Goal: Task Accomplishment & Management: Use online tool/utility

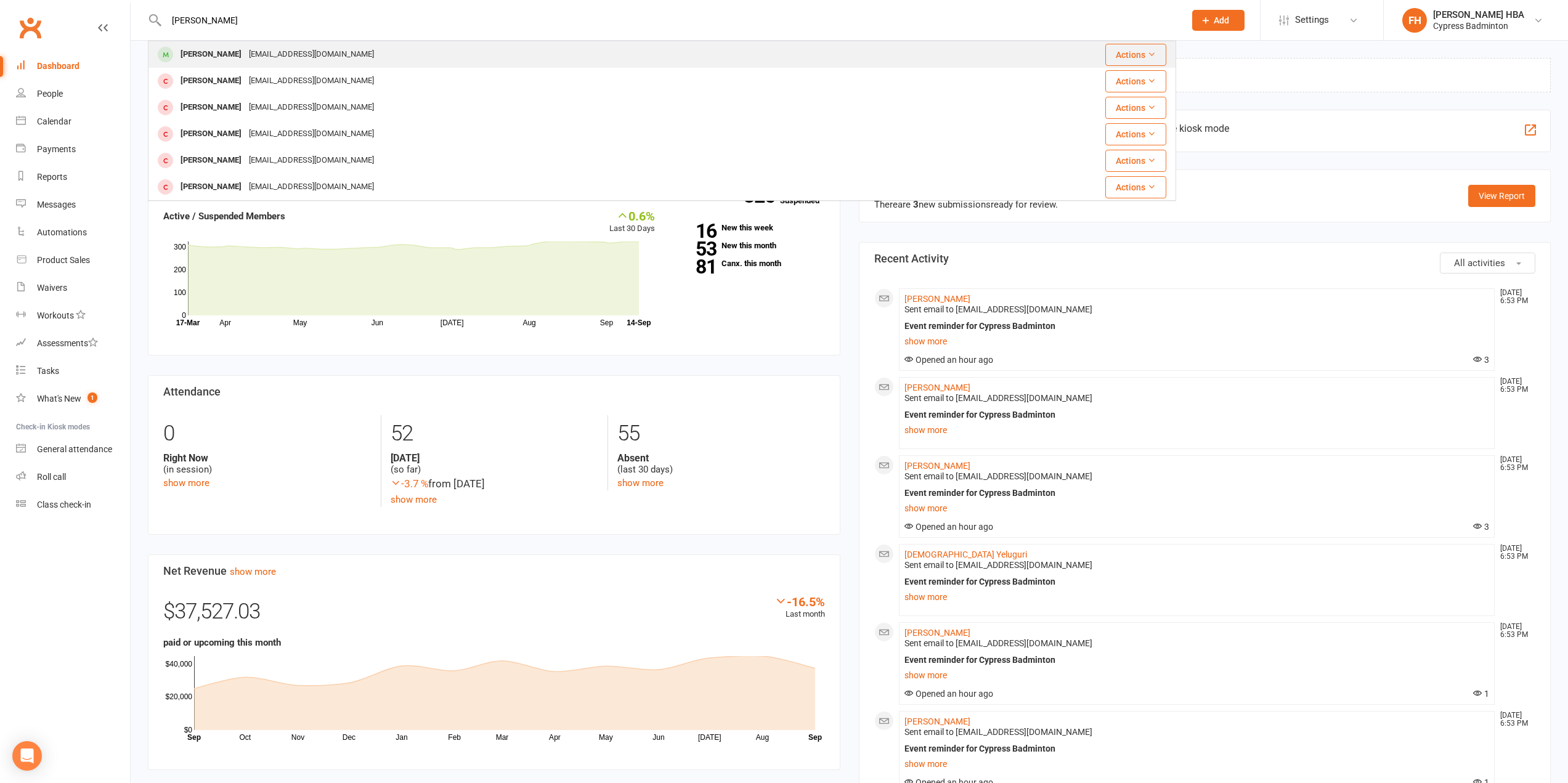
type input "[PERSON_NAME]"
click at [291, 54] on div "[EMAIL_ADDRESS][DOMAIN_NAME]" at bounding box center [312, 54] width 133 height 18
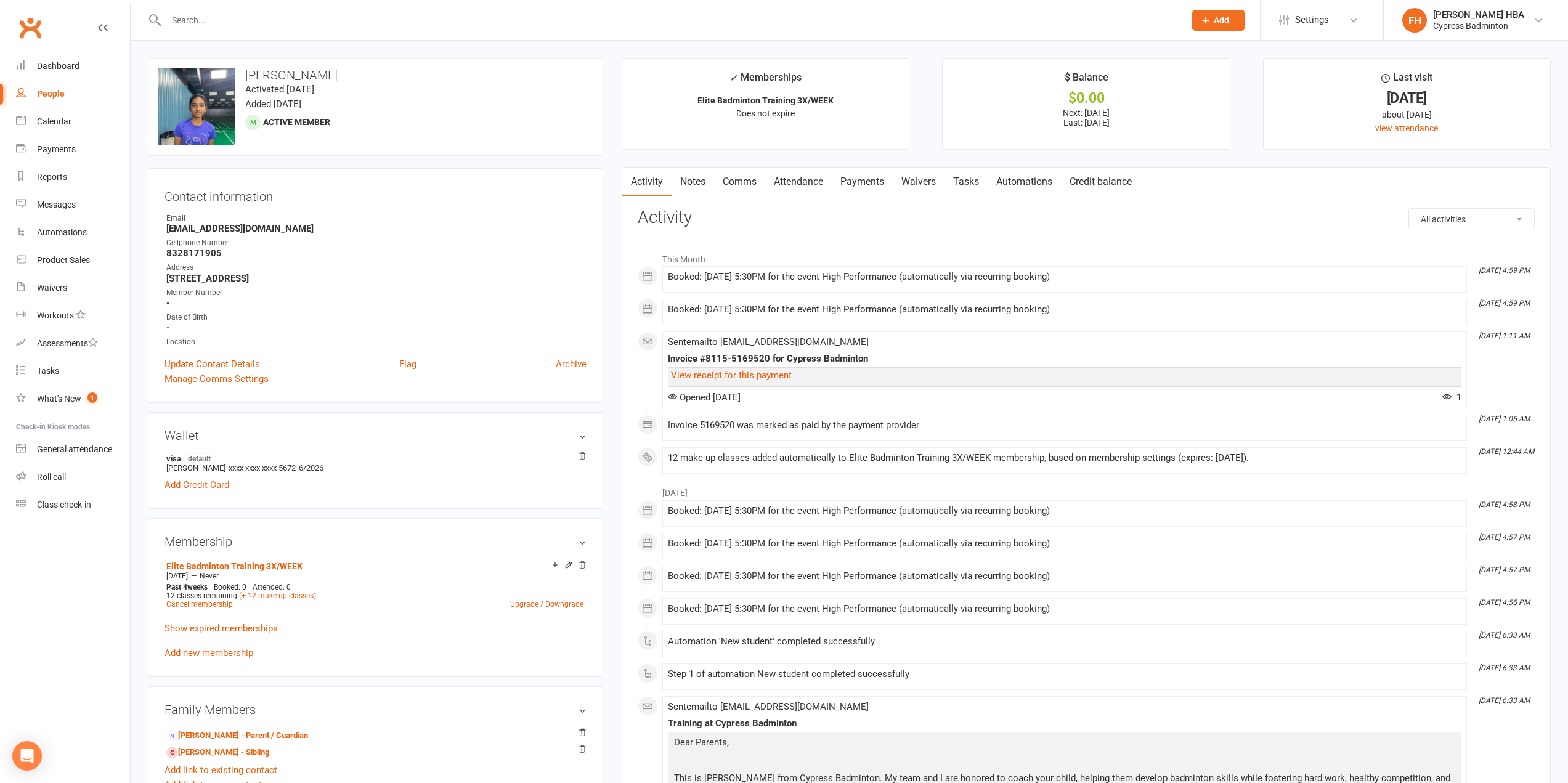
click at [799, 188] on link "Attendance" at bounding box center [799, 181] width 67 height 28
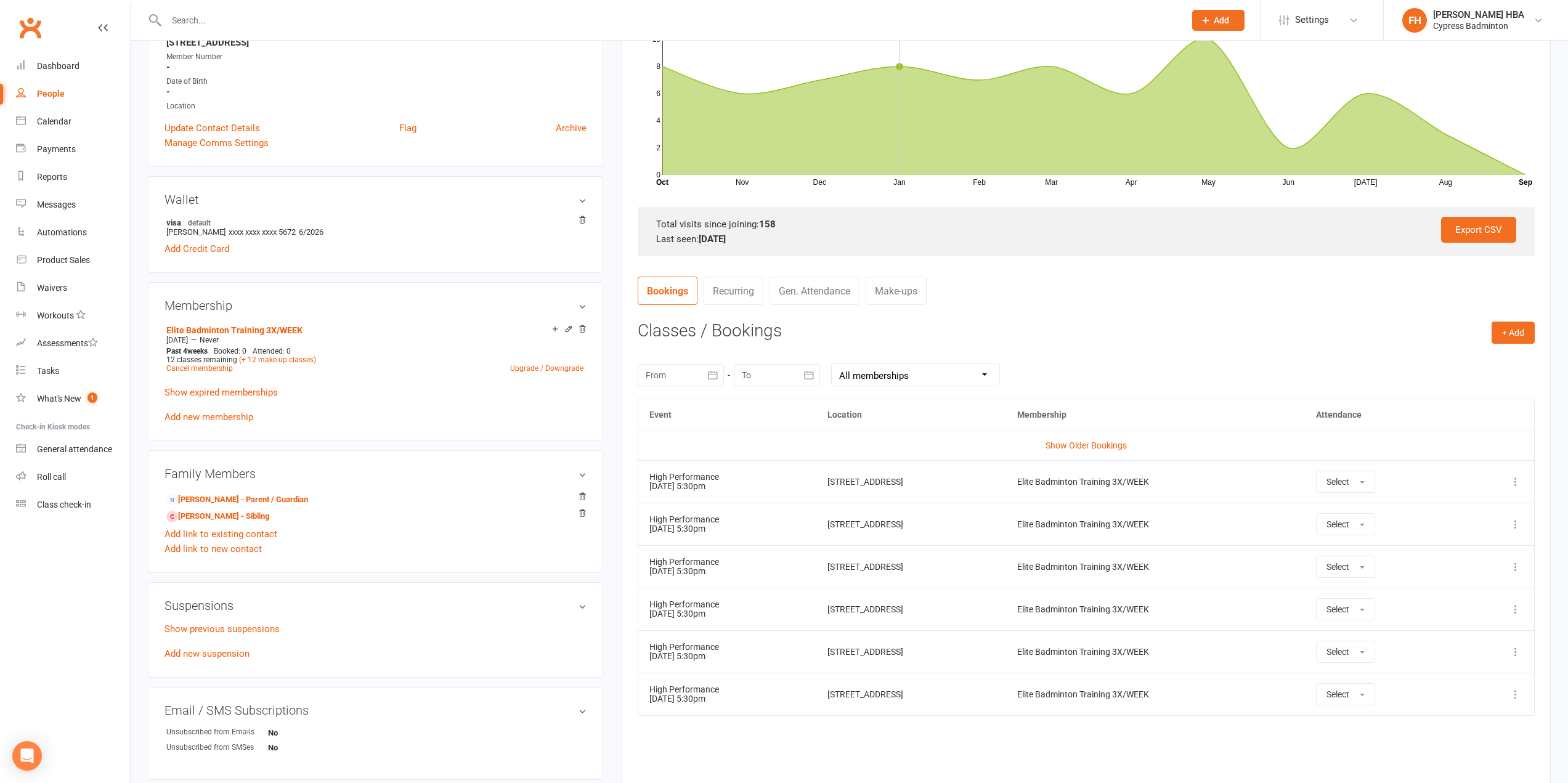
scroll to position [308, 0]
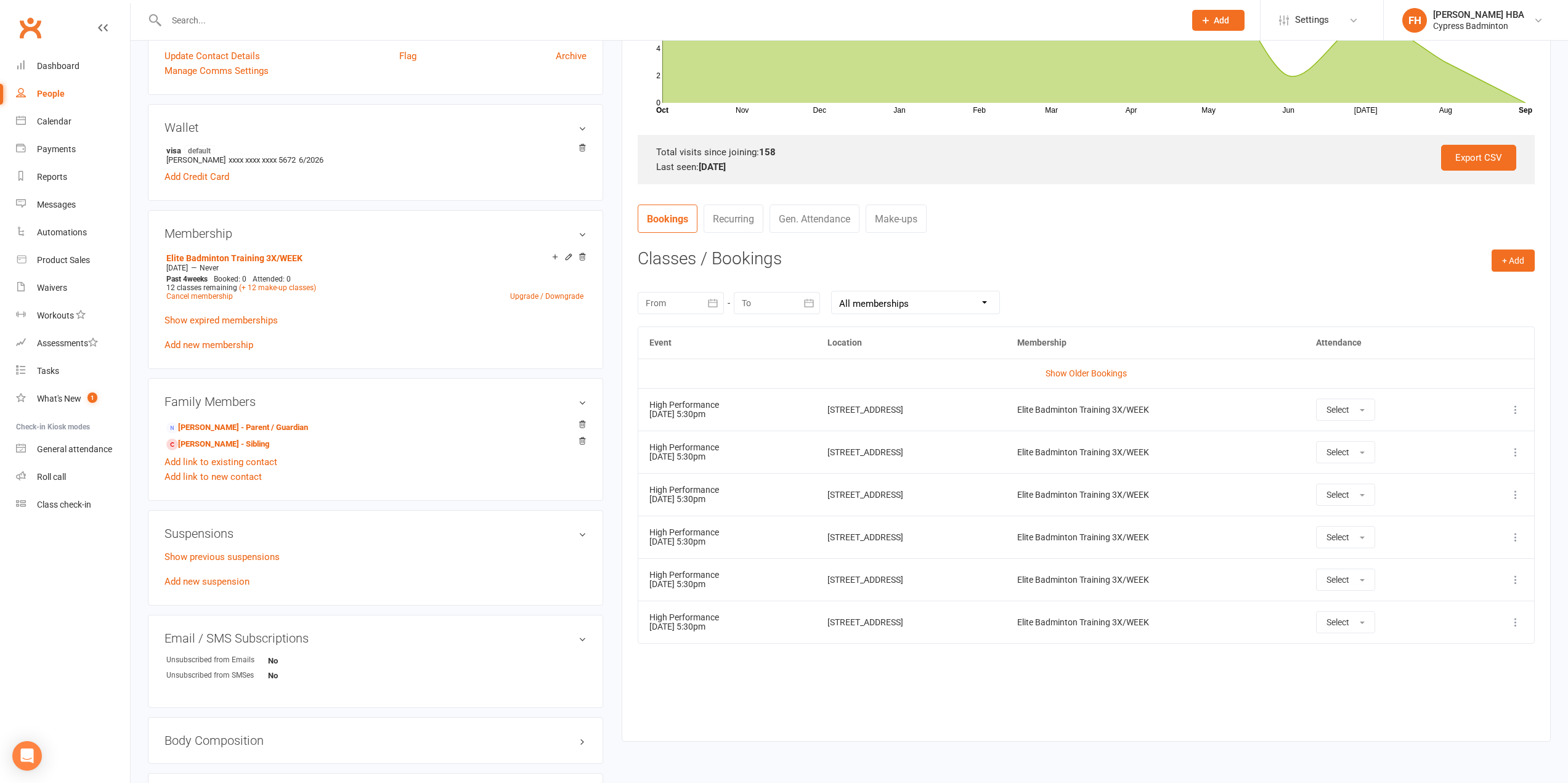
click at [689, 301] on div at bounding box center [681, 303] width 87 height 22
click at [721, 375] on button "01" at bounding box center [715, 379] width 26 height 22
type input "01 Sep 2025"
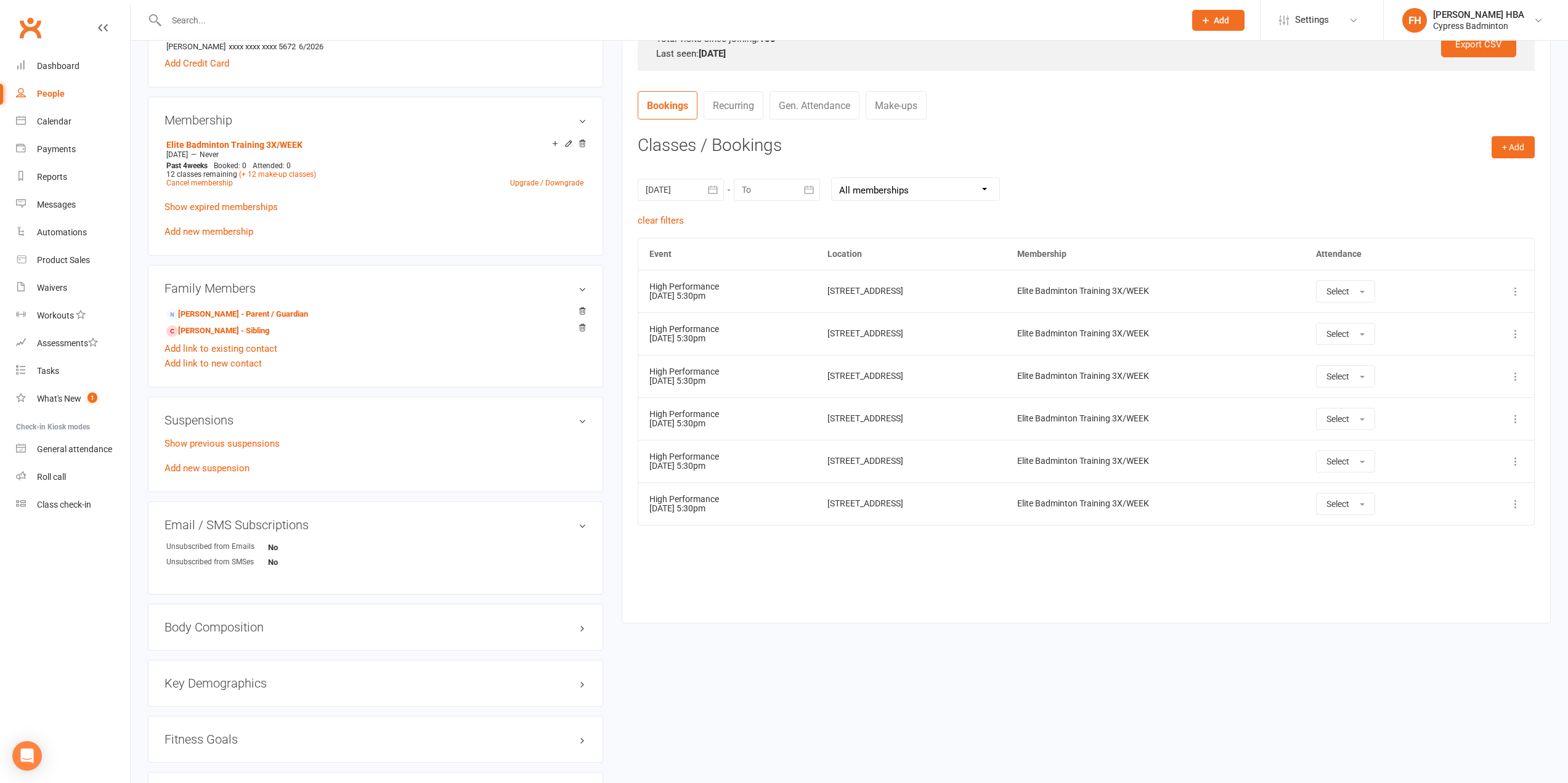
scroll to position [431, 0]
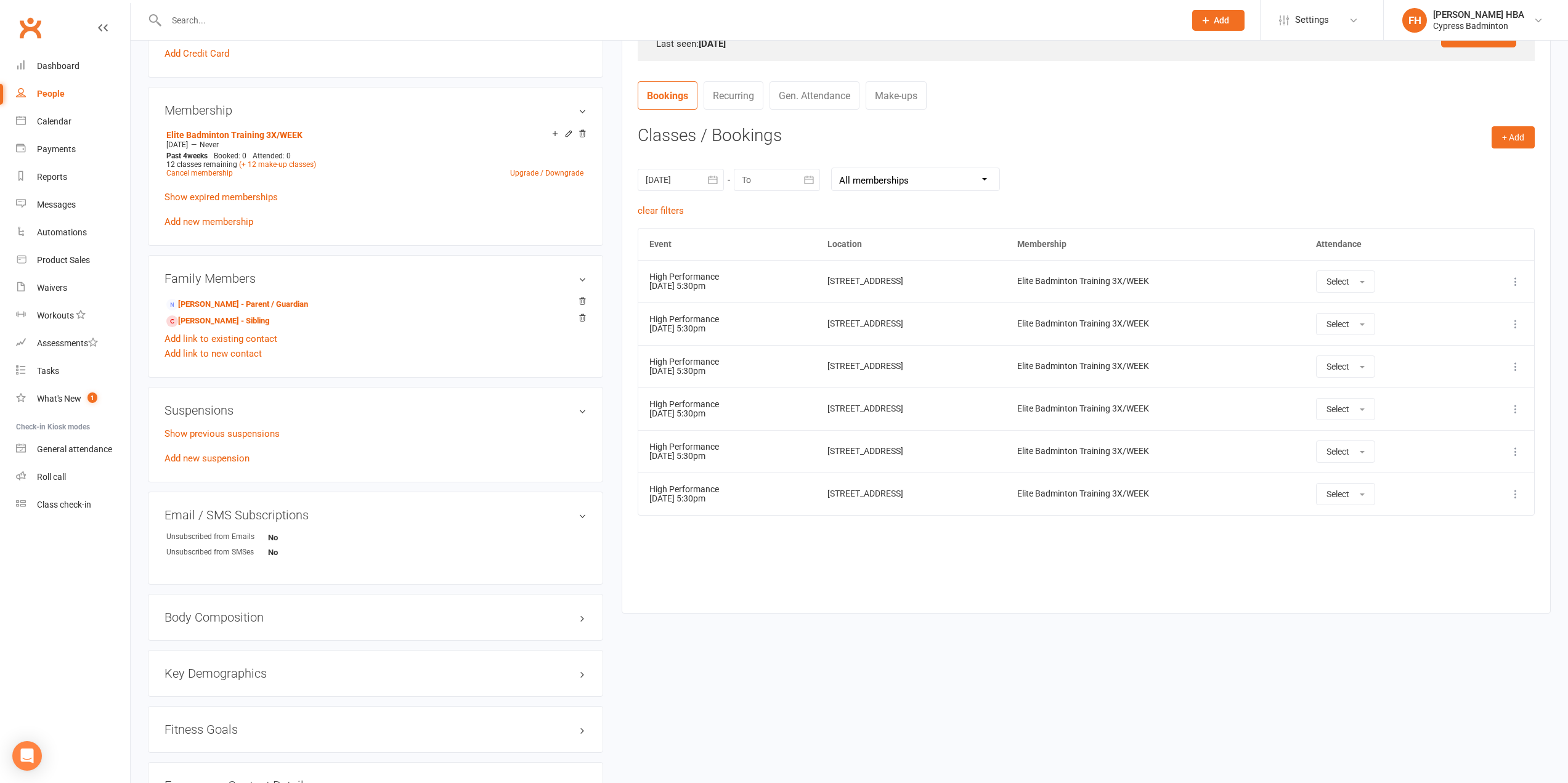
click at [269, 427] on p "Show previous suspensions" at bounding box center [376, 433] width 422 height 15
click at [270, 431] on link "Show previous suspensions" at bounding box center [222, 433] width 115 height 11
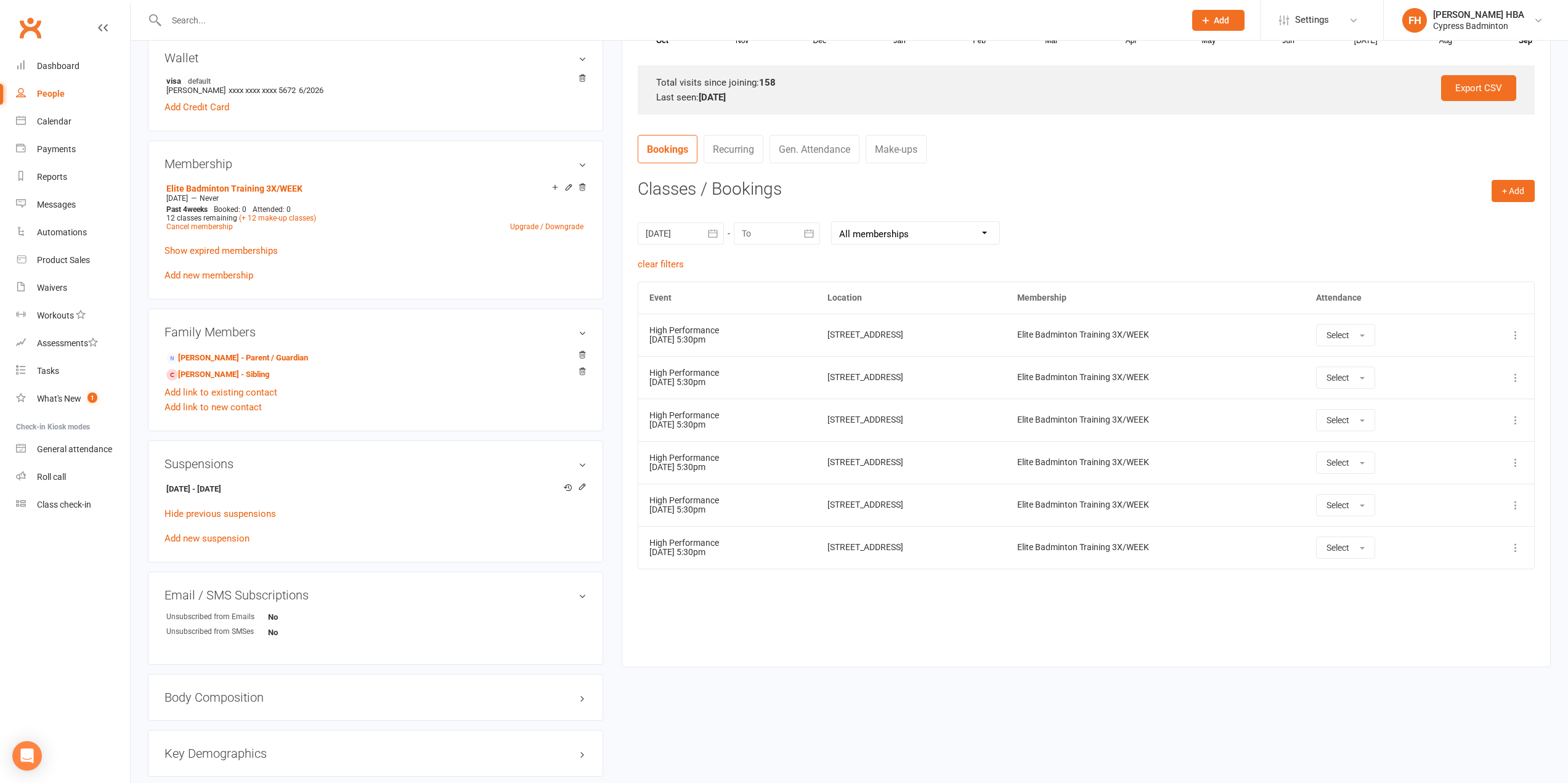
scroll to position [370, 0]
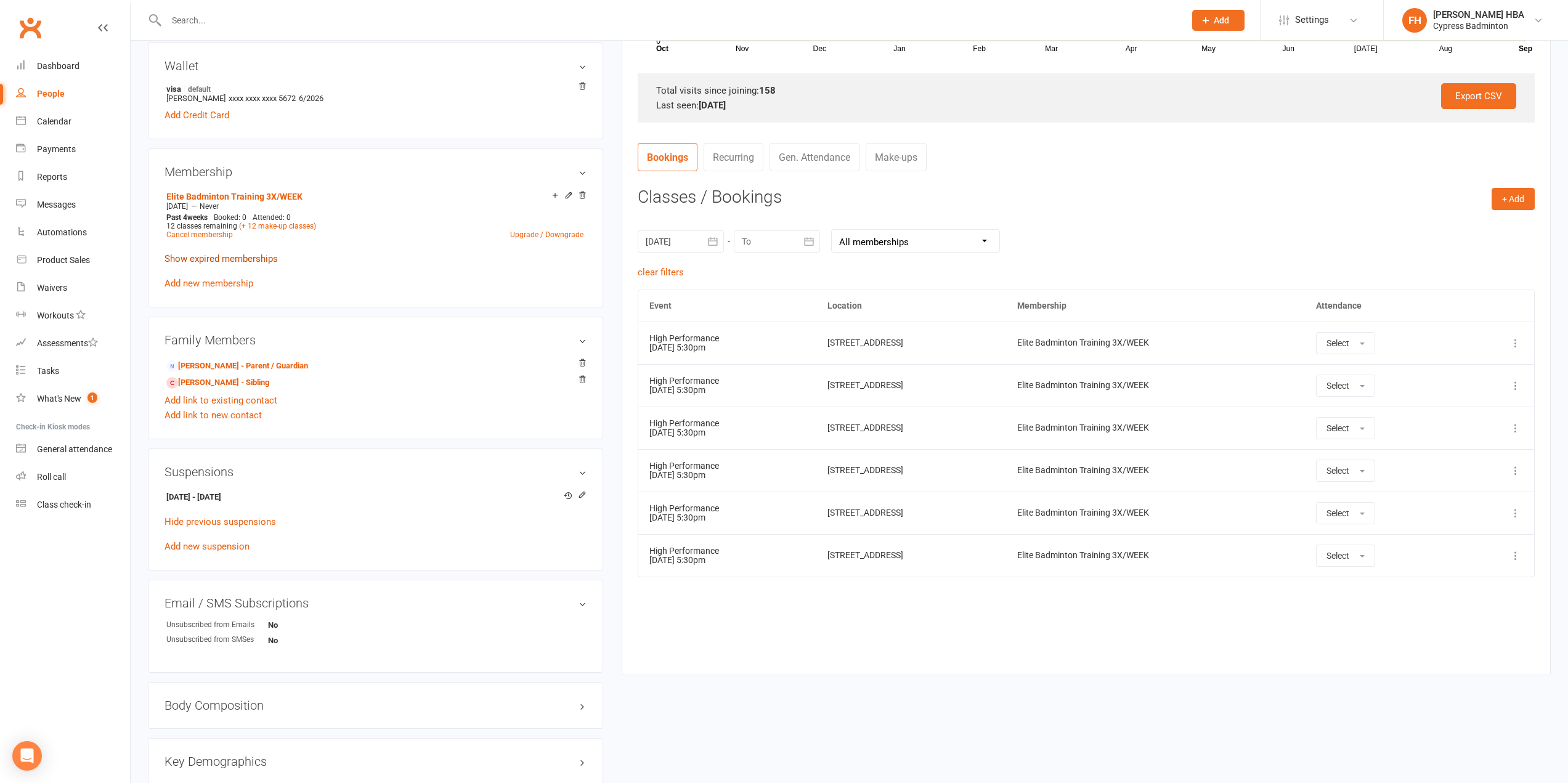
click at [242, 259] on link "Show expired memberships" at bounding box center [221, 258] width 113 height 11
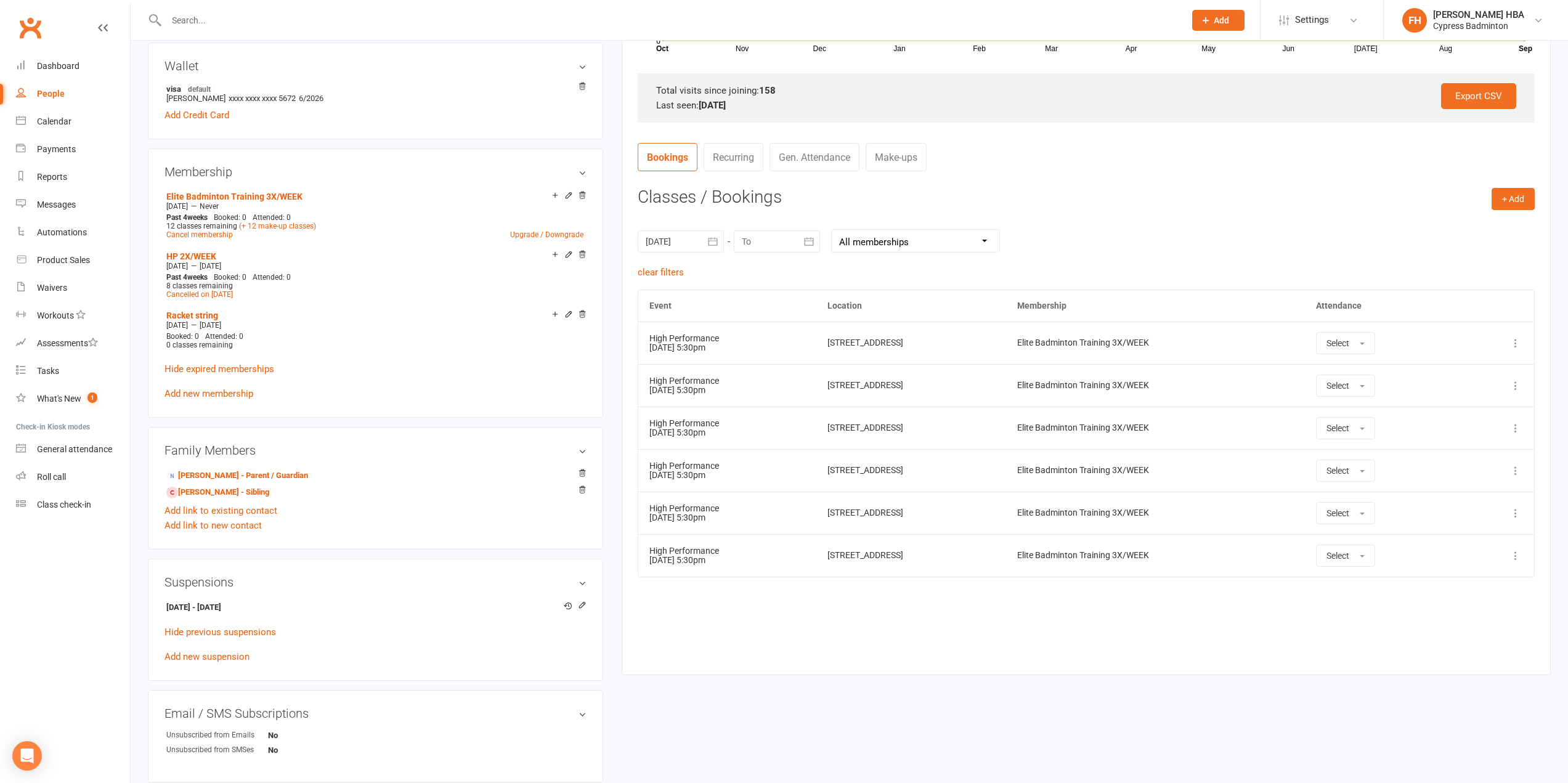
click at [1514, 342] on icon at bounding box center [1515, 343] width 12 height 12
click at [1466, 411] on link "Remove booking" at bounding box center [1461, 416] width 122 height 24
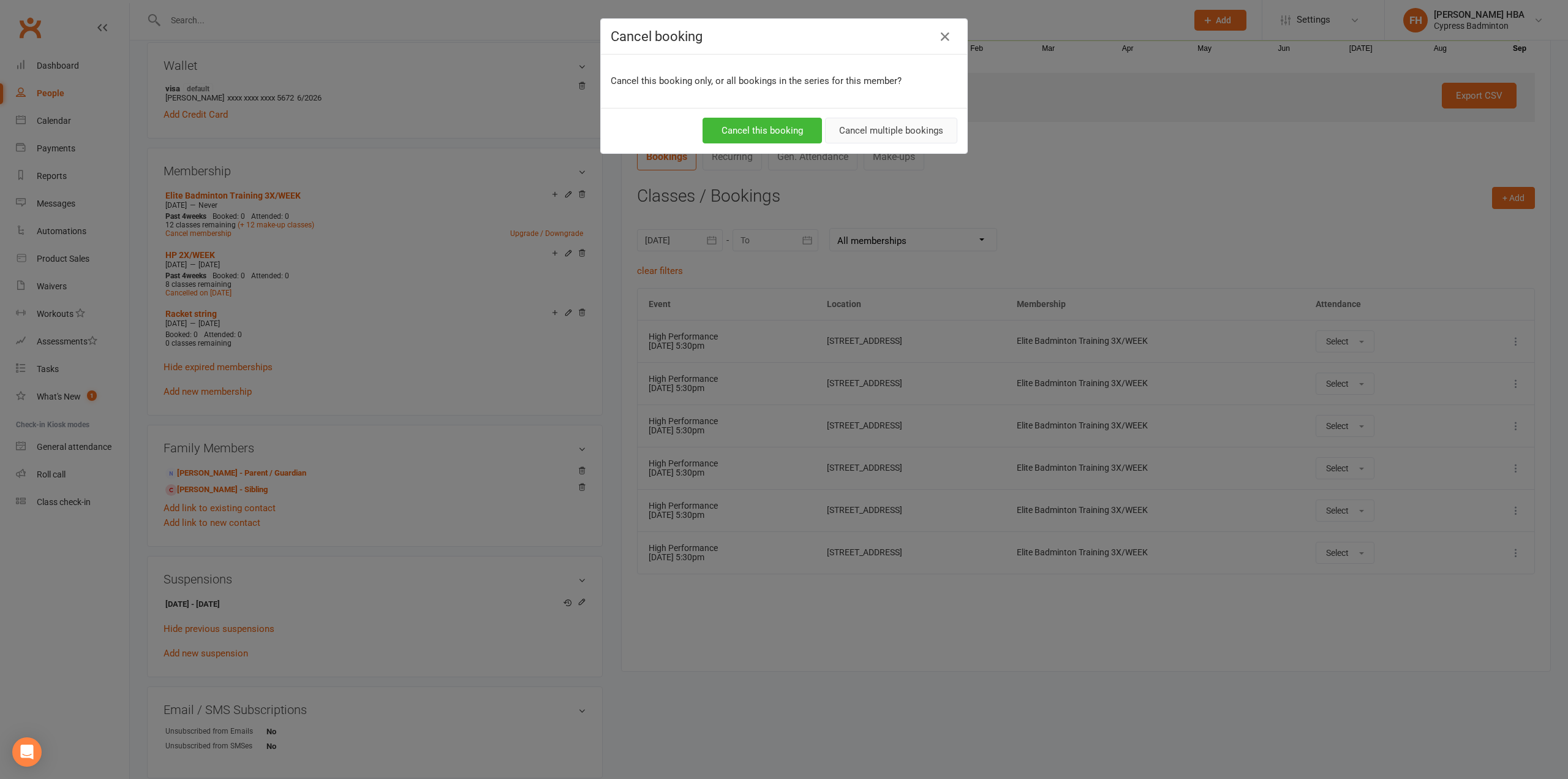
click at [892, 119] on button "Cancel multiple bookings" at bounding box center [892, 131] width 133 height 25
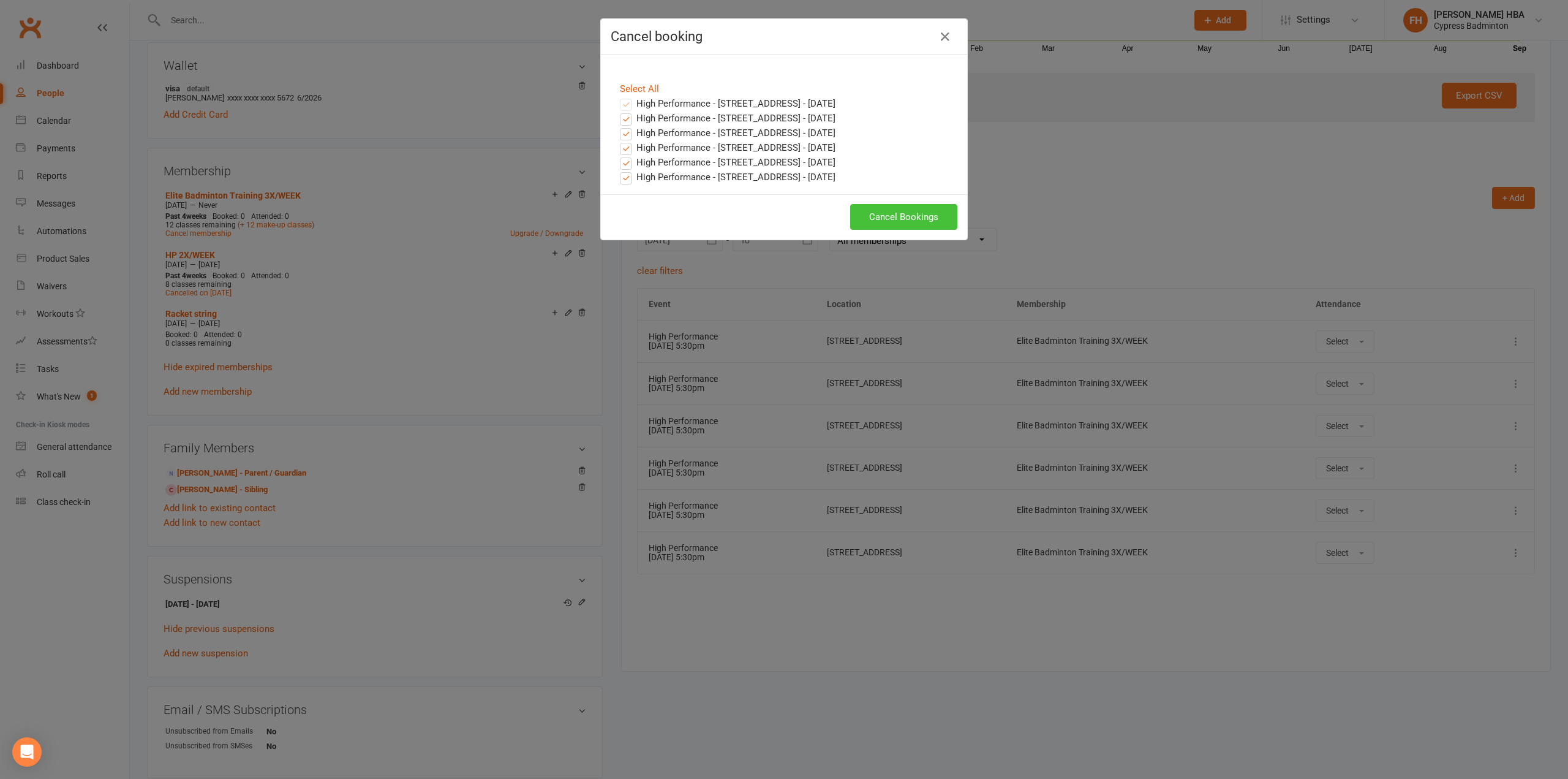
click at [872, 207] on button "Cancel Bookings" at bounding box center [904, 217] width 107 height 25
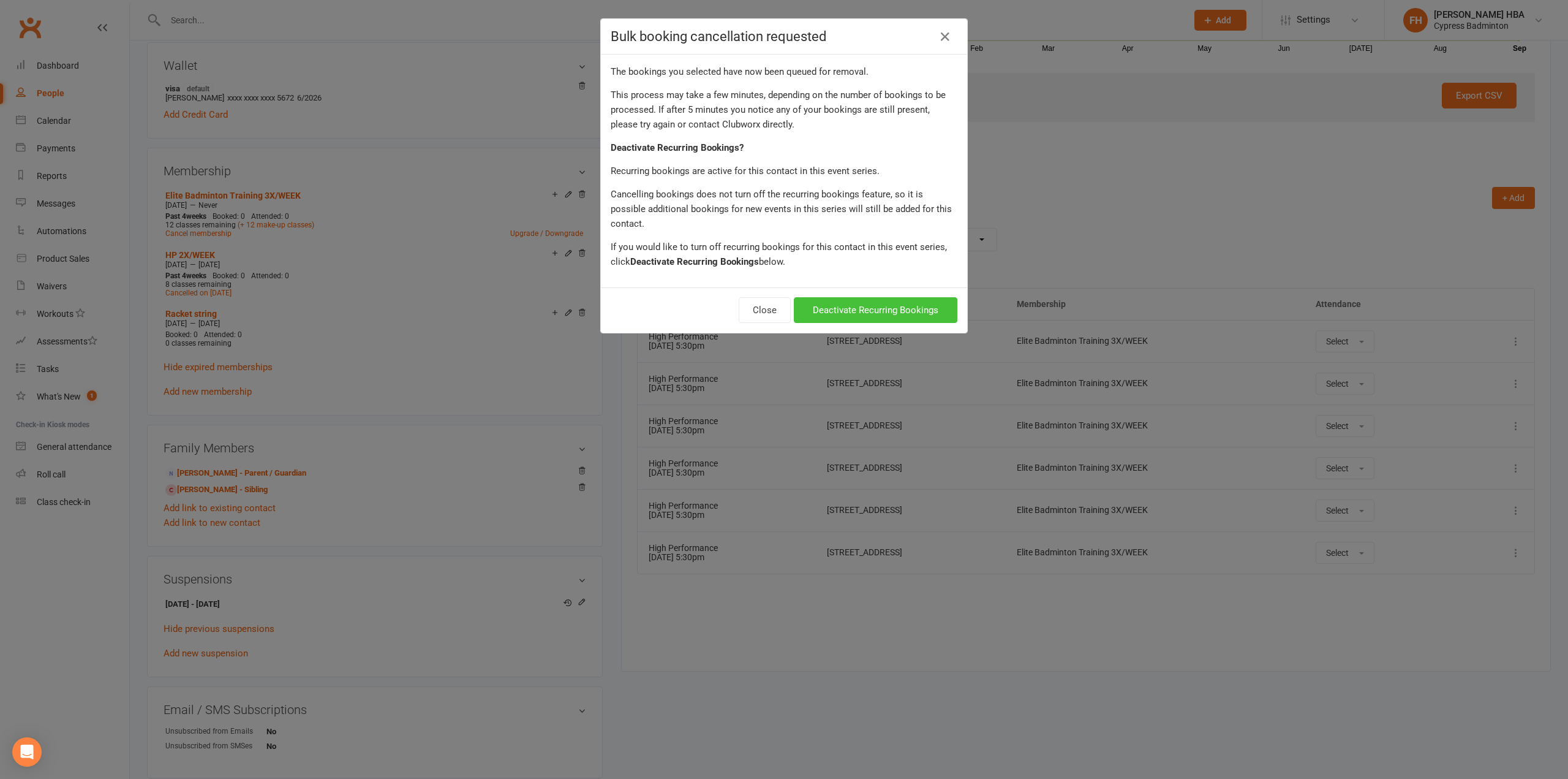
click at [853, 297] on button "Deactivate Recurring Bookings" at bounding box center [876, 310] width 164 height 25
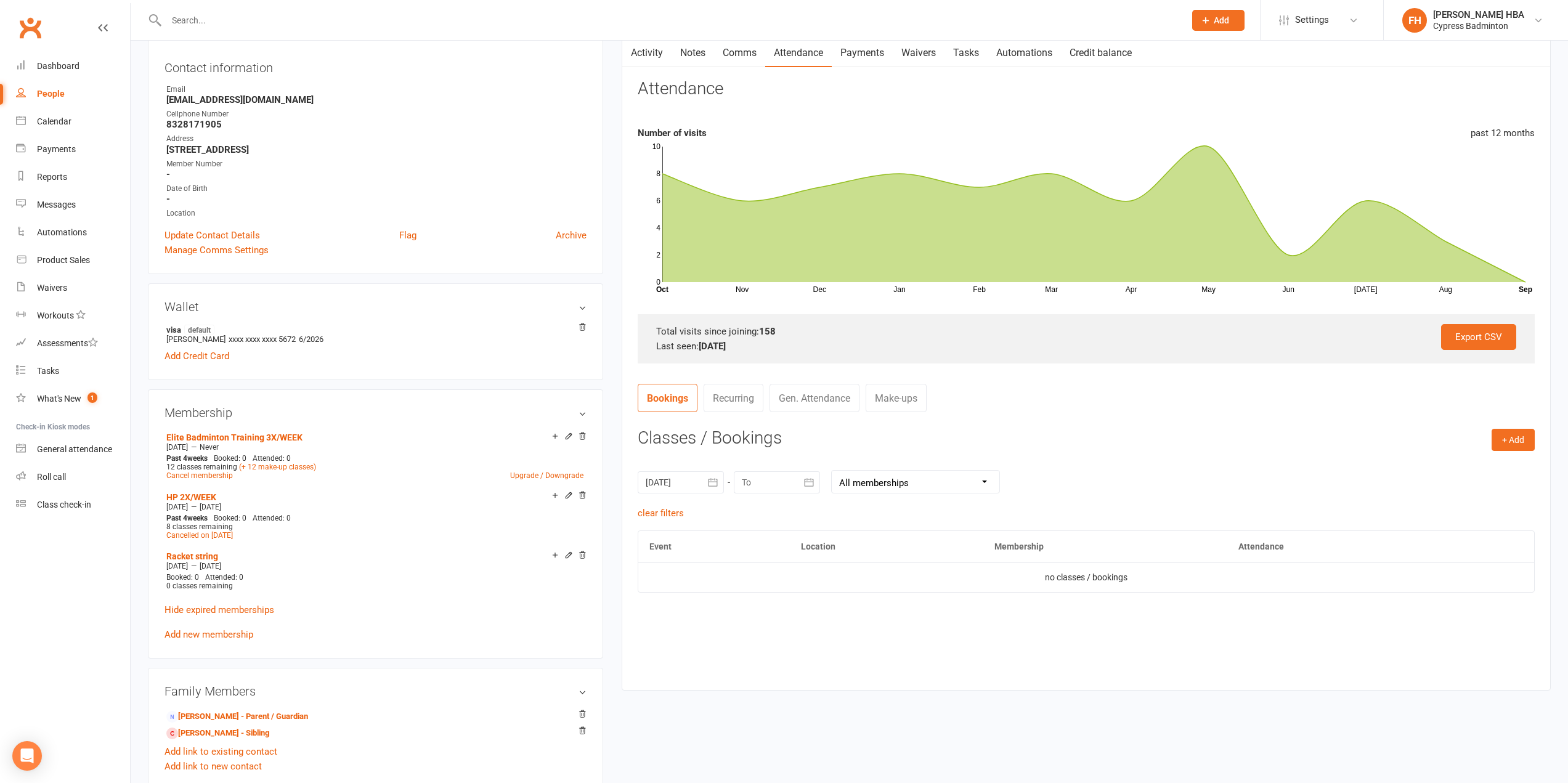
scroll to position [123, 0]
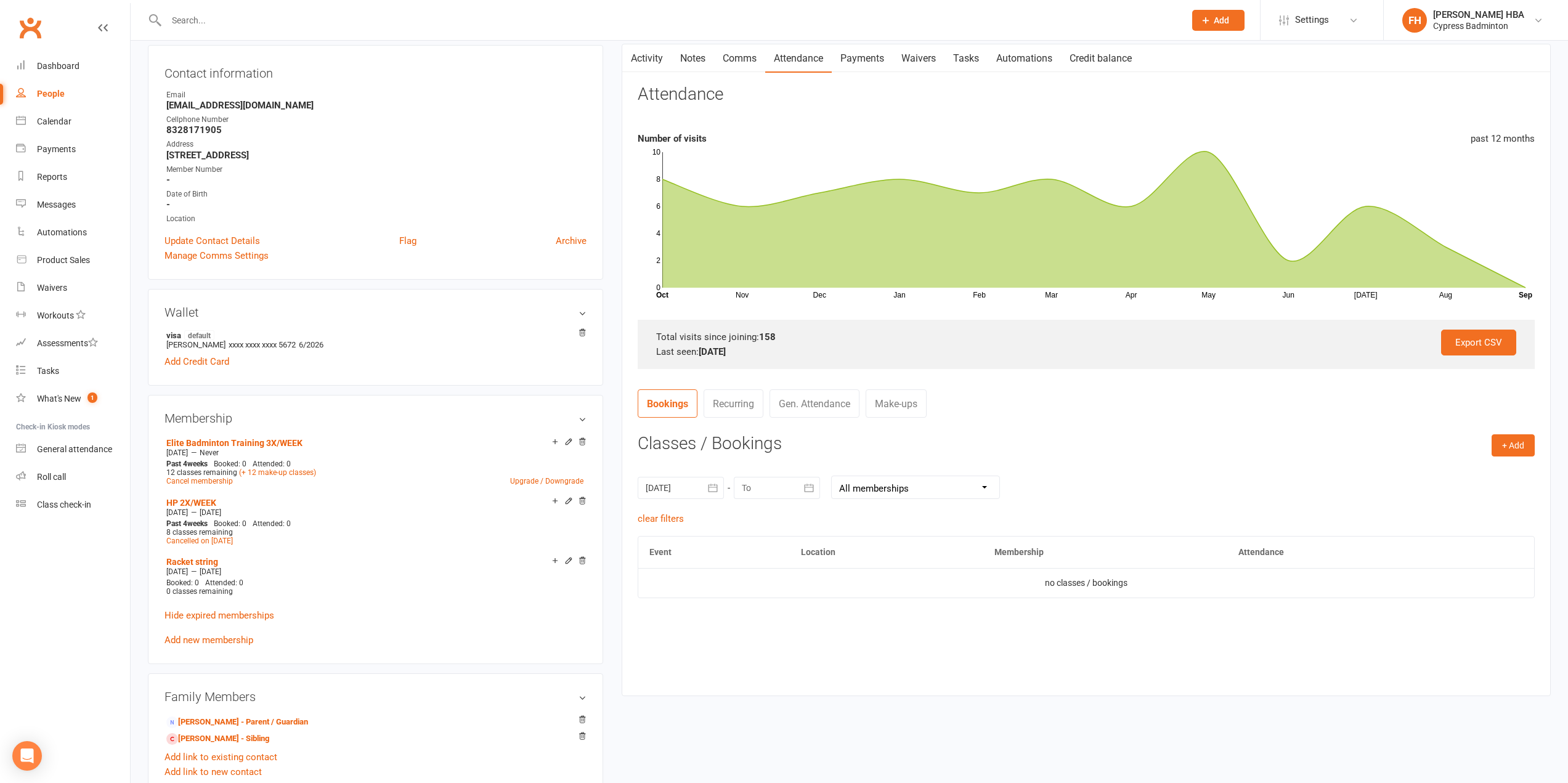
click at [744, 402] on link "Recurring" at bounding box center [733, 403] width 60 height 28
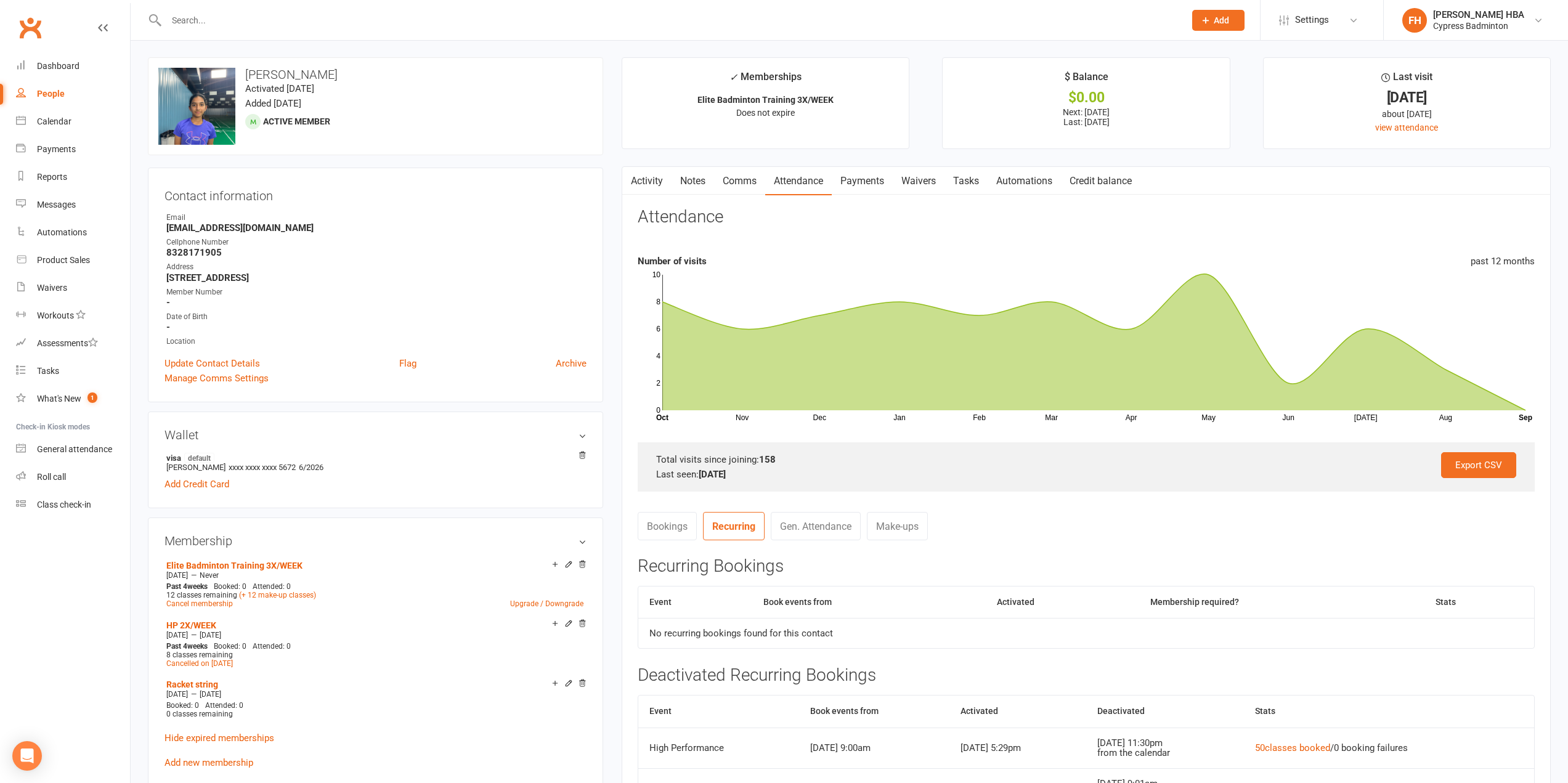
scroll to position [0, 0]
click at [642, 181] on link "Activity" at bounding box center [647, 181] width 49 height 28
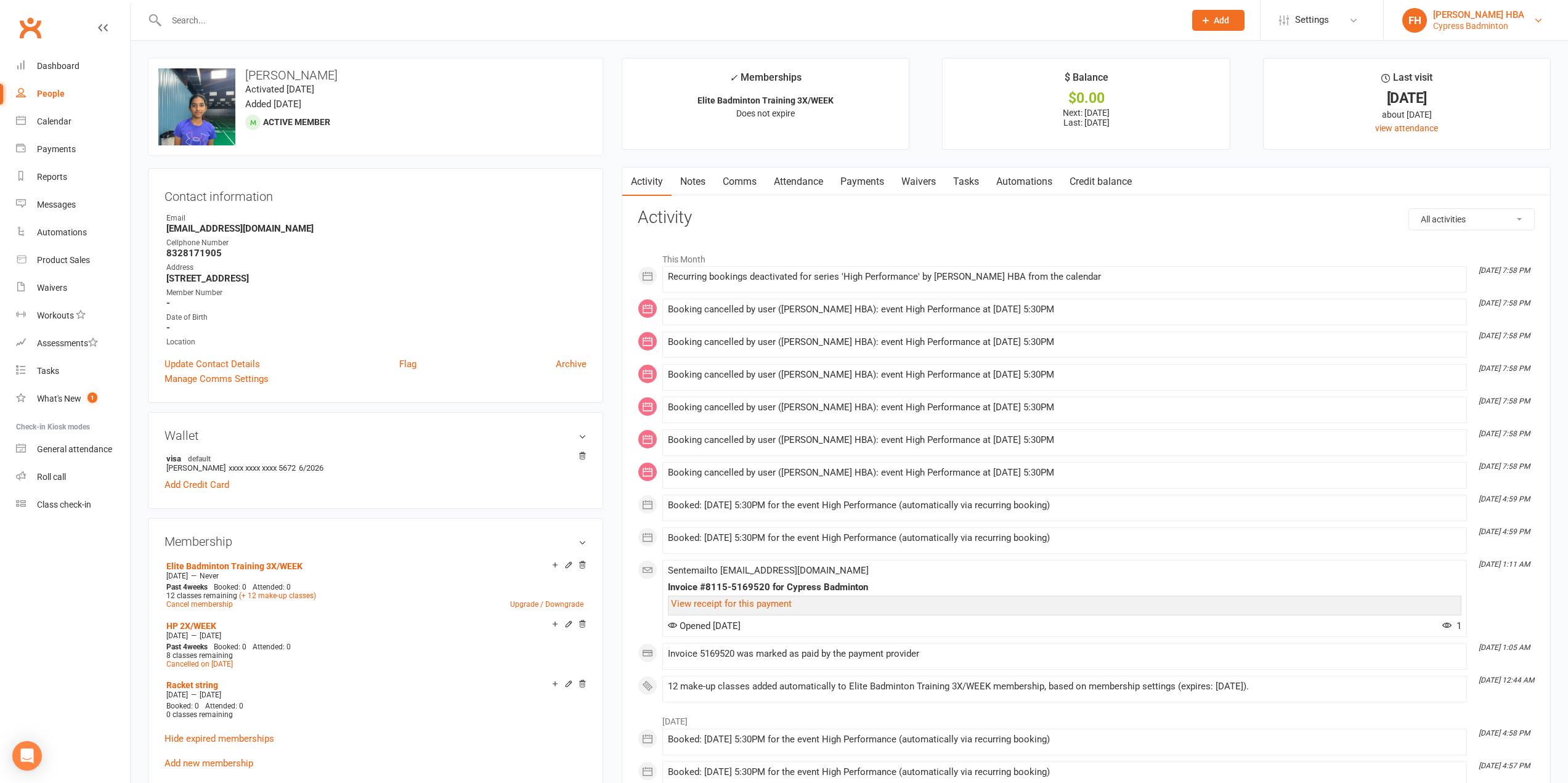
click at [1471, 24] on div "Cypress Badminton" at bounding box center [1478, 26] width 91 height 11
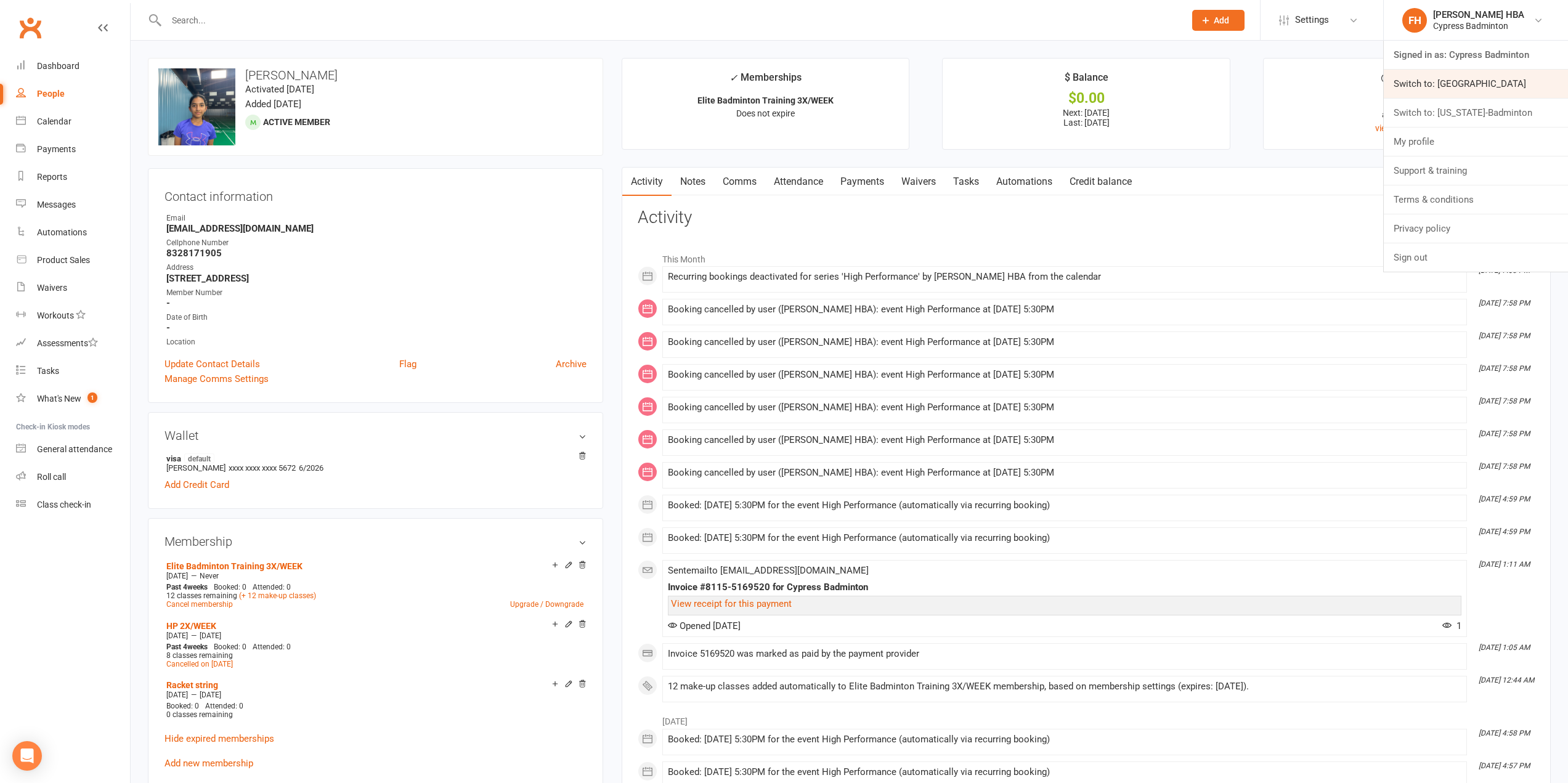
click at [1462, 82] on link "Switch to: Houston Badminton Academy" at bounding box center [1476, 84] width 184 height 28
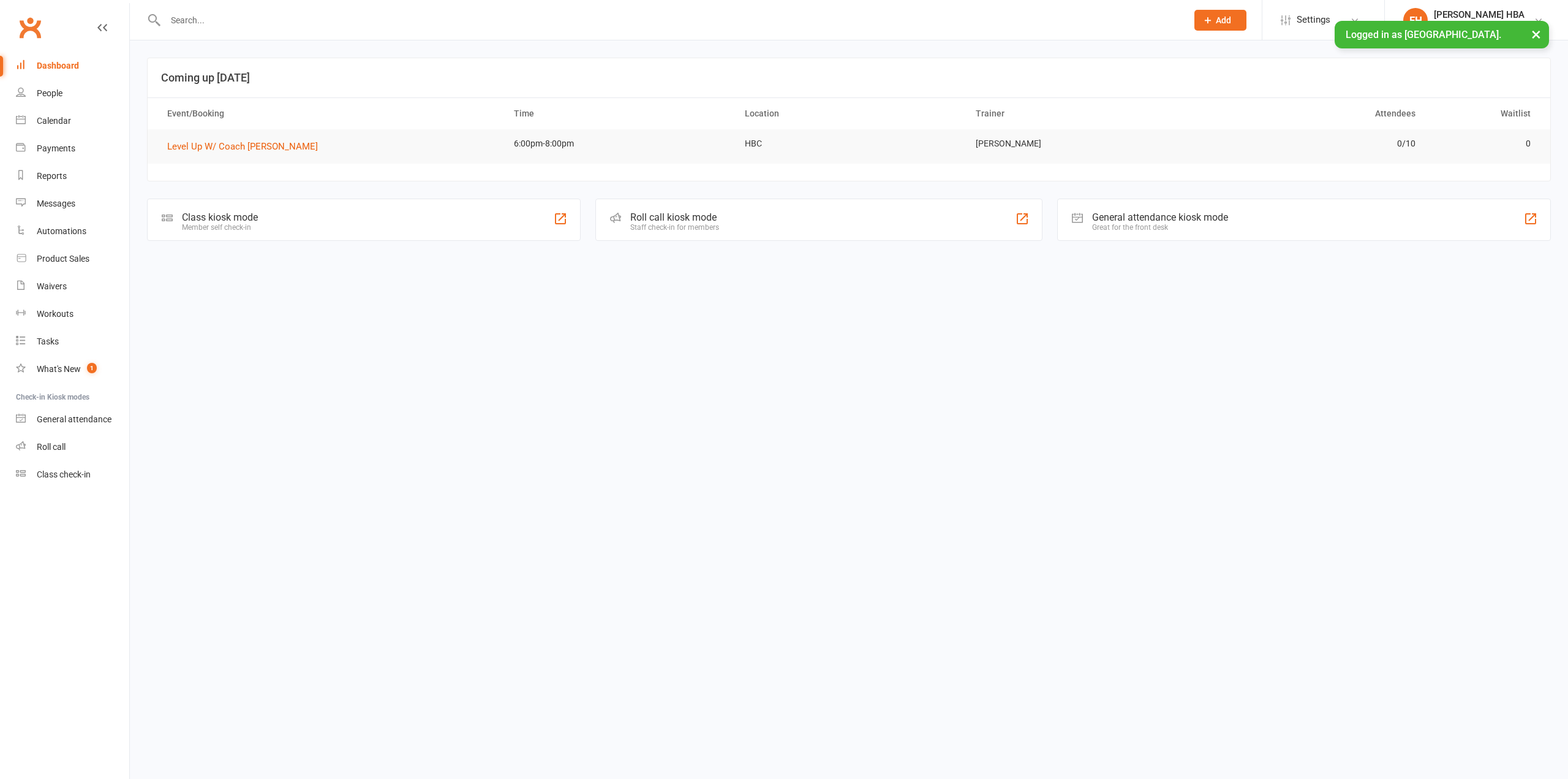
click at [337, 26] on input "text" at bounding box center [670, 20] width 1017 height 17
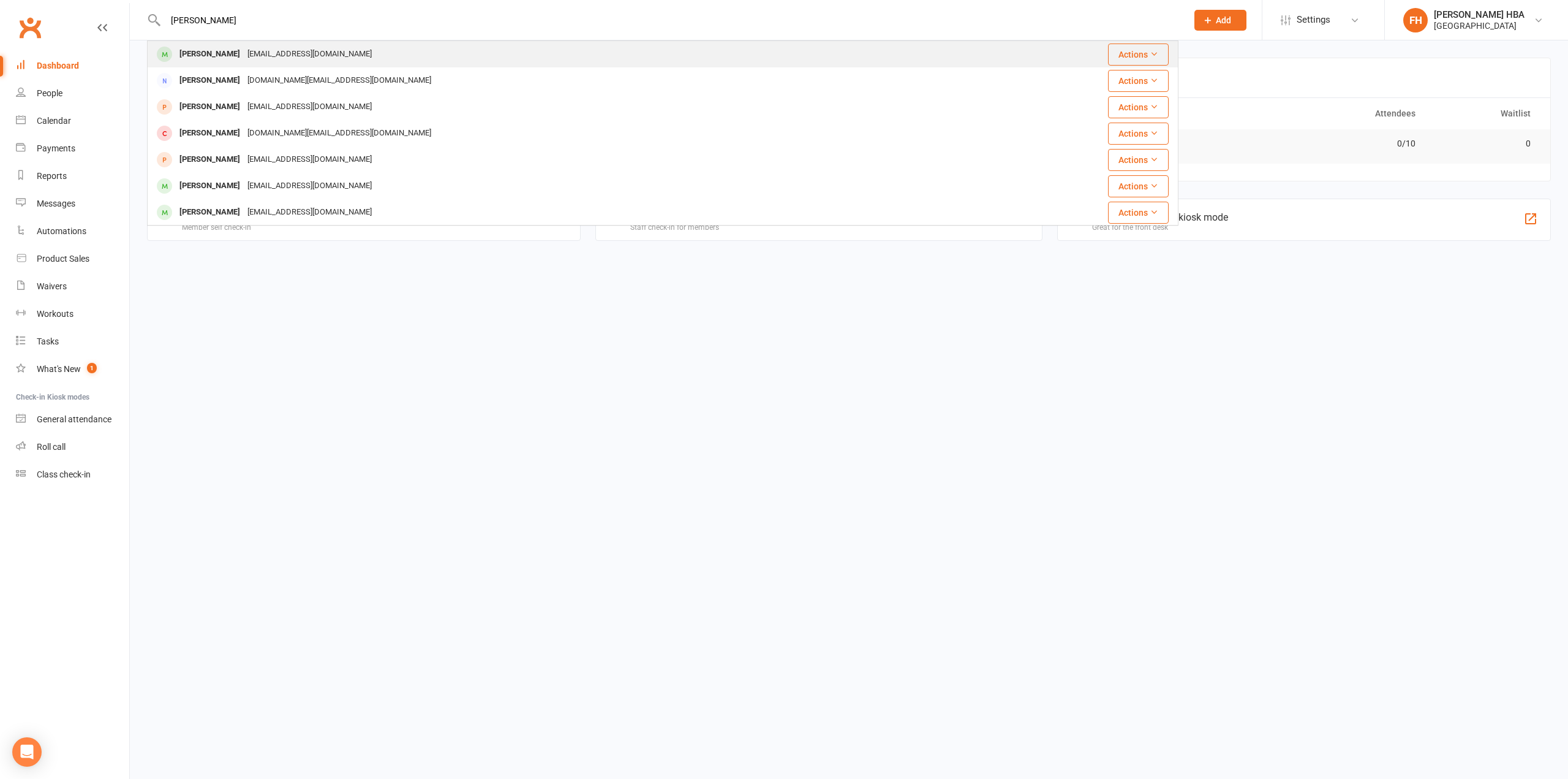
type input "[PERSON_NAME]"
click at [322, 52] on div "[EMAIL_ADDRESS][DOMAIN_NAME]" at bounding box center [310, 54] width 132 height 18
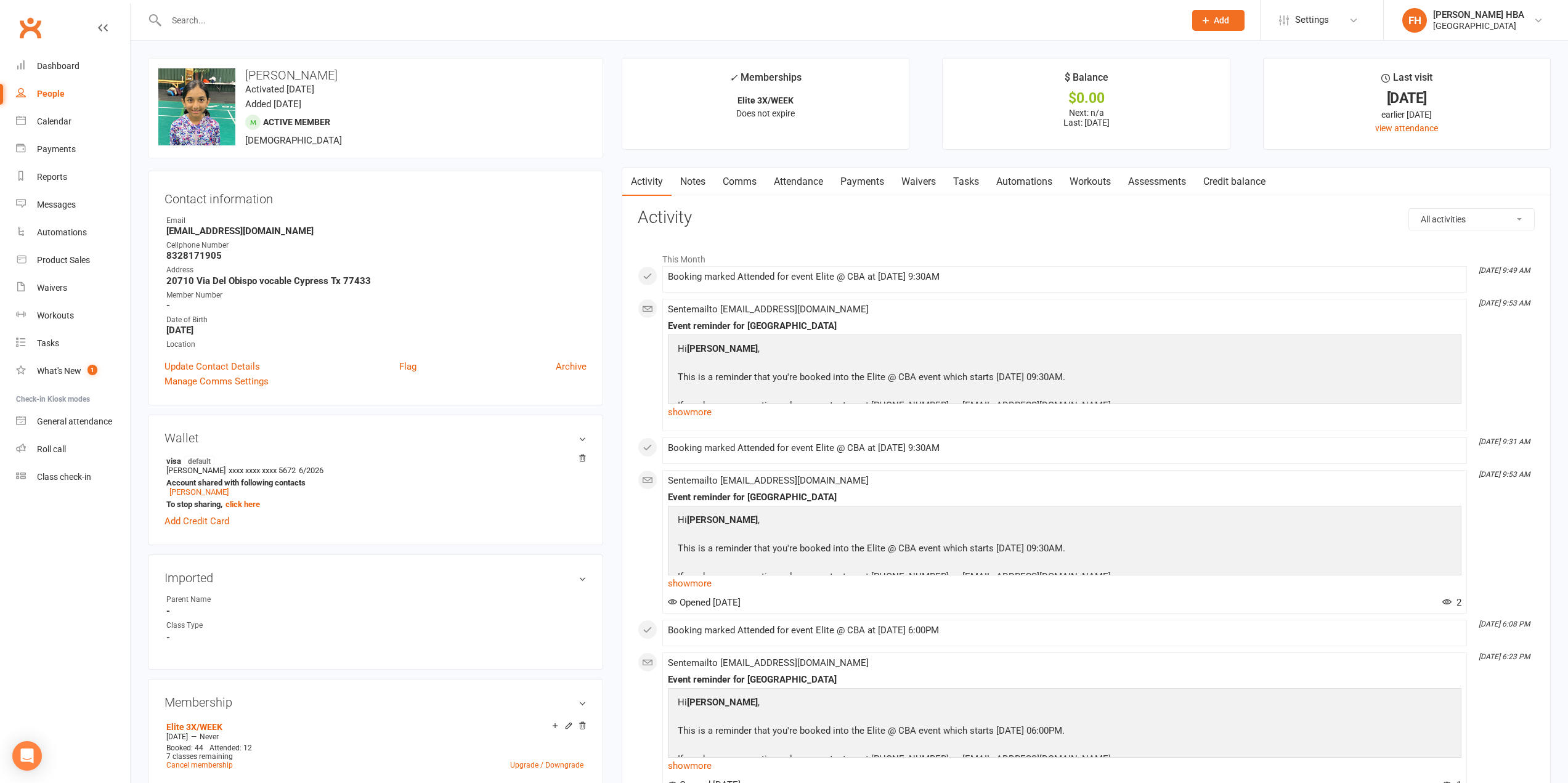
click at [805, 177] on link "Attendance" at bounding box center [799, 181] width 67 height 28
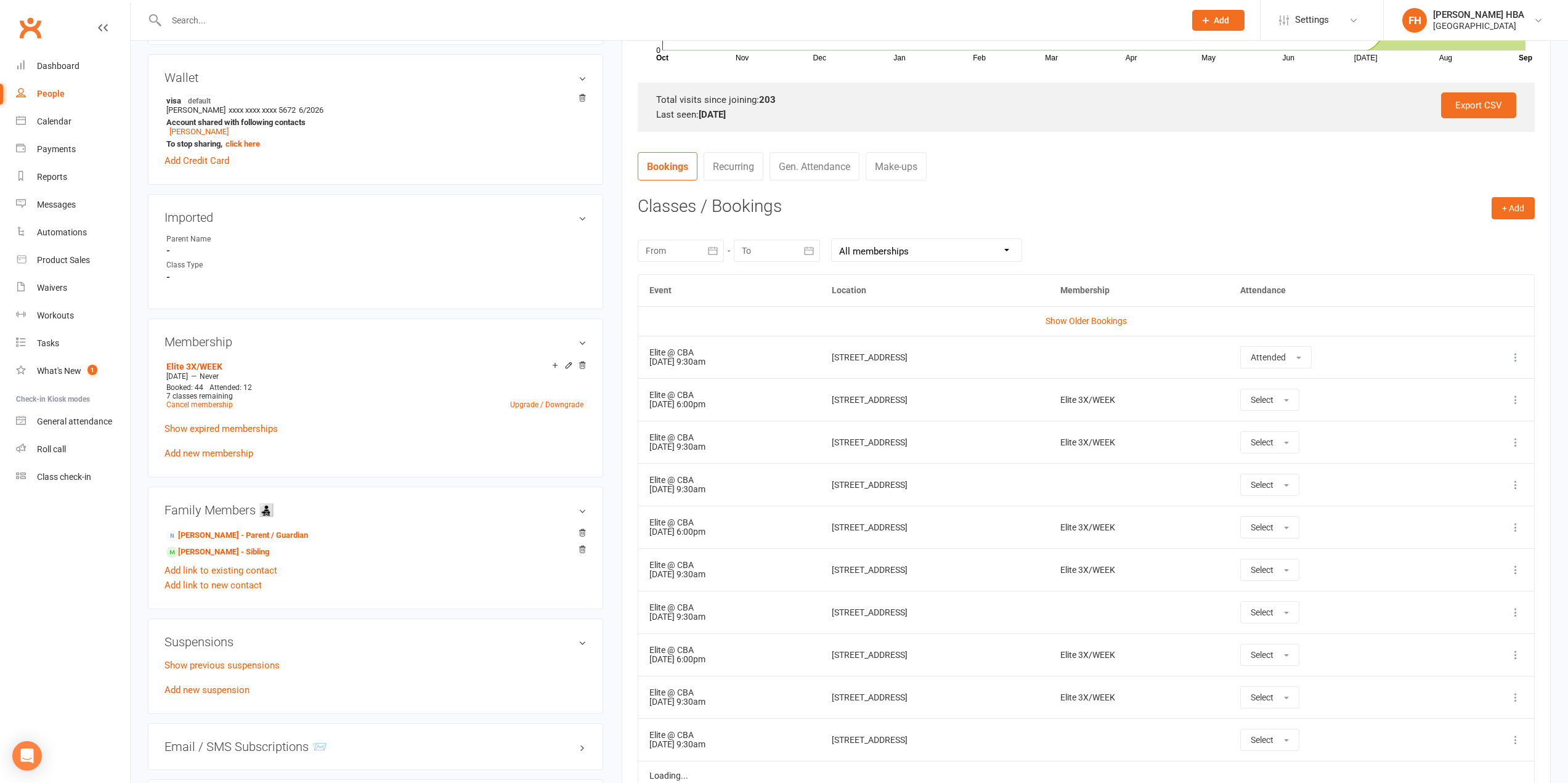
scroll to position [370, 0]
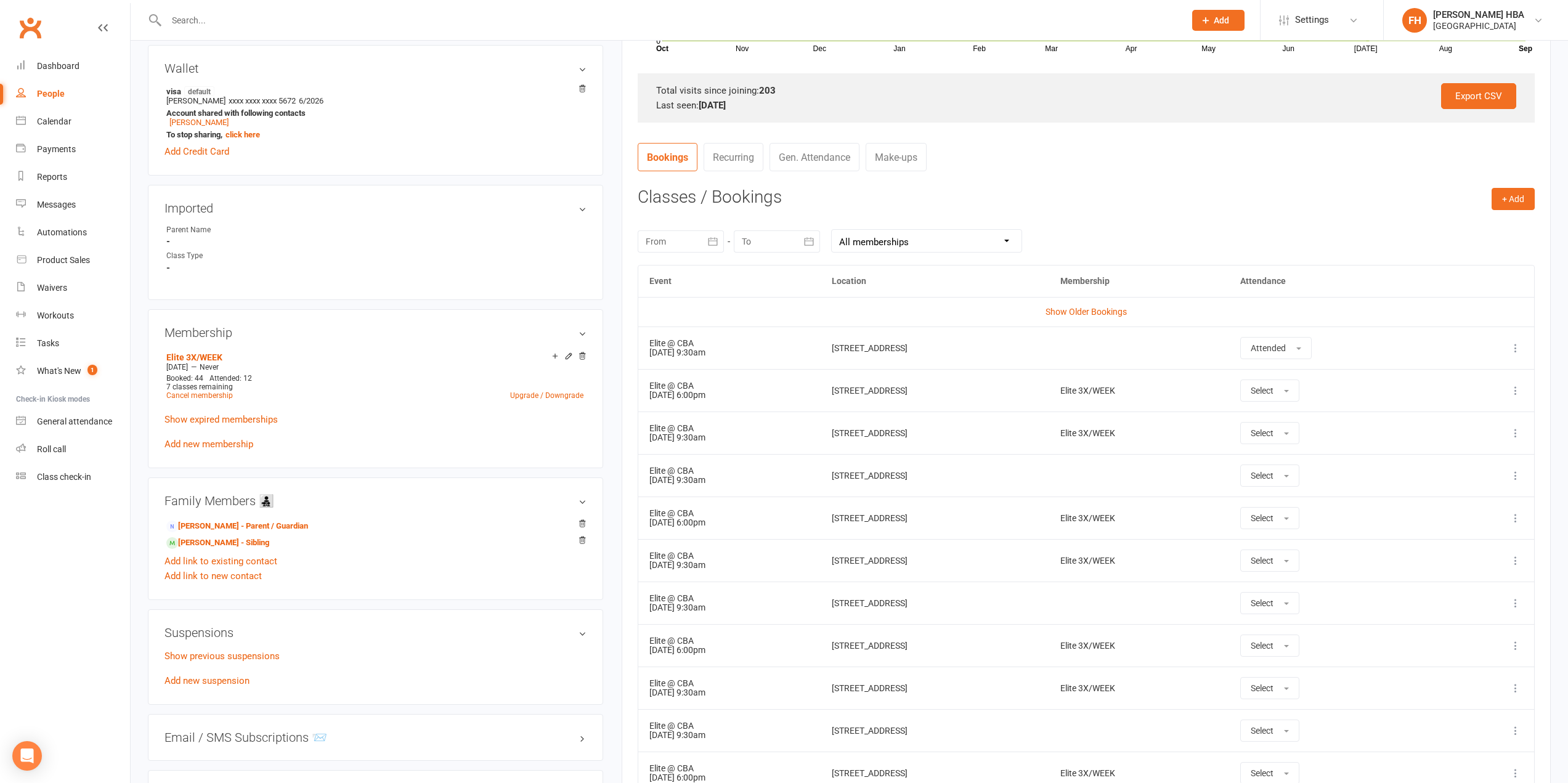
click at [690, 242] on div at bounding box center [681, 241] width 87 height 22
click at [712, 322] on span "01" at bounding box center [714, 317] width 10 height 10
type input "[DATE]"
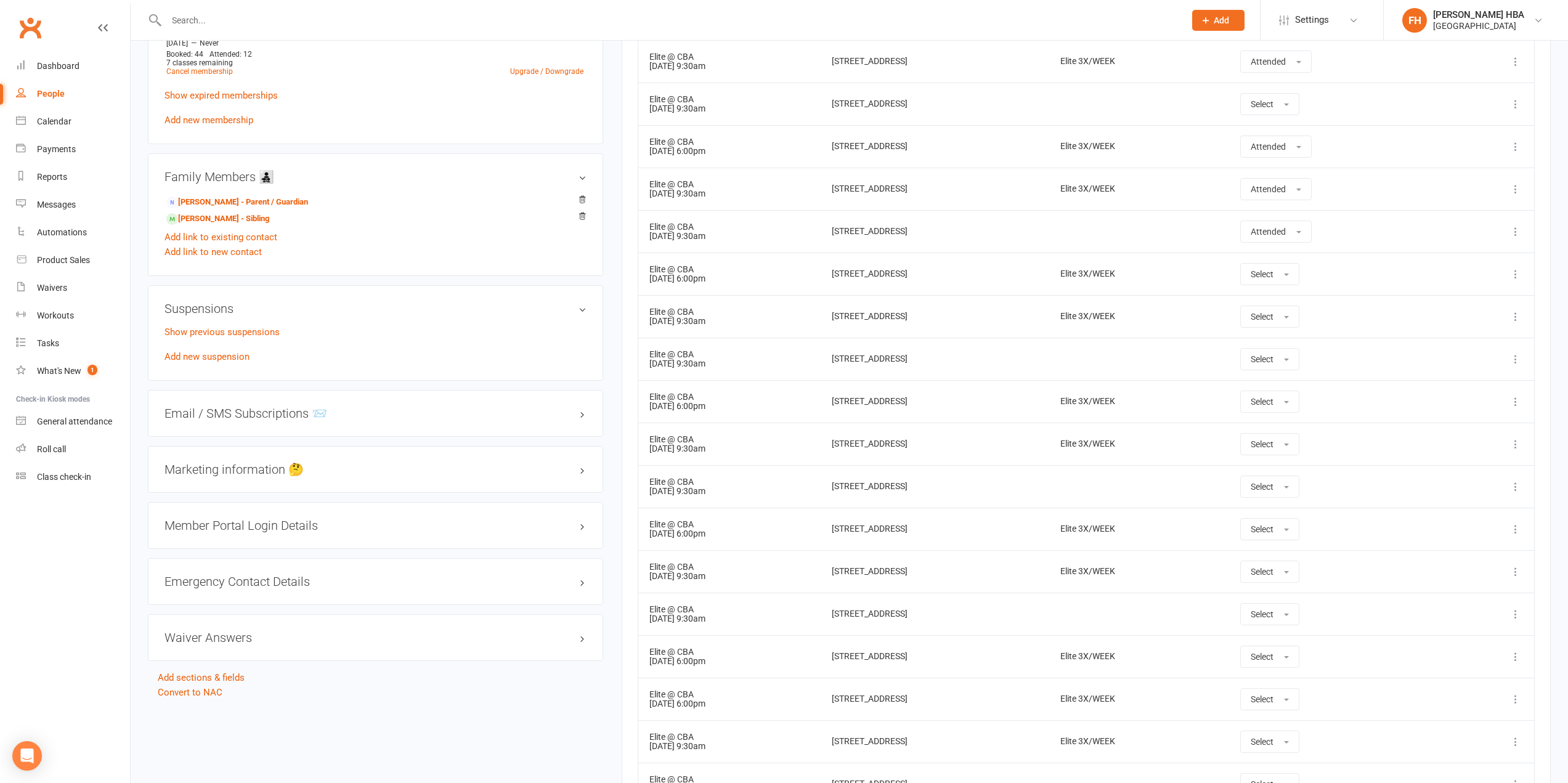
scroll to position [800, 0]
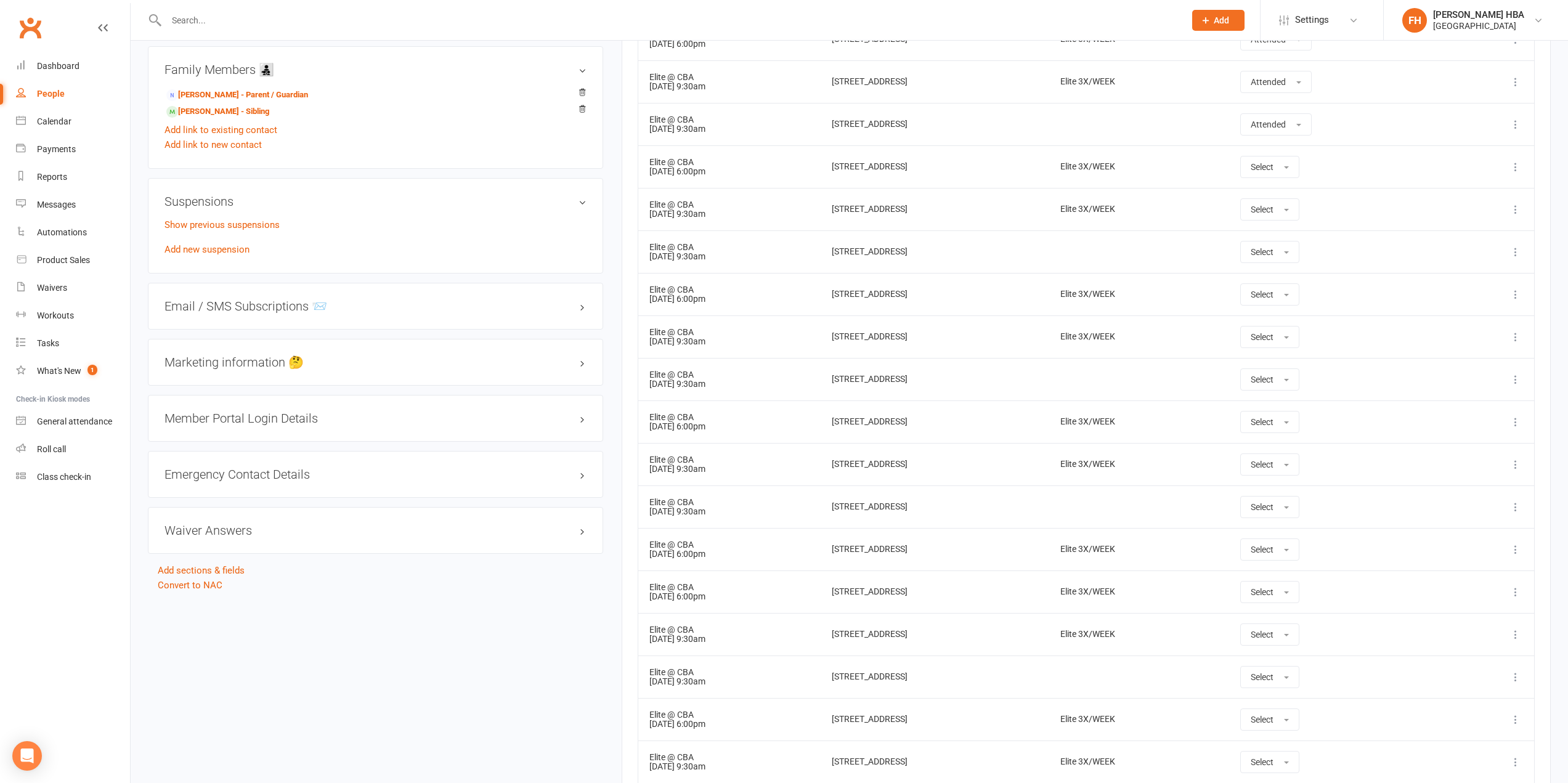
click at [236, 409] on div "Member Portal Login Details" at bounding box center [376, 418] width 455 height 47
click at [237, 411] on h3 "Member Portal Login Details" at bounding box center [376, 418] width 422 height 13
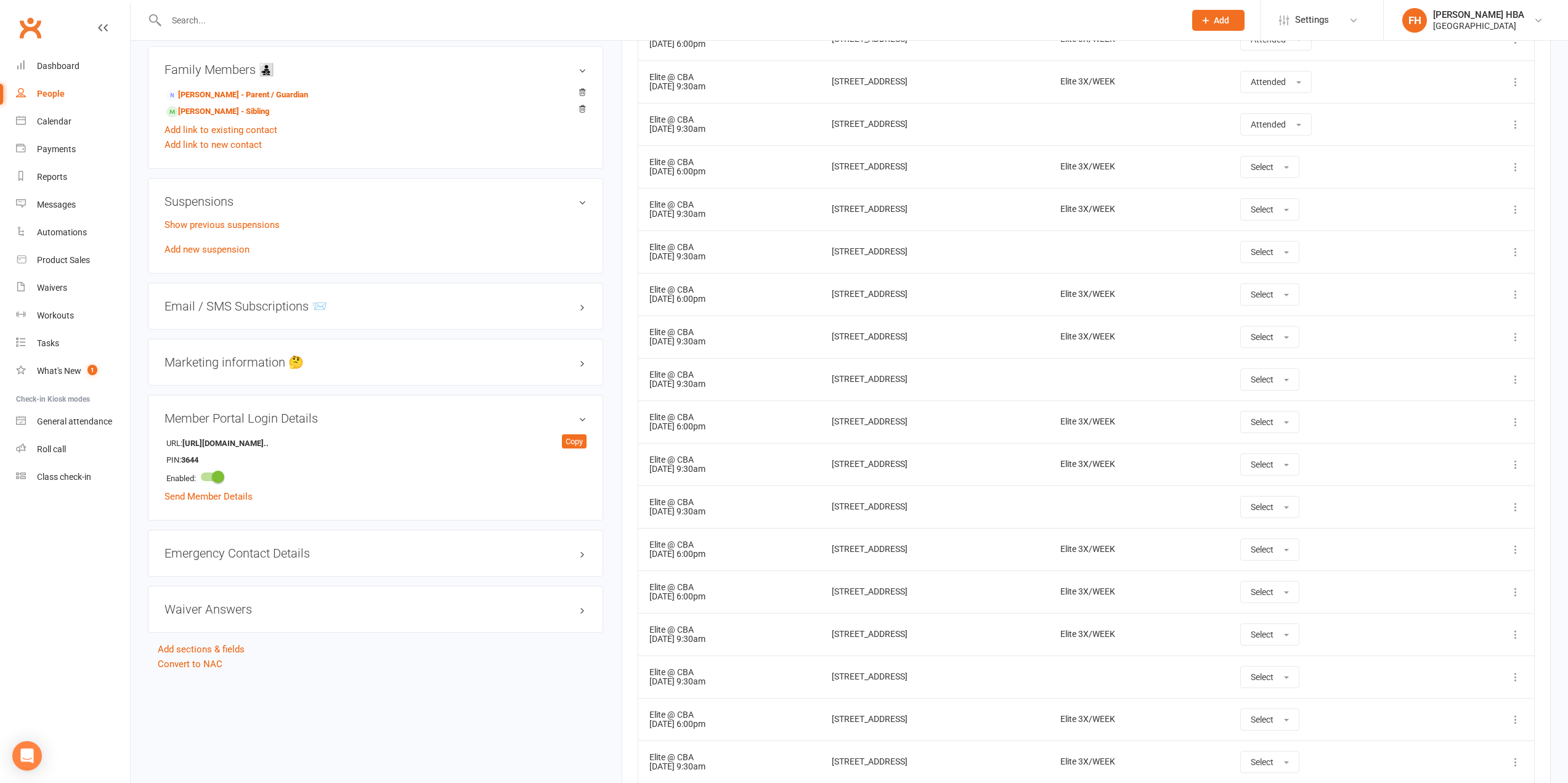
click at [237, 419] on h3 "Member Portal Login Details" at bounding box center [376, 418] width 422 height 13
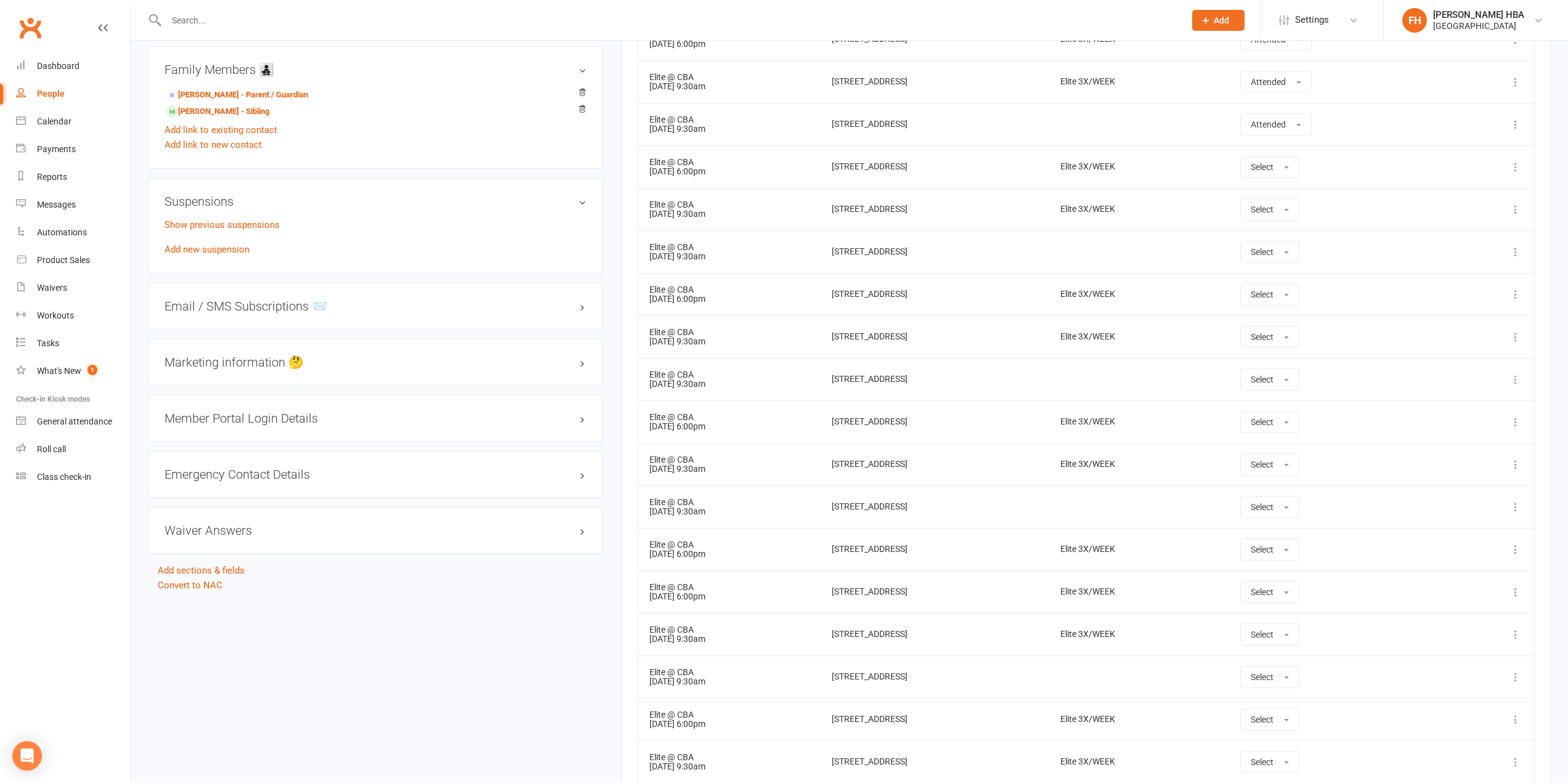
click at [235, 414] on h3 "Member Portal Login Details" at bounding box center [376, 418] width 422 height 13
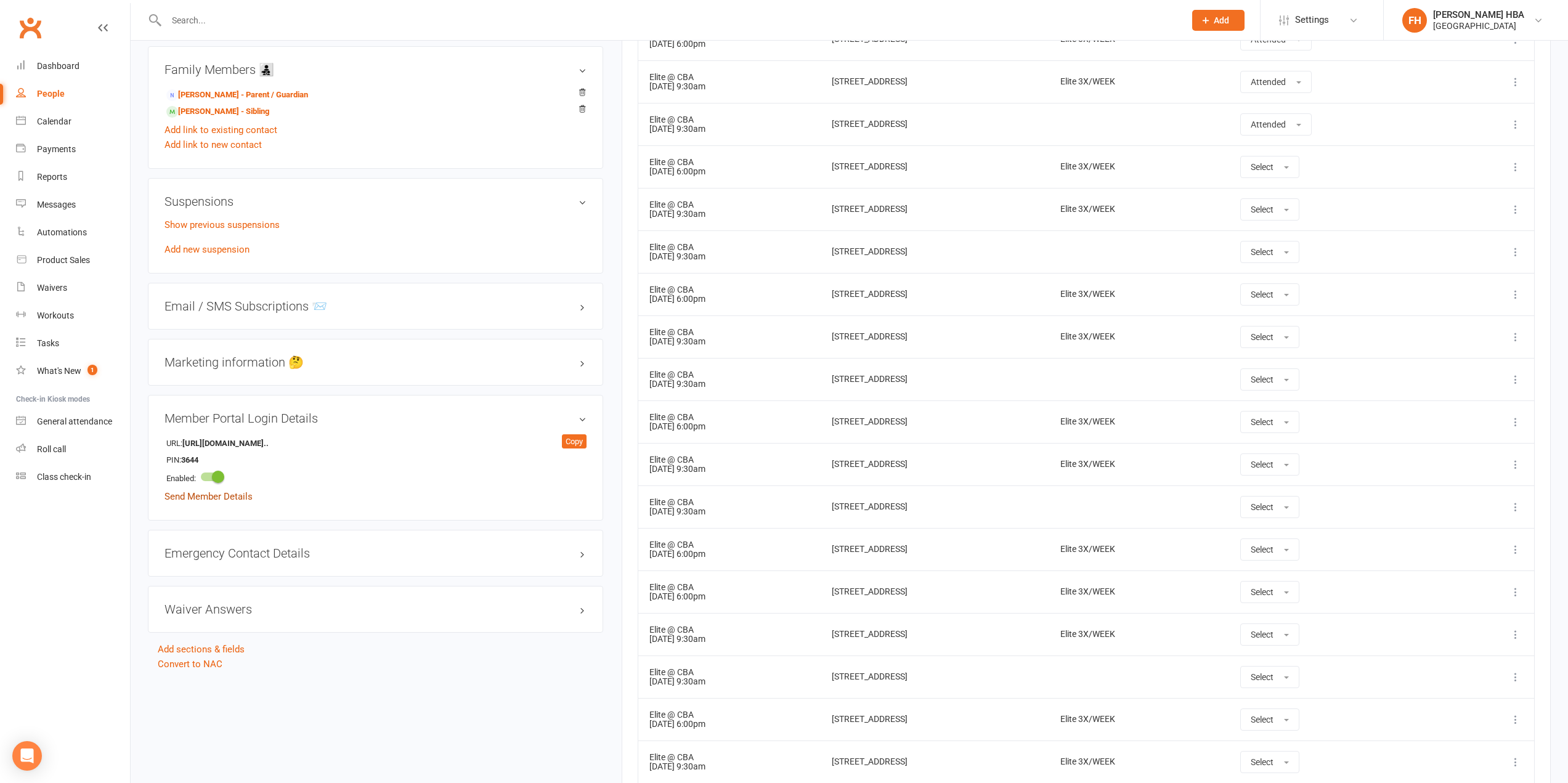
click at [213, 497] on link "Send Member Details" at bounding box center [208, 496] width 88 height 11
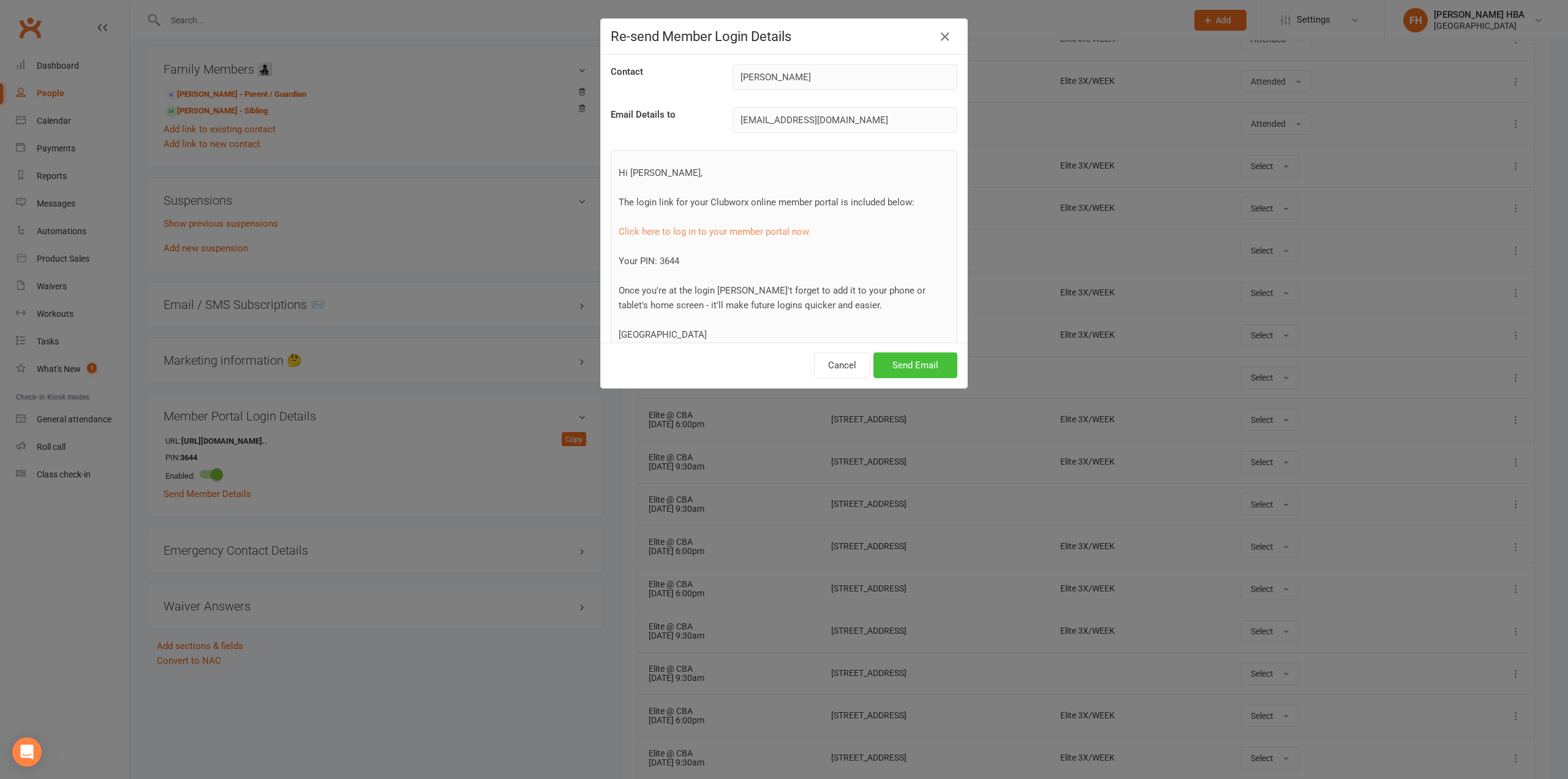
click at [889, 368] on button "Send Email" at bounding box center [915, 365] width 84 height 25
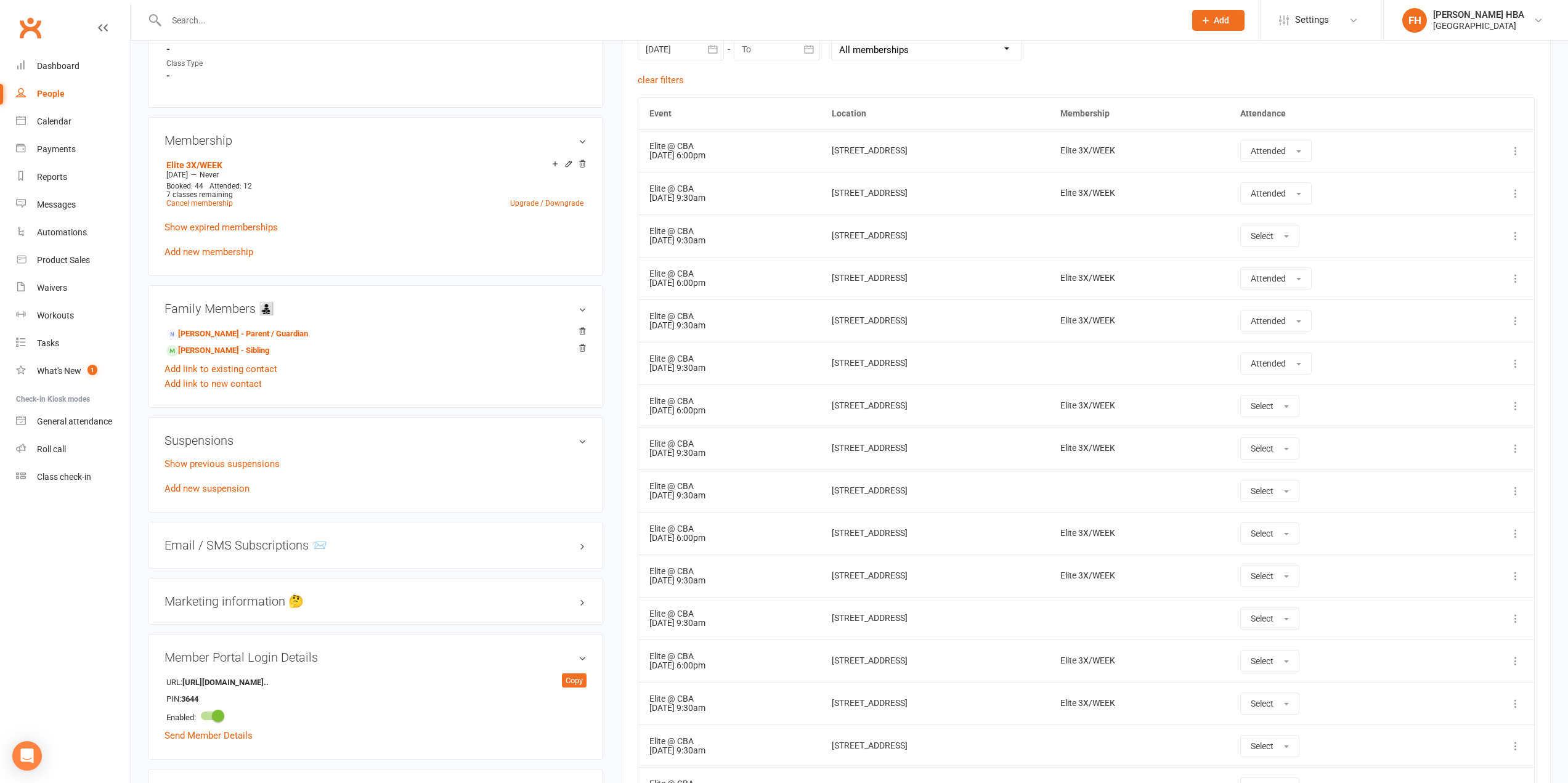
scroll to position [554, 0]
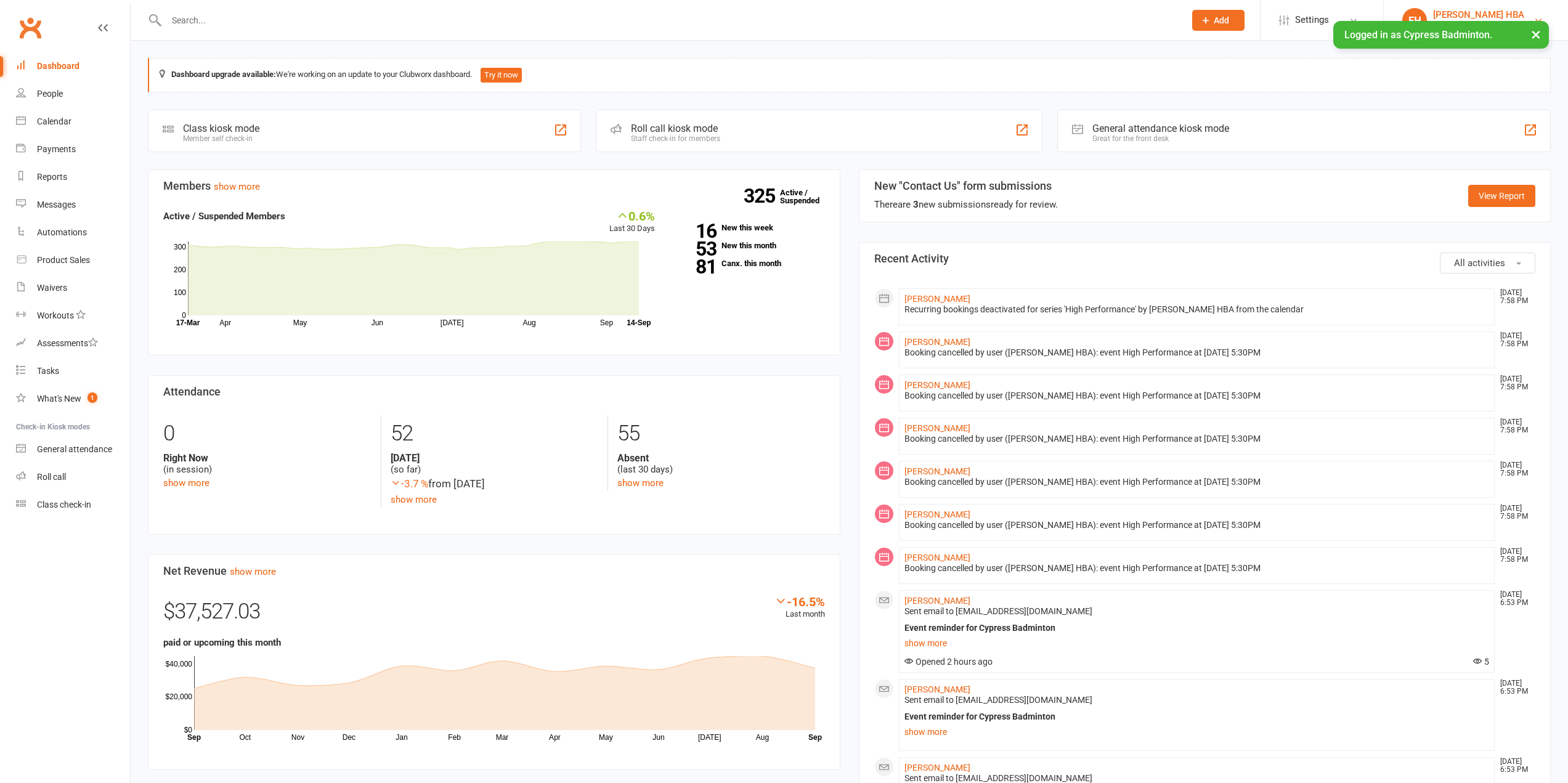
click at [1478, 11] on div "[PERSON_NAME] HBA" at bounding box center [1478, 14] width 91 height 11
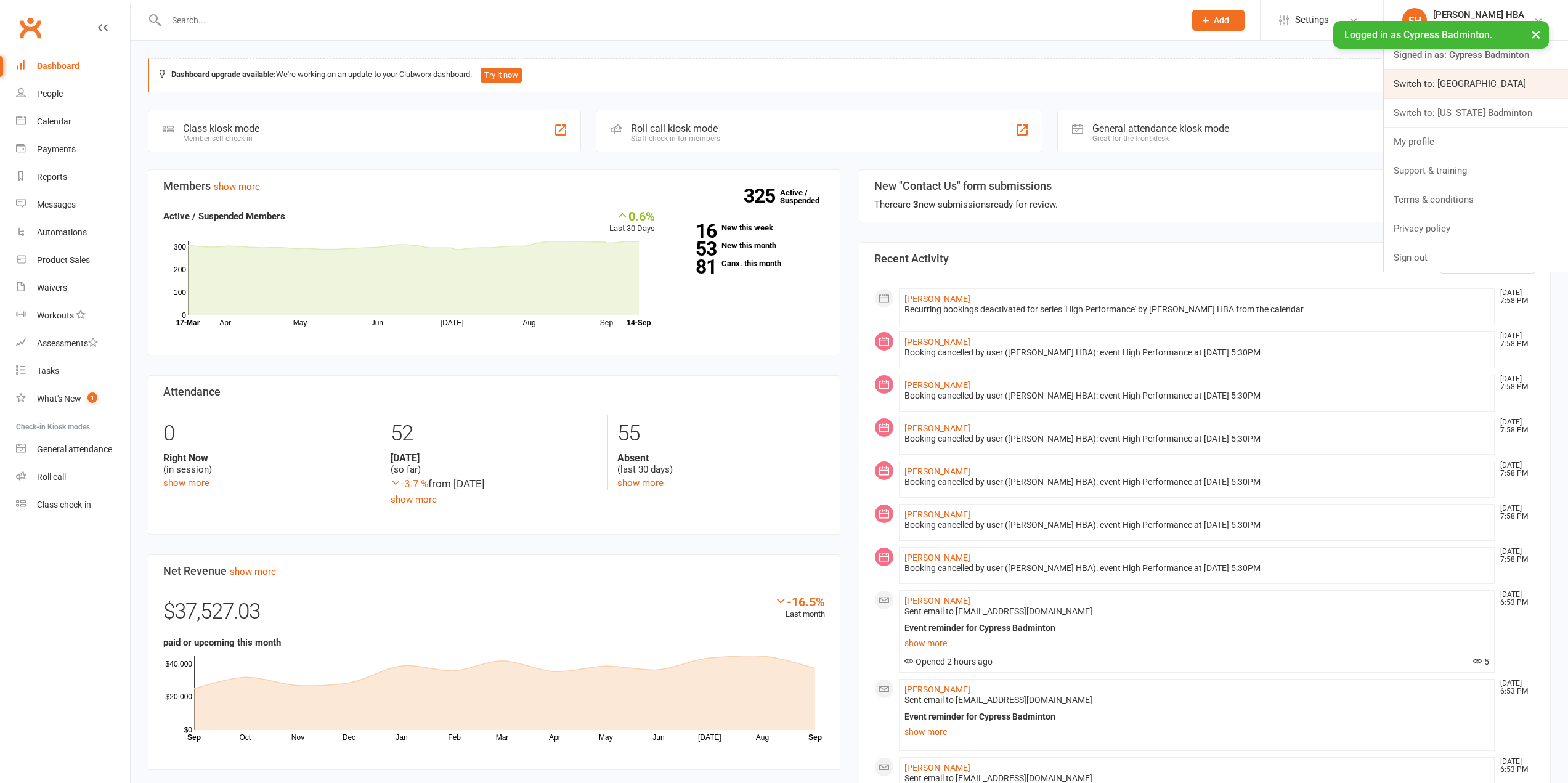
click at [1455, 88] on link "Switch to: Houston Badminton Academy" at bounding box center [1476, 84] width 184 height 28
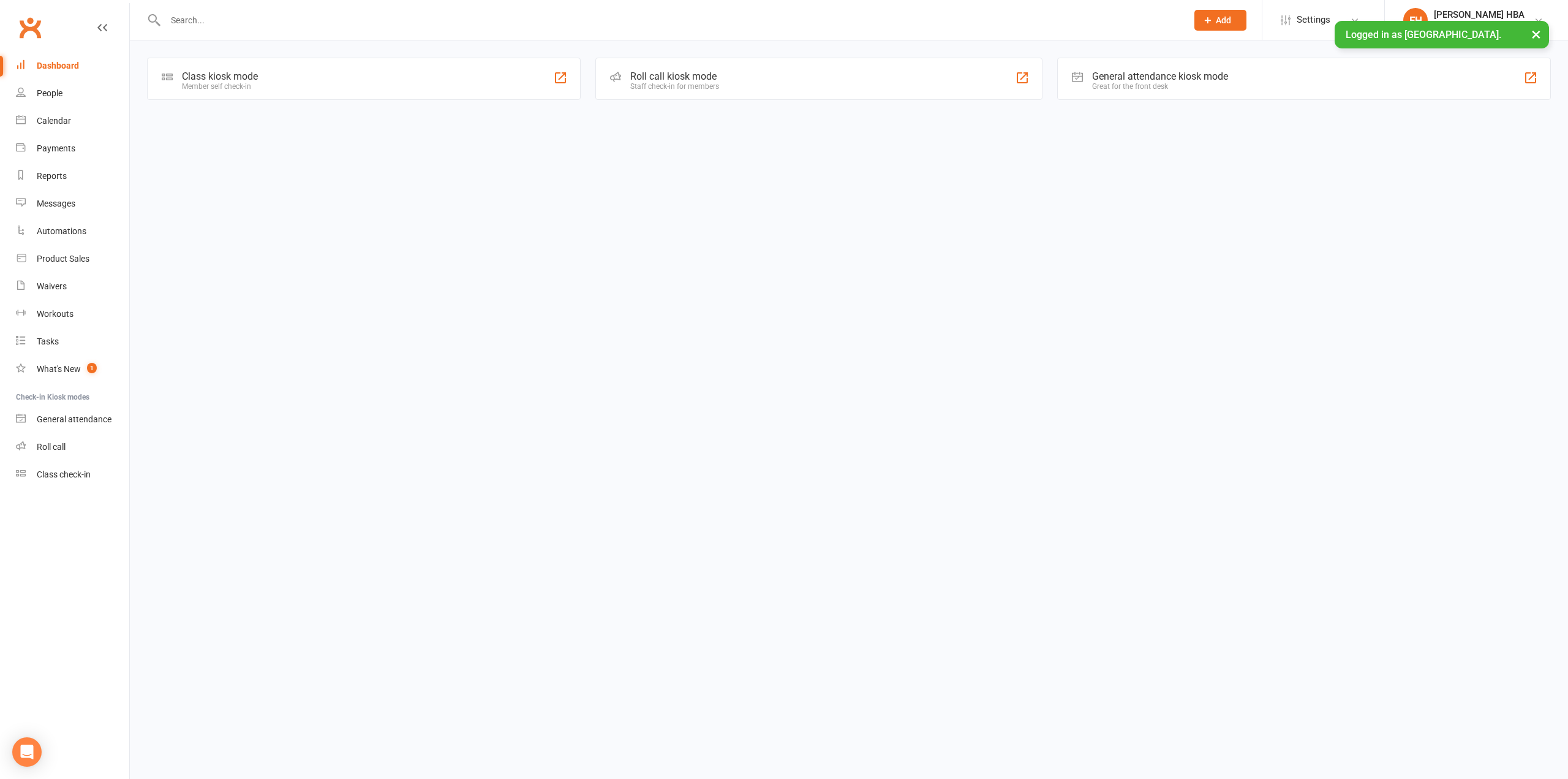
click at [666, 17] on input "text" at bounding box center [670, 20] width 1017 height 17
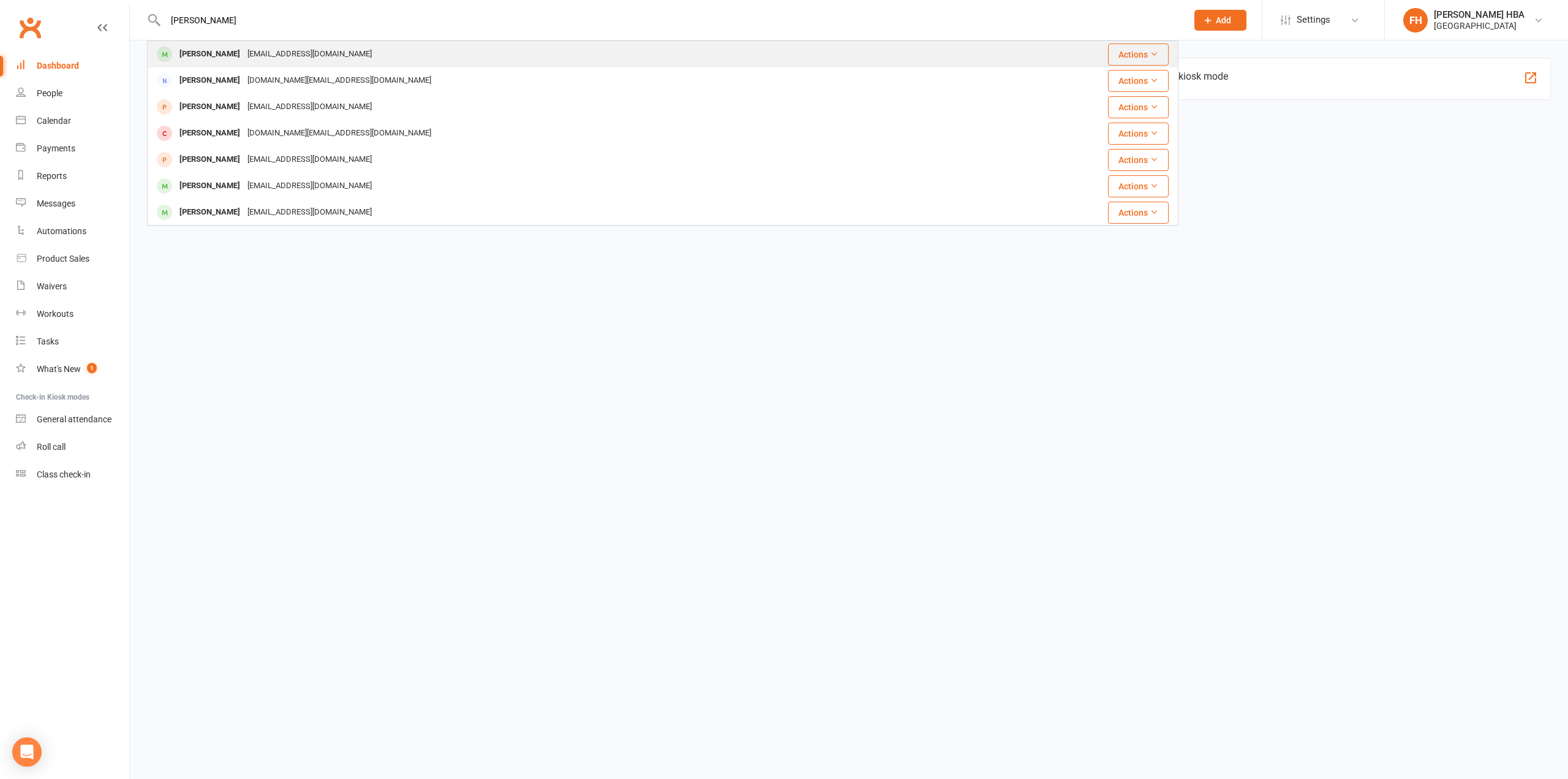
type input "[PERSON_NAME]"
click at [417, 61] on div "Amudhini Chinnasamy Samysar@gmail.com" at bounding box center [563, 54] width 829 height 25
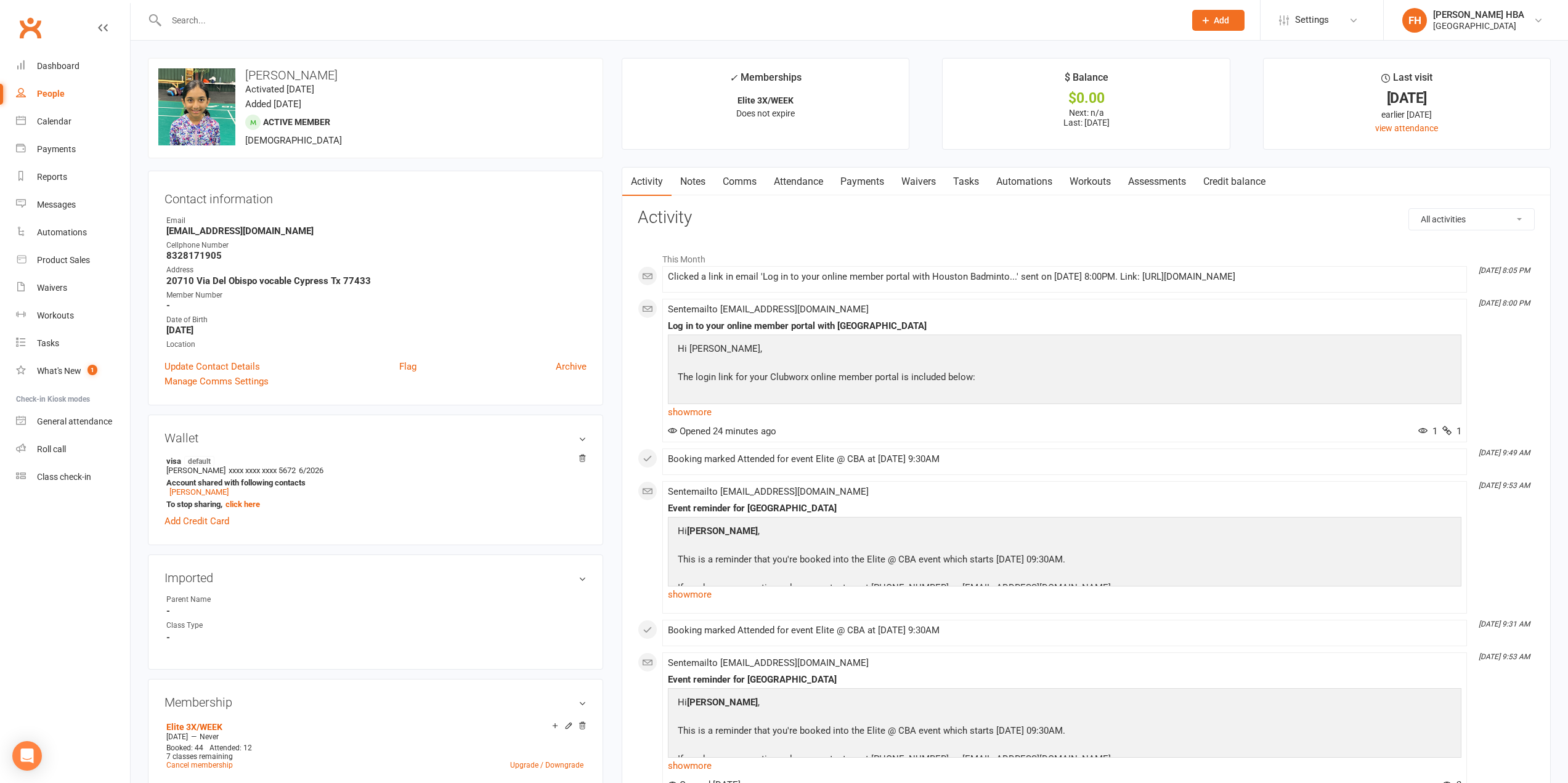
click at [858, 179] on link "Payments" at bounding box center [862, 181] width 61 height 28
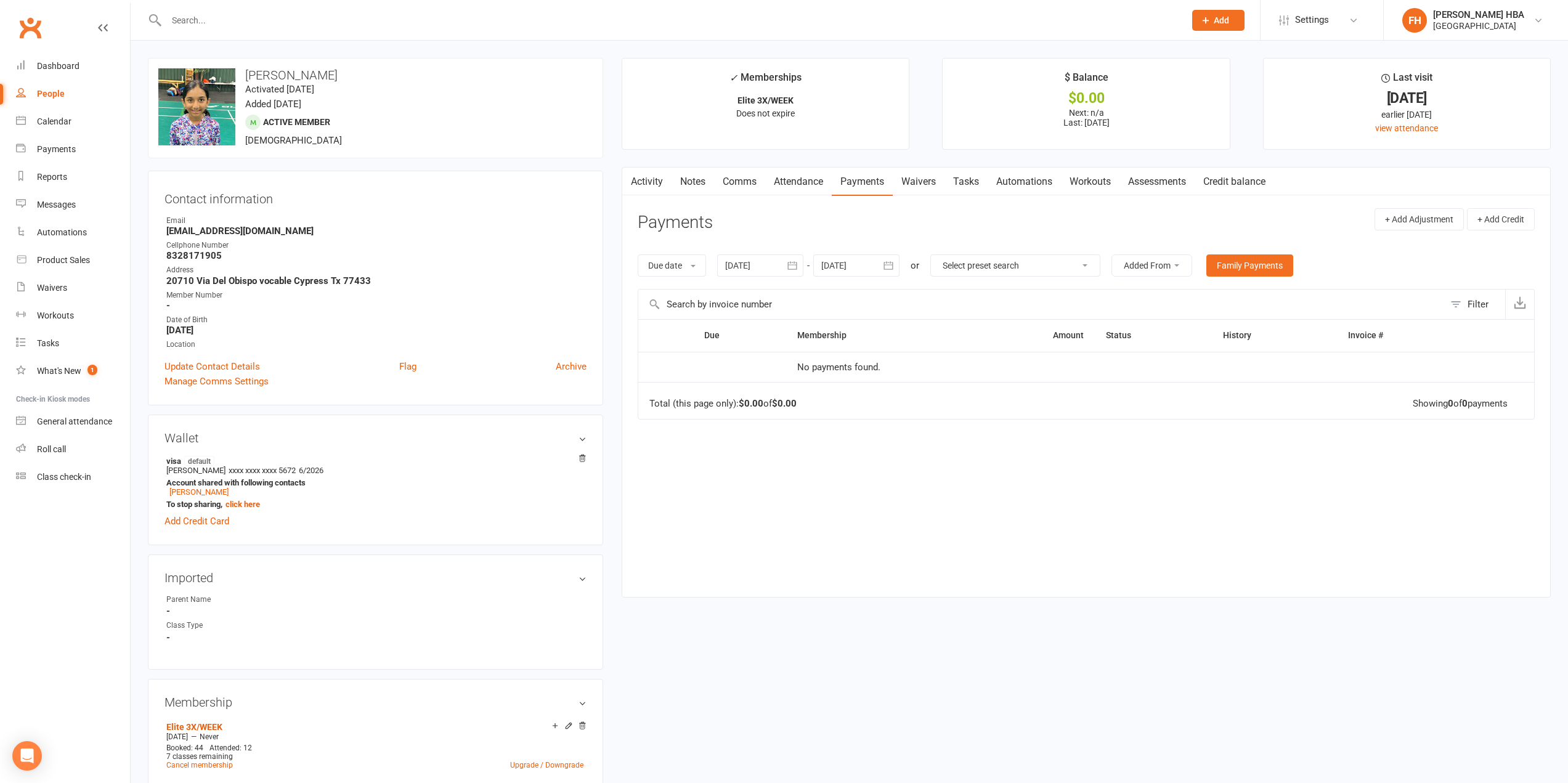
click at [807, 188] on link "Attendance" at bounding box center [799, 181] width 67 height 28
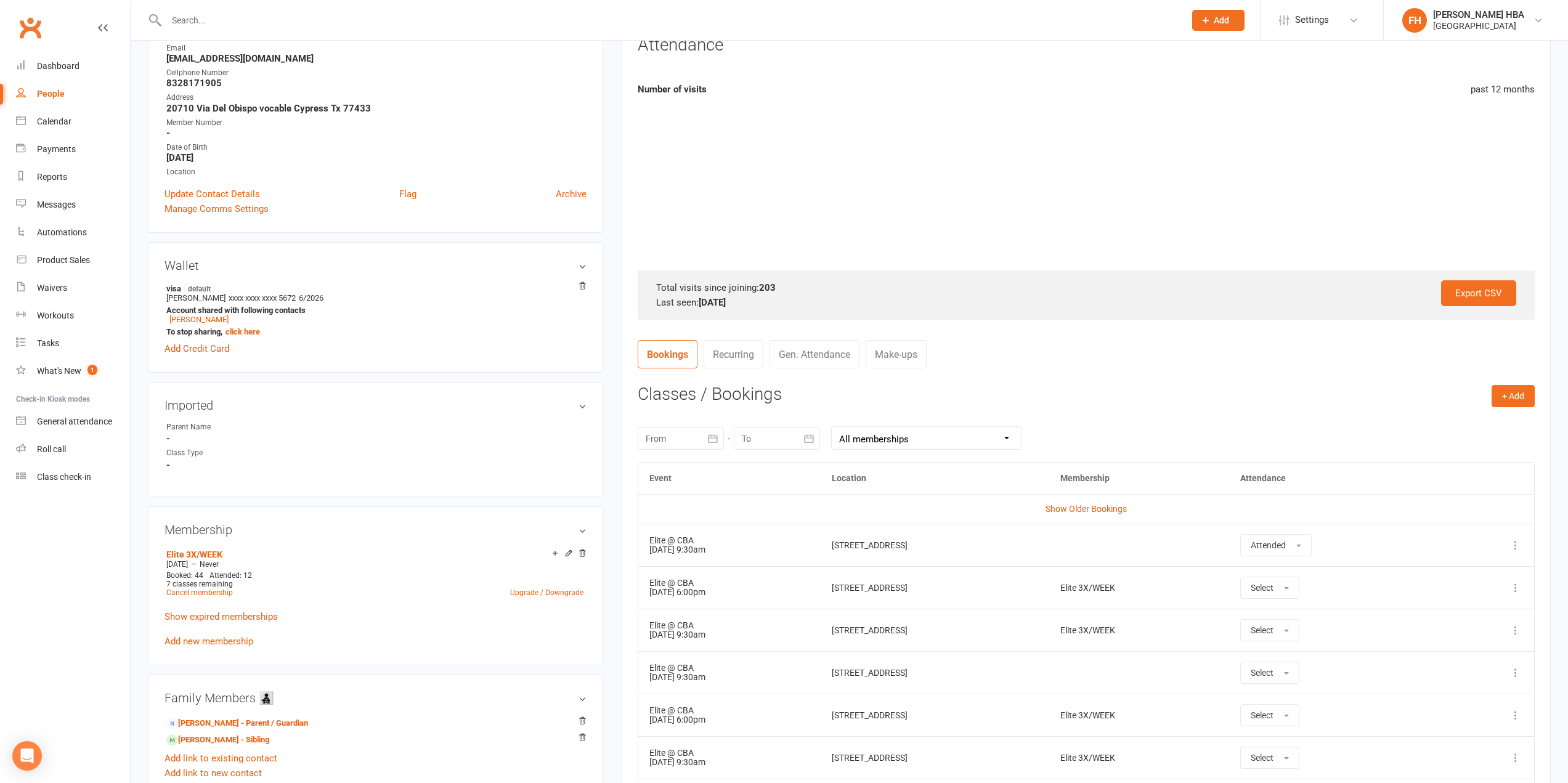
scroll to position [185, 0]
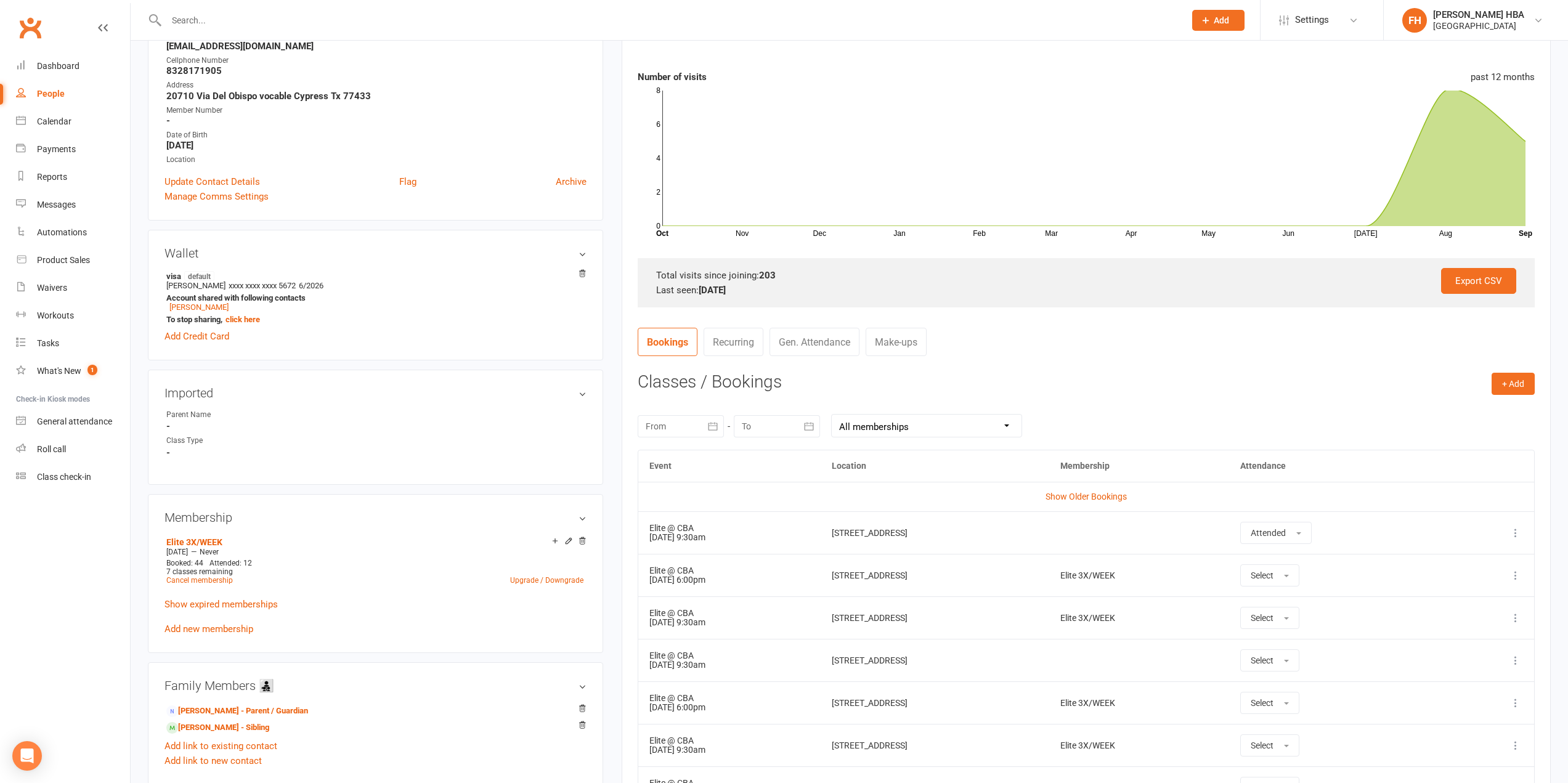
click at [683, 418] on div at bounding box center [681, 426] width 87 height 22
click at [819, 502] on span "05" at bounding box center [822, 502] width 10 height 10
type input "05 Sep 2025"
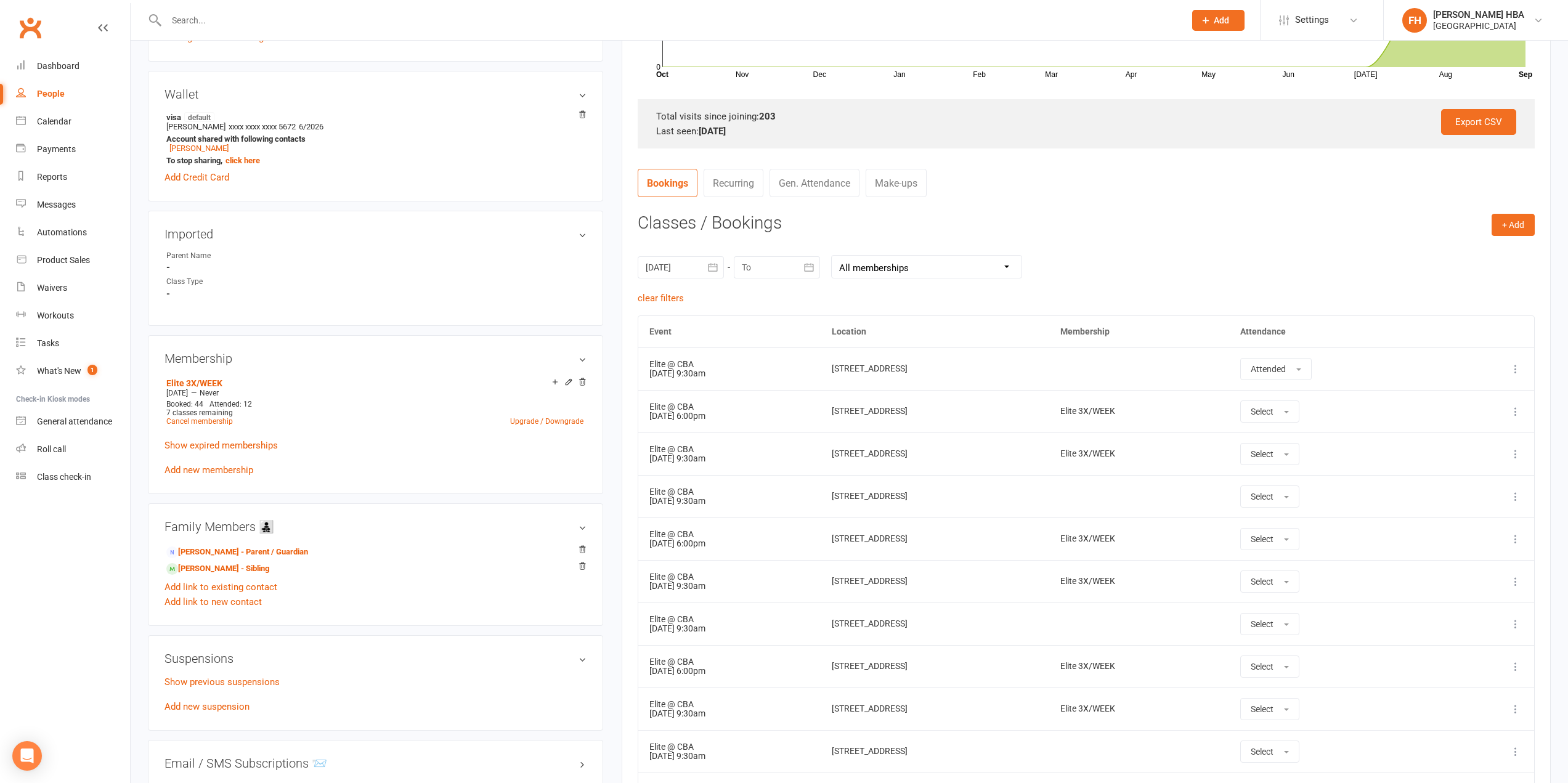
scroll to position [370, 0]
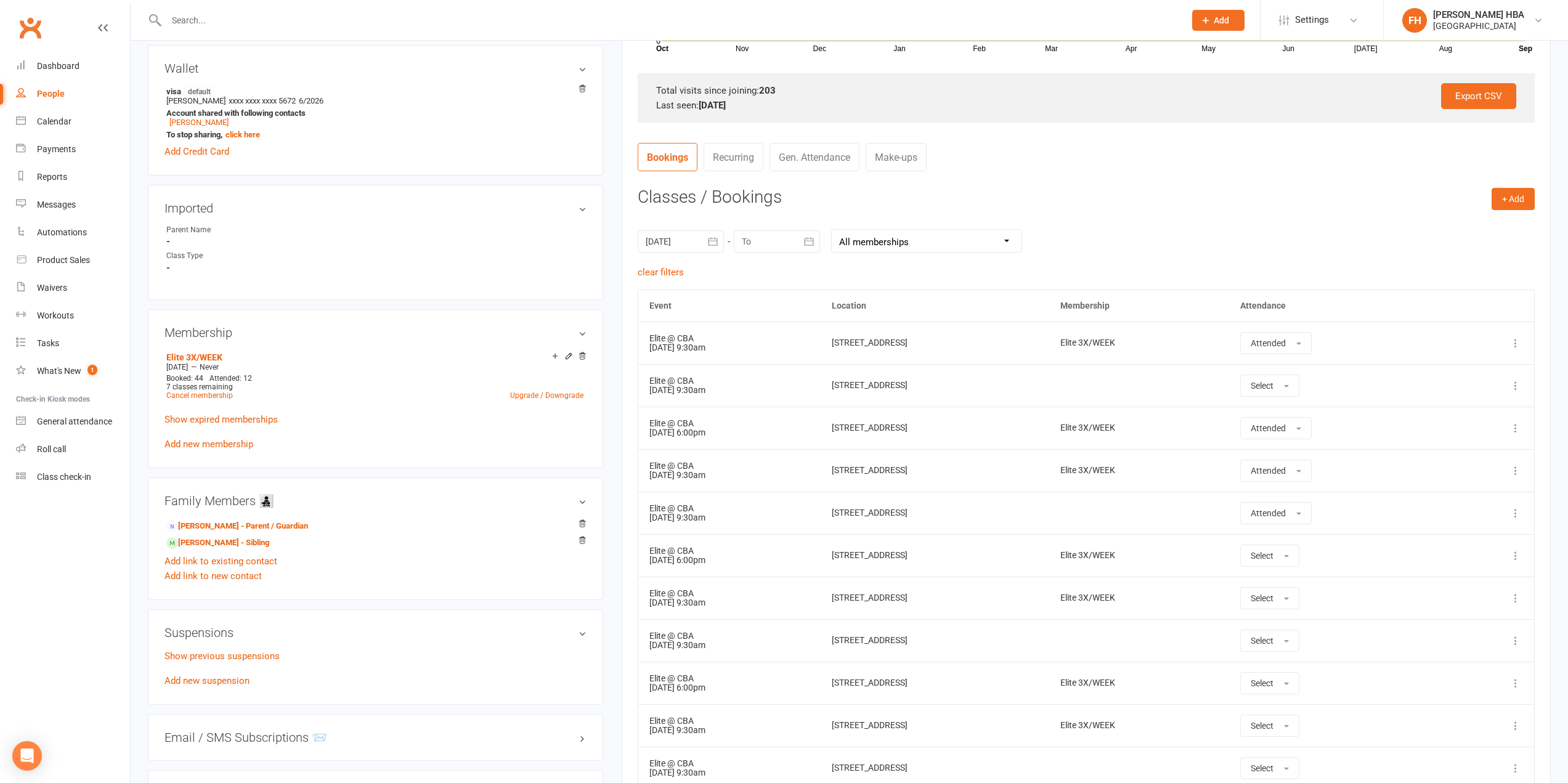
click at [1520, 386] on icon at bounding box center [1515, 385] width 12 height 12
click at [1461, 468] on link "Remove booking" at bounding box center [1461, 459] width 122 height 24
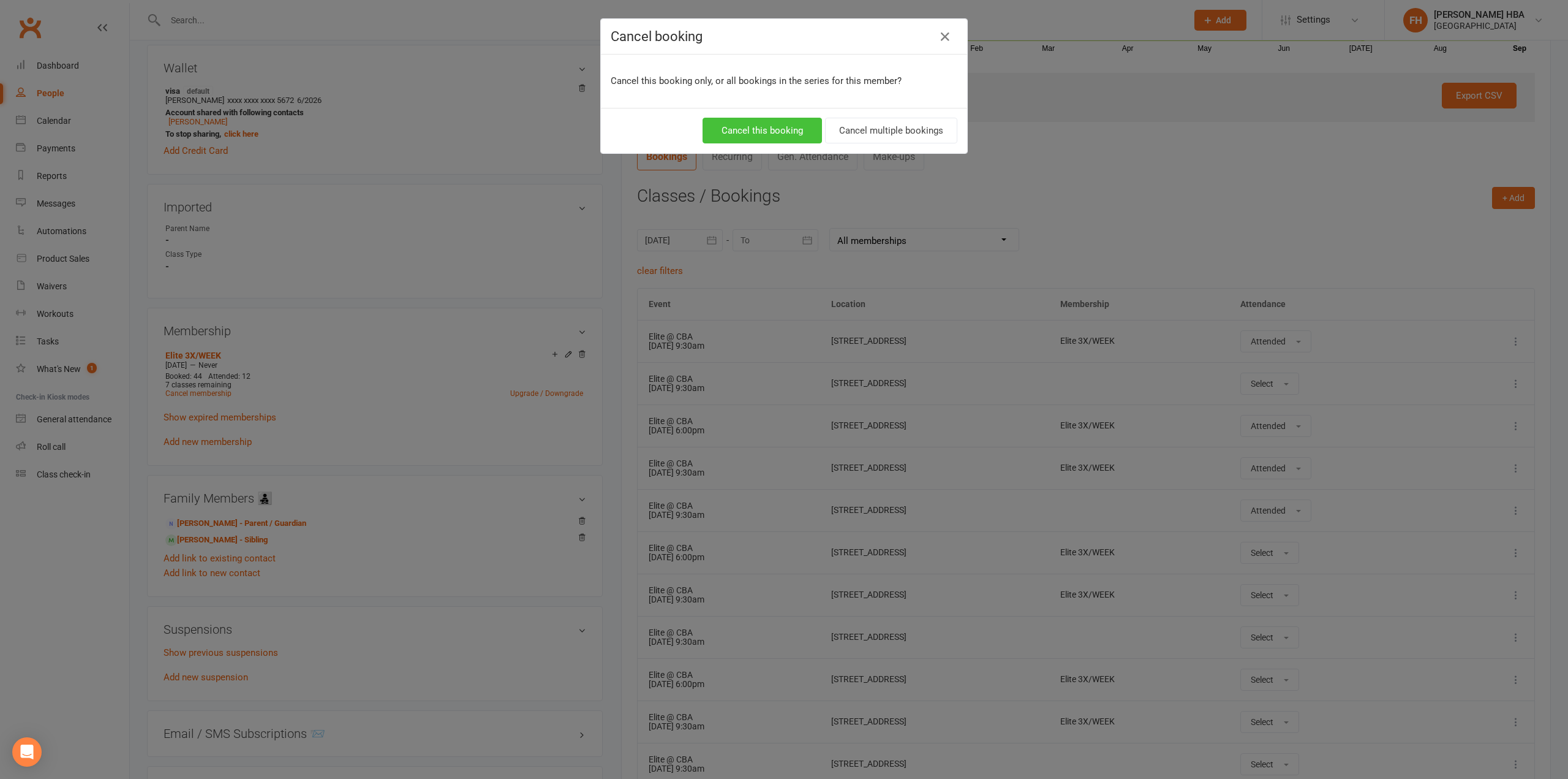
click at [785, 135] on button "Cancel this booking" at bounding box center [762, 131] width 119 height 25
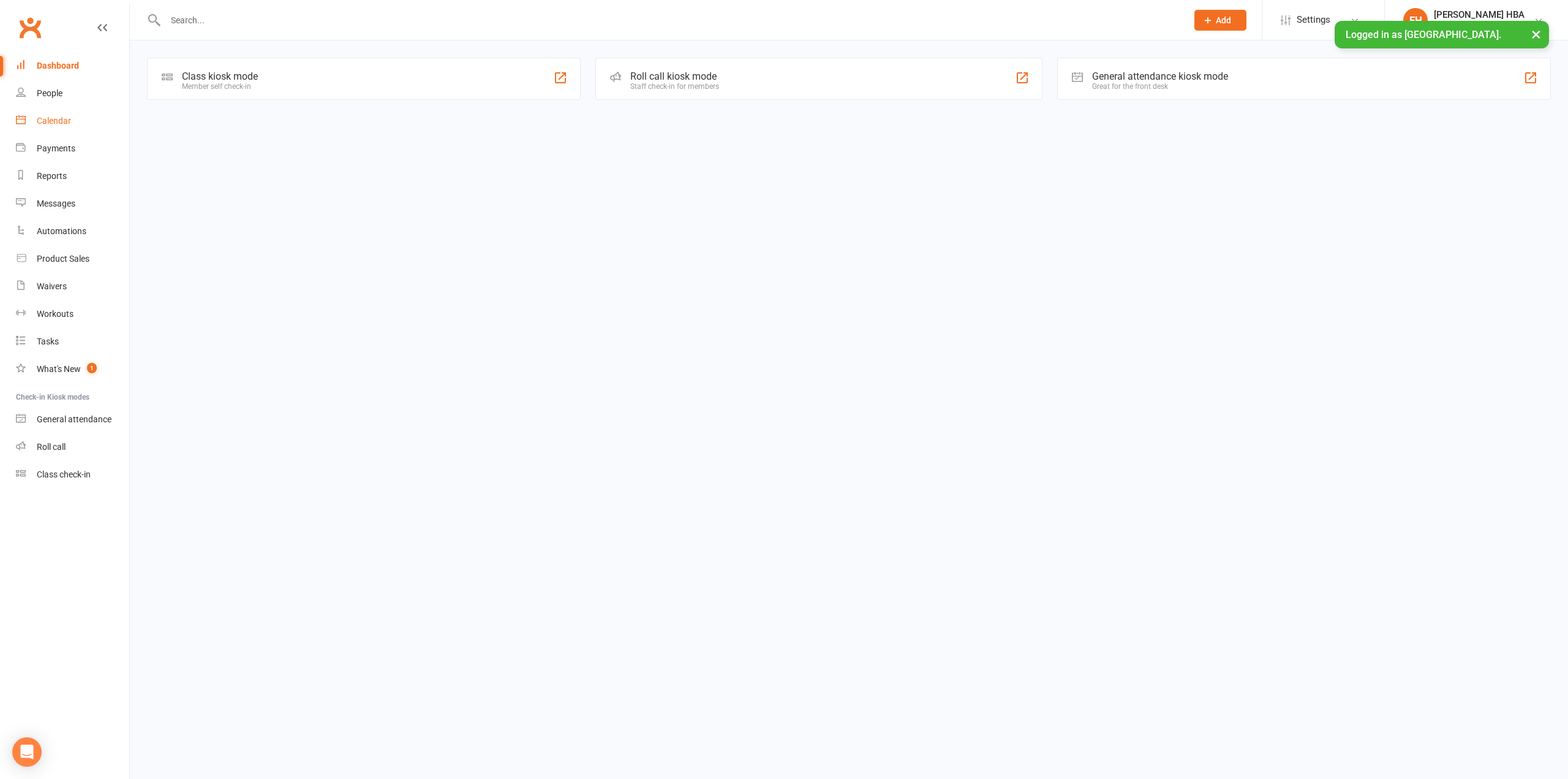
click at [78, 113] on link "Calendar" at bounding box center [73, 120] width 113 height 27
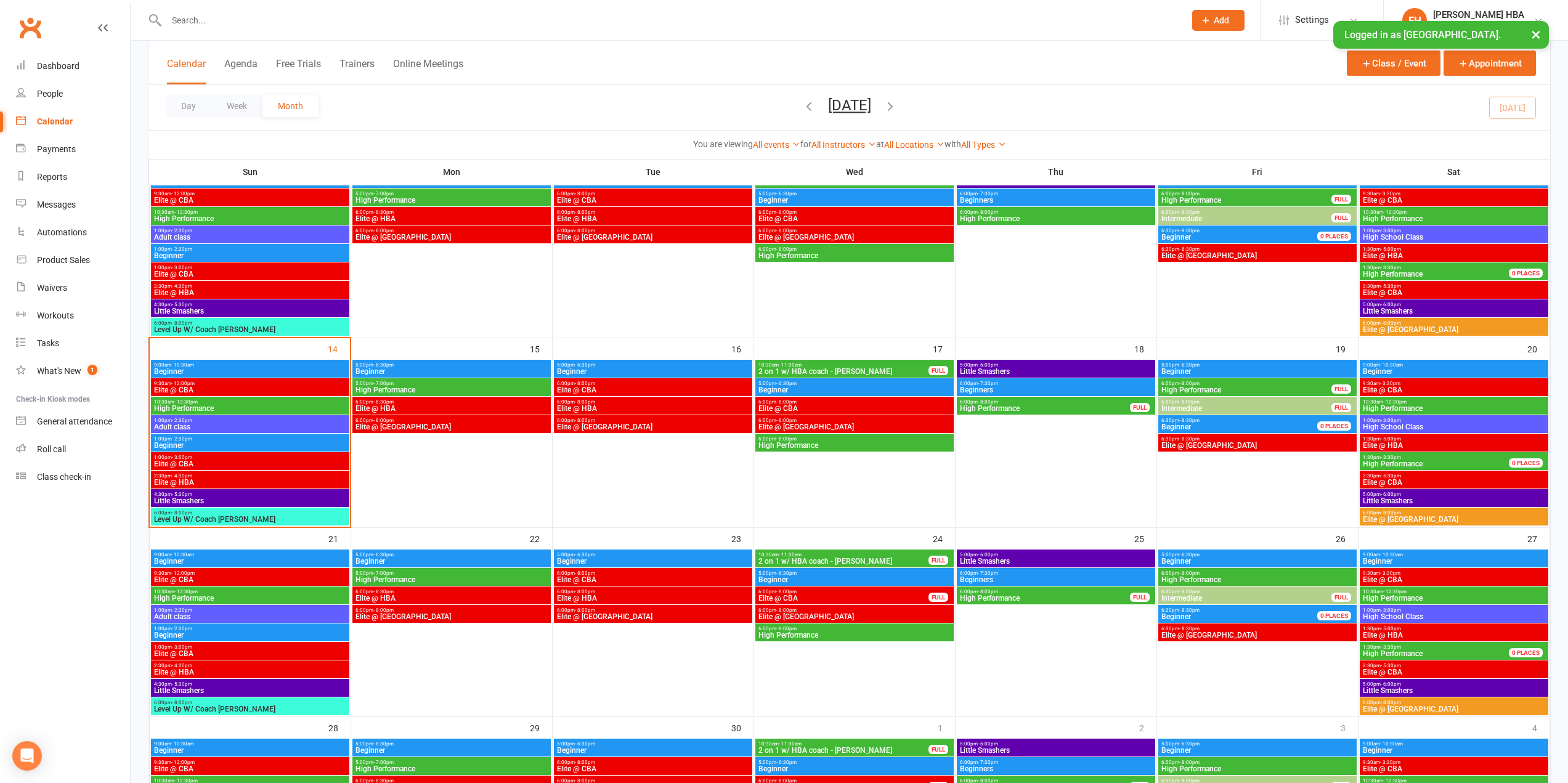
scroll to position [308, 0]
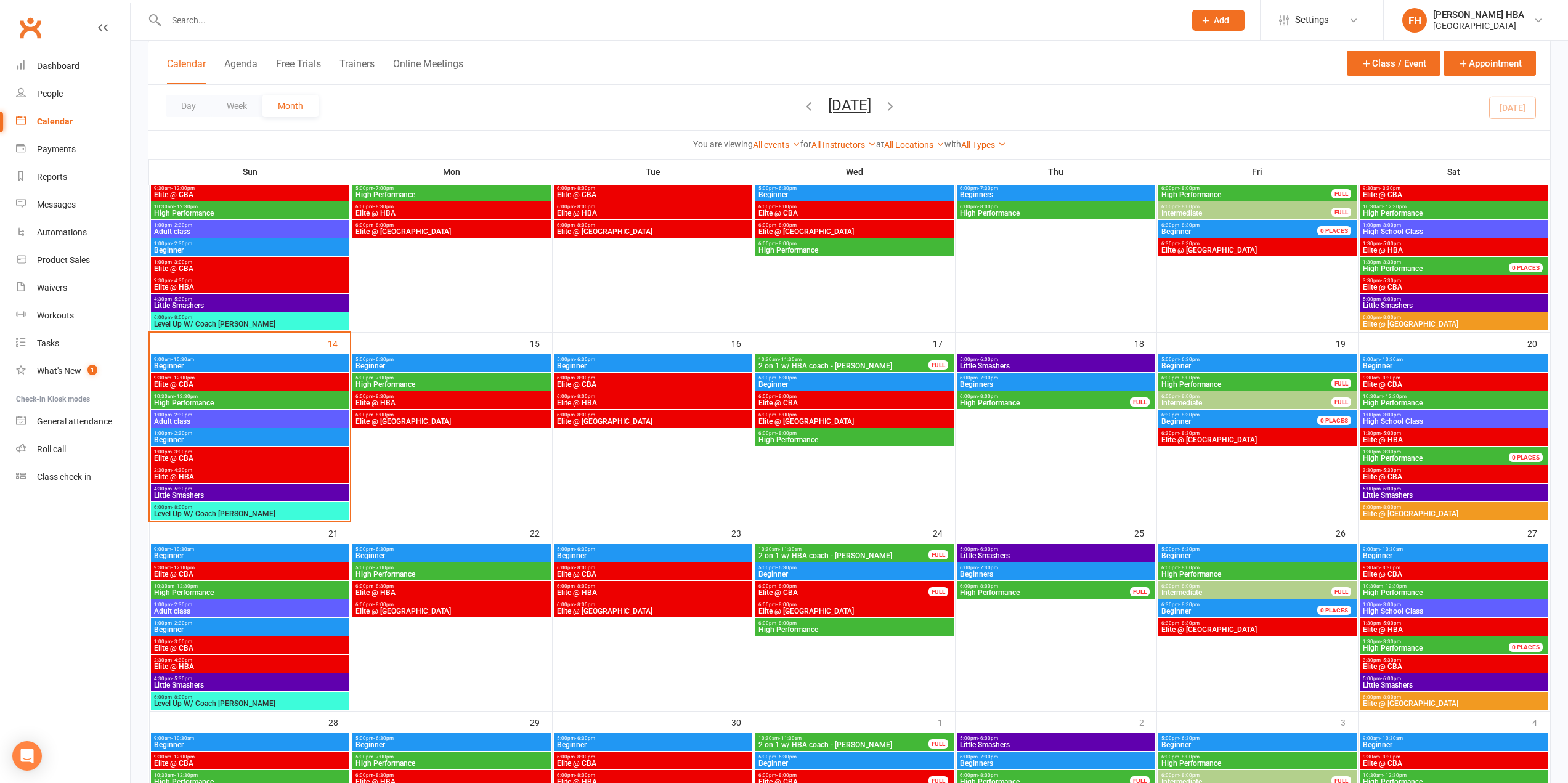
click at [474, 23] on input "text" at bounding box center [669, 20] width 1013 height 17
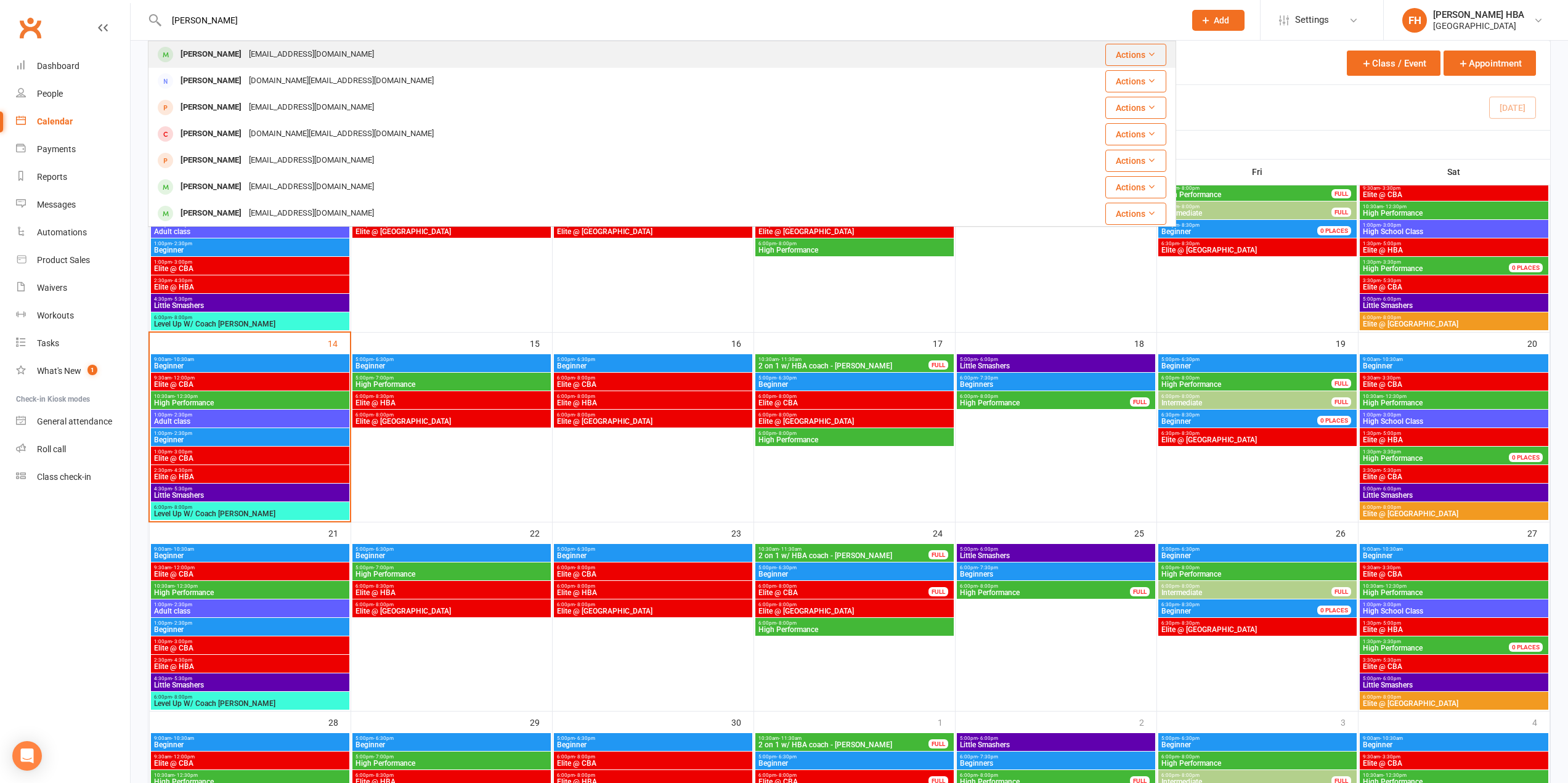
type input "[PERSON_NAME]"
click at [305, 50] on div "[EMAIL_ADDRESS][DOMAIN_NAME]" at bounding box center [312, 54] width 133 height 18
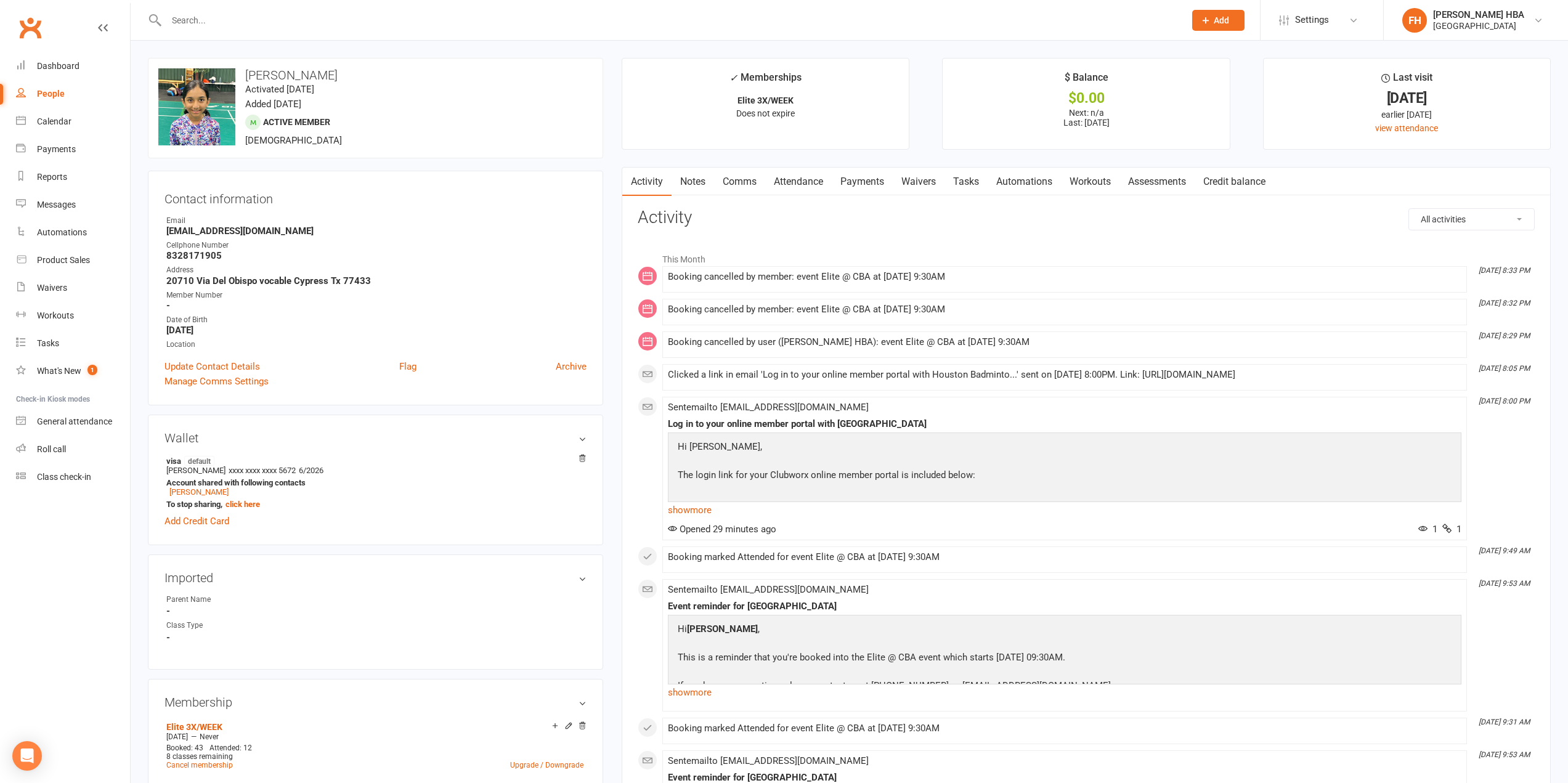
click at [888, 183] on link "Payments" at bounding box center [862, 181] width 61 height 28
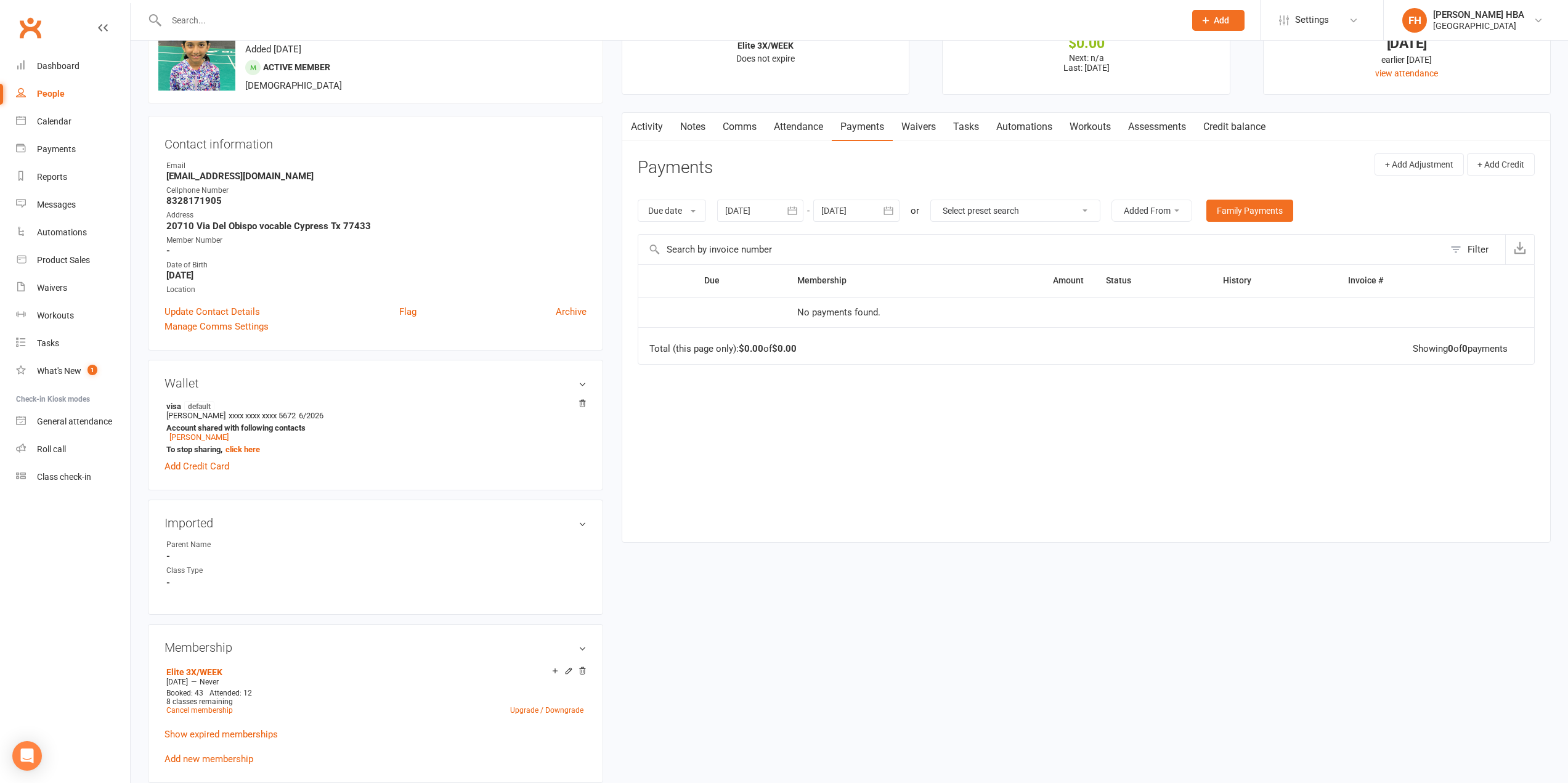
scroll to position [62, 0]
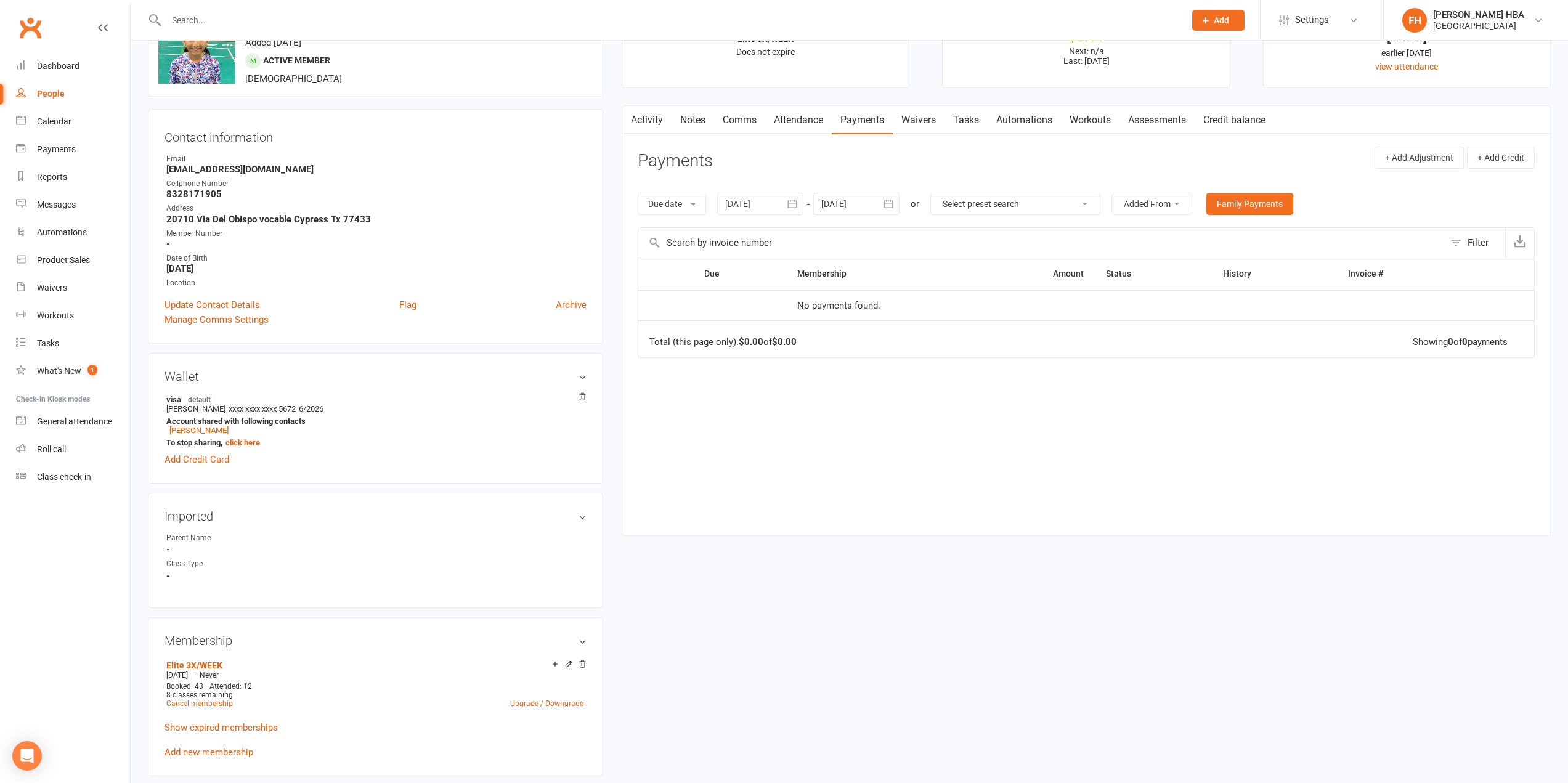
click at [797, 224] on div "Due date Due date Date paid Date failed [DATE] [DATE] Sun Mon Tue Wed Thu Fri S…" at bounding box center [1086, 204] width 897 height 47
click at [788, 208] on icon "button" at bounding box center [792, 204] width 12 height 12
click at [735, 240] on button "button" at bounding box center [737, 233] width 26 height 22
click at [849, 307] on span "11" at bounding box center [848, 303] width 10 height 10
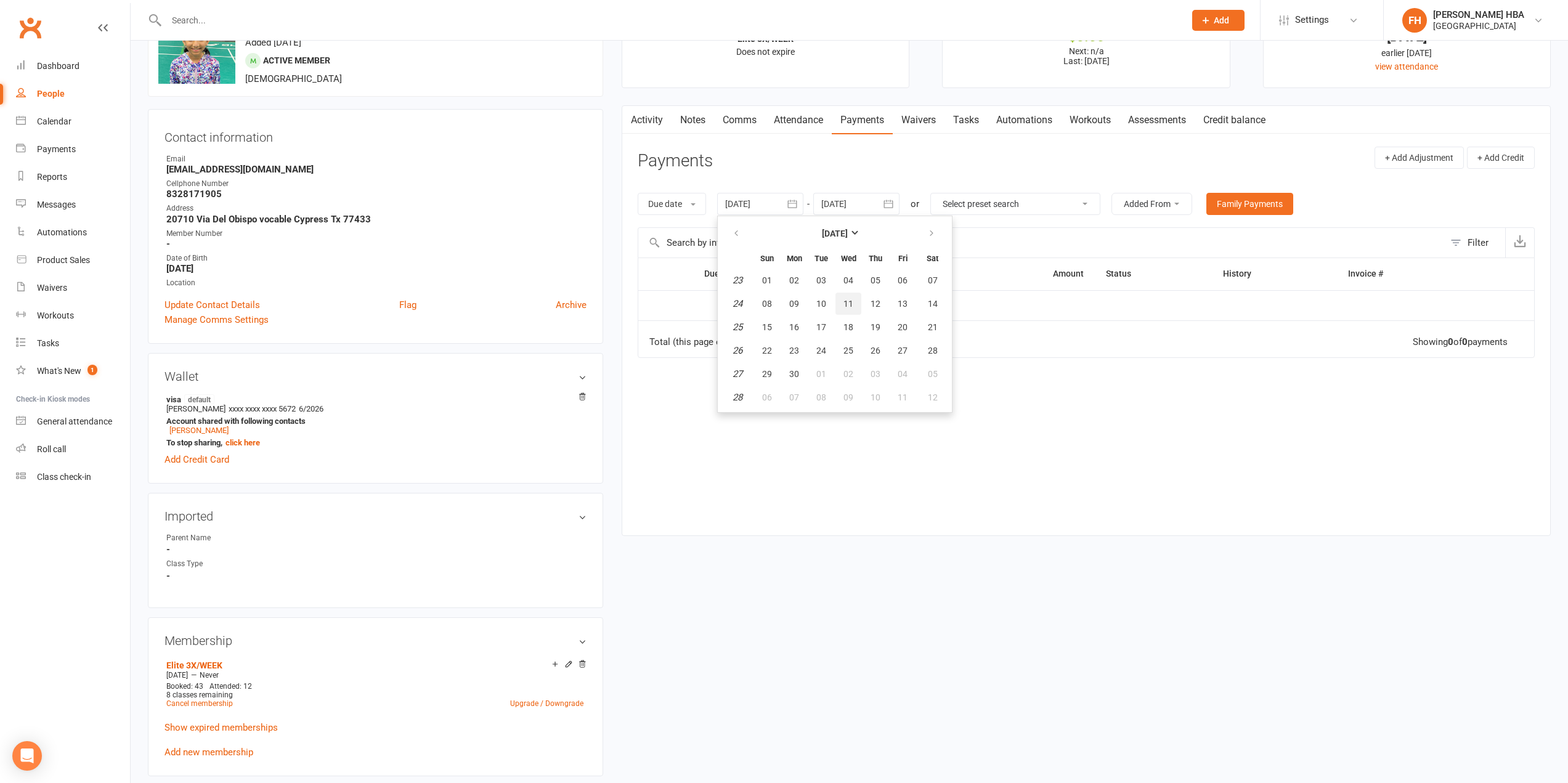
type input "[DATE]"
click at [861, 200] on div at bounding box center [856, 204] width 87 height 22
click at [1042, 226] on button "button" at bounding box center [1028, 233] width 26 height 22
click at [1041, 227] on button "button" at bounding box center [1028, 233] width 26 height 22
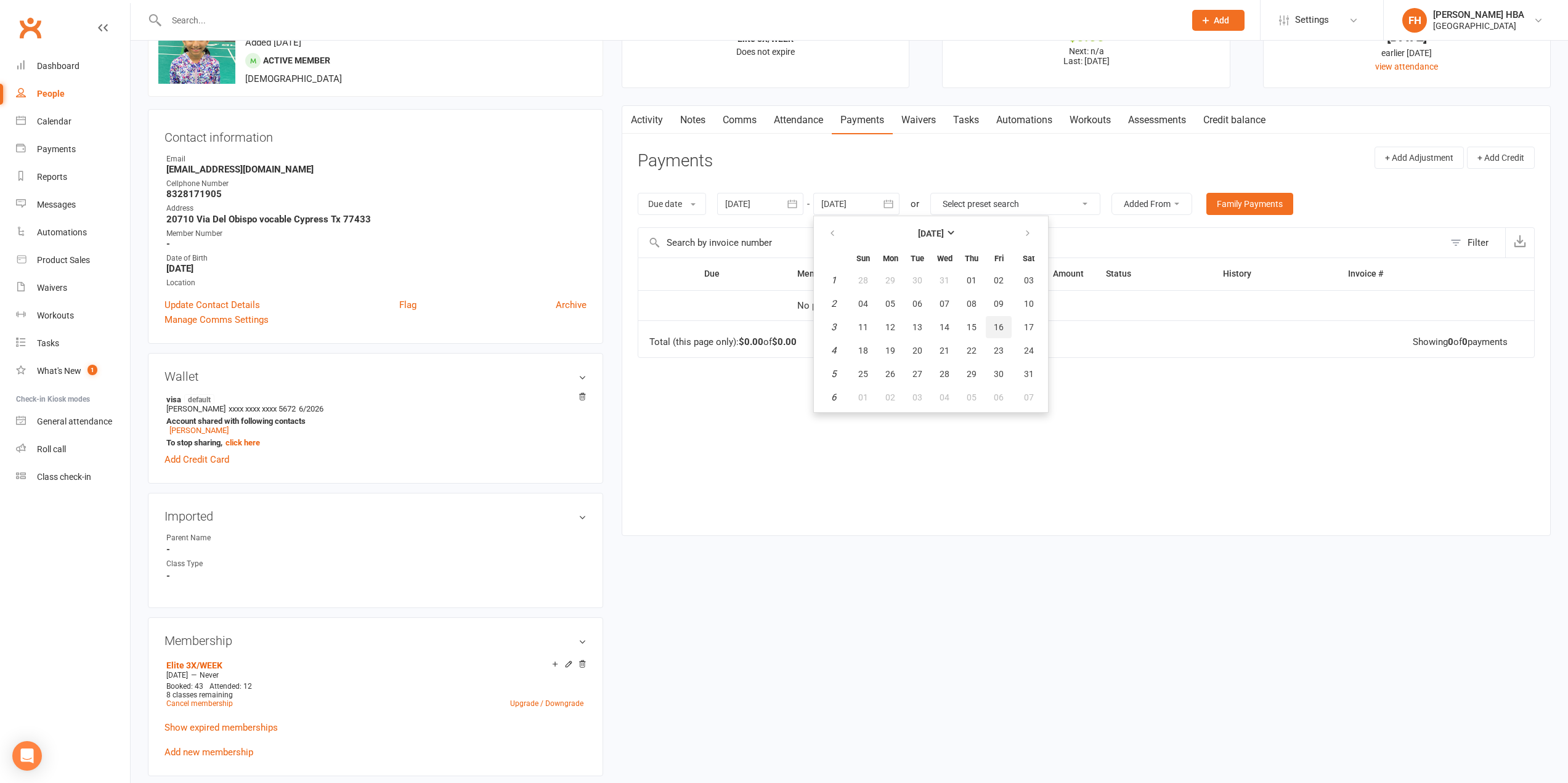
click at [999, 327] on span "16" at bounding box center [998, 327] width 10 height 10
type input "[DATE]"
click at [660, 110] on link "Activity" at bounding box center [647, 120] width 49 height 28
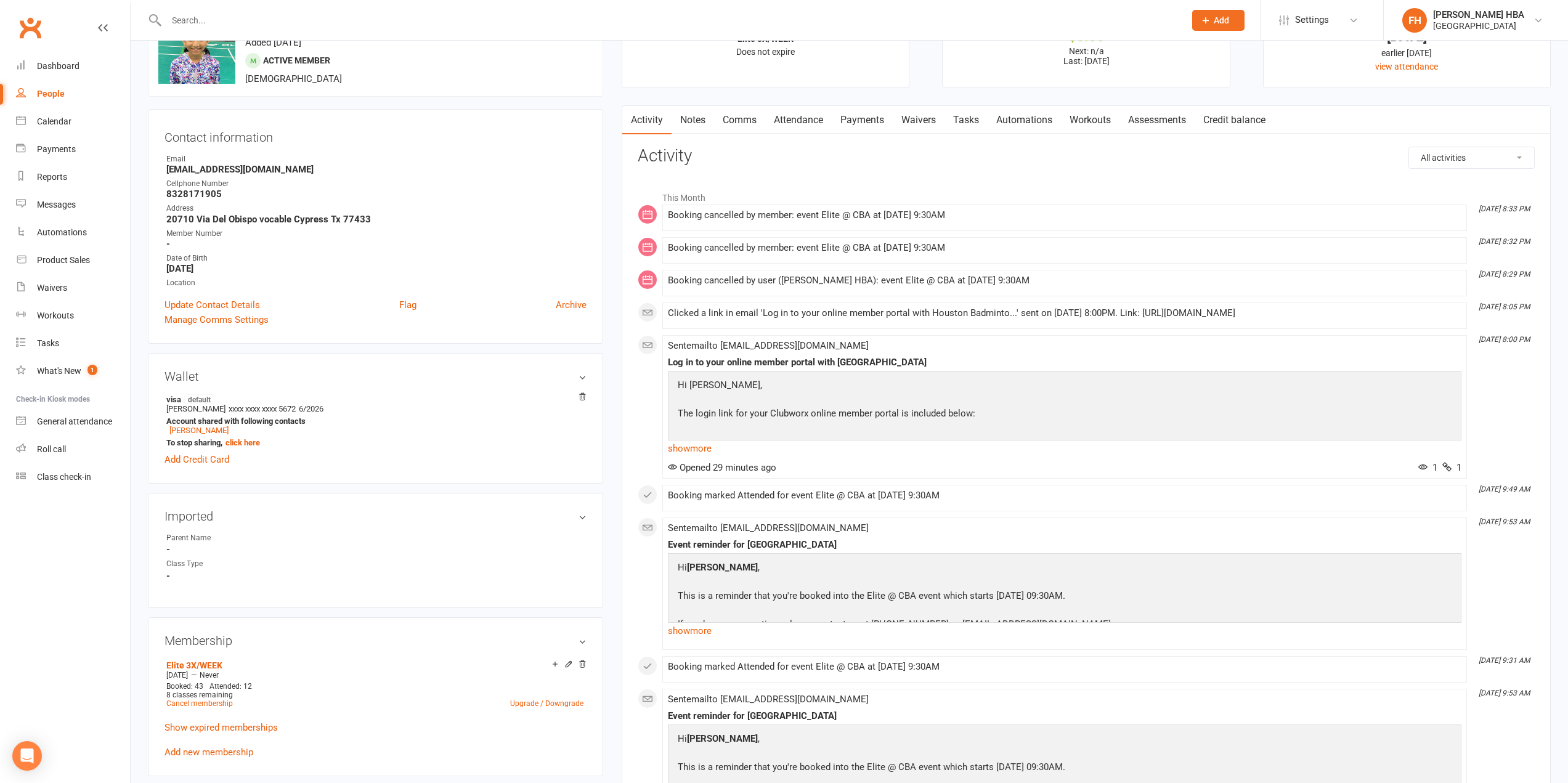
click at [807, 123] on link "Attendance" at bounding box center [799, 120] width 67 height 28
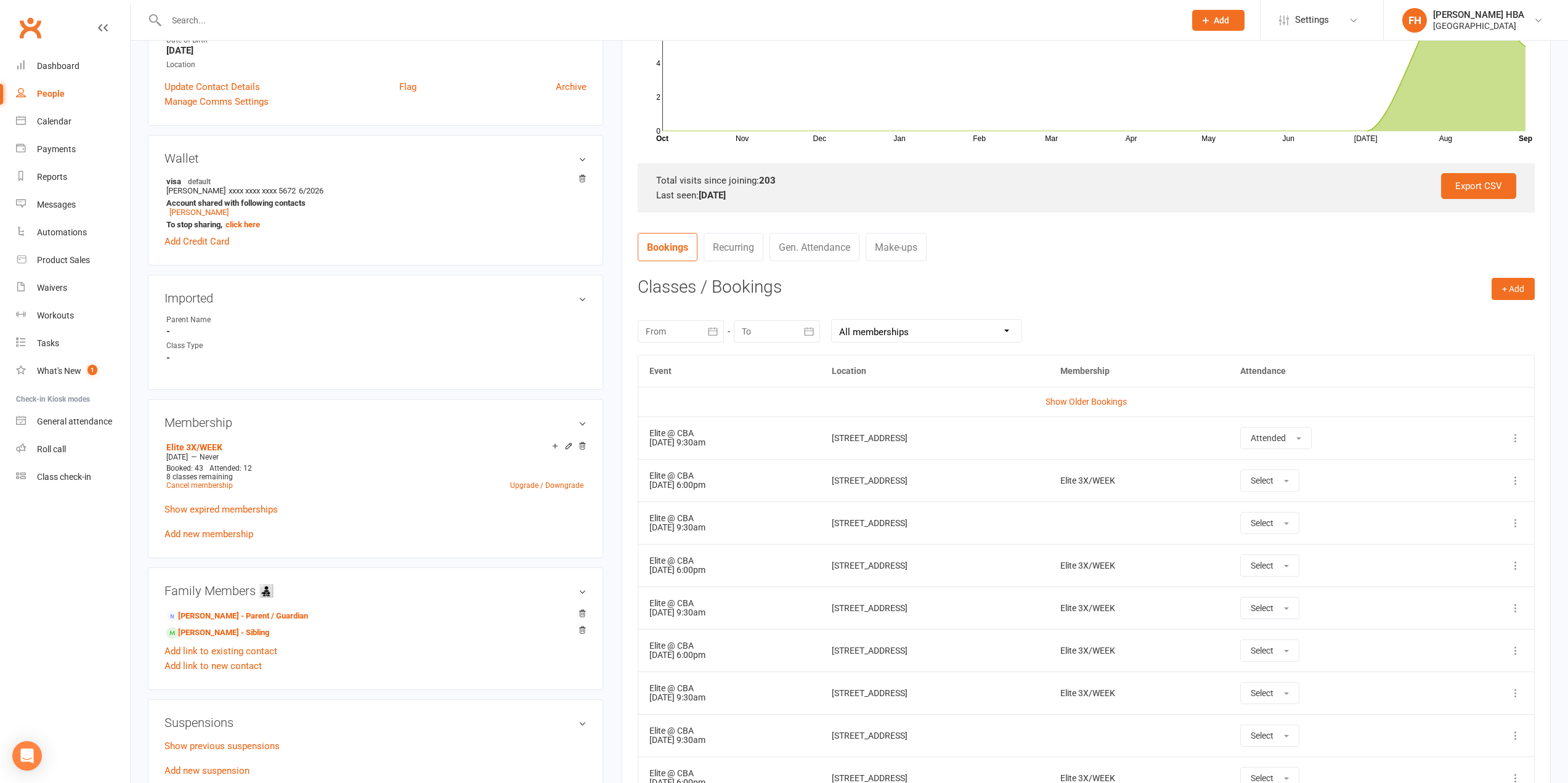
scroll to position [62, 0]
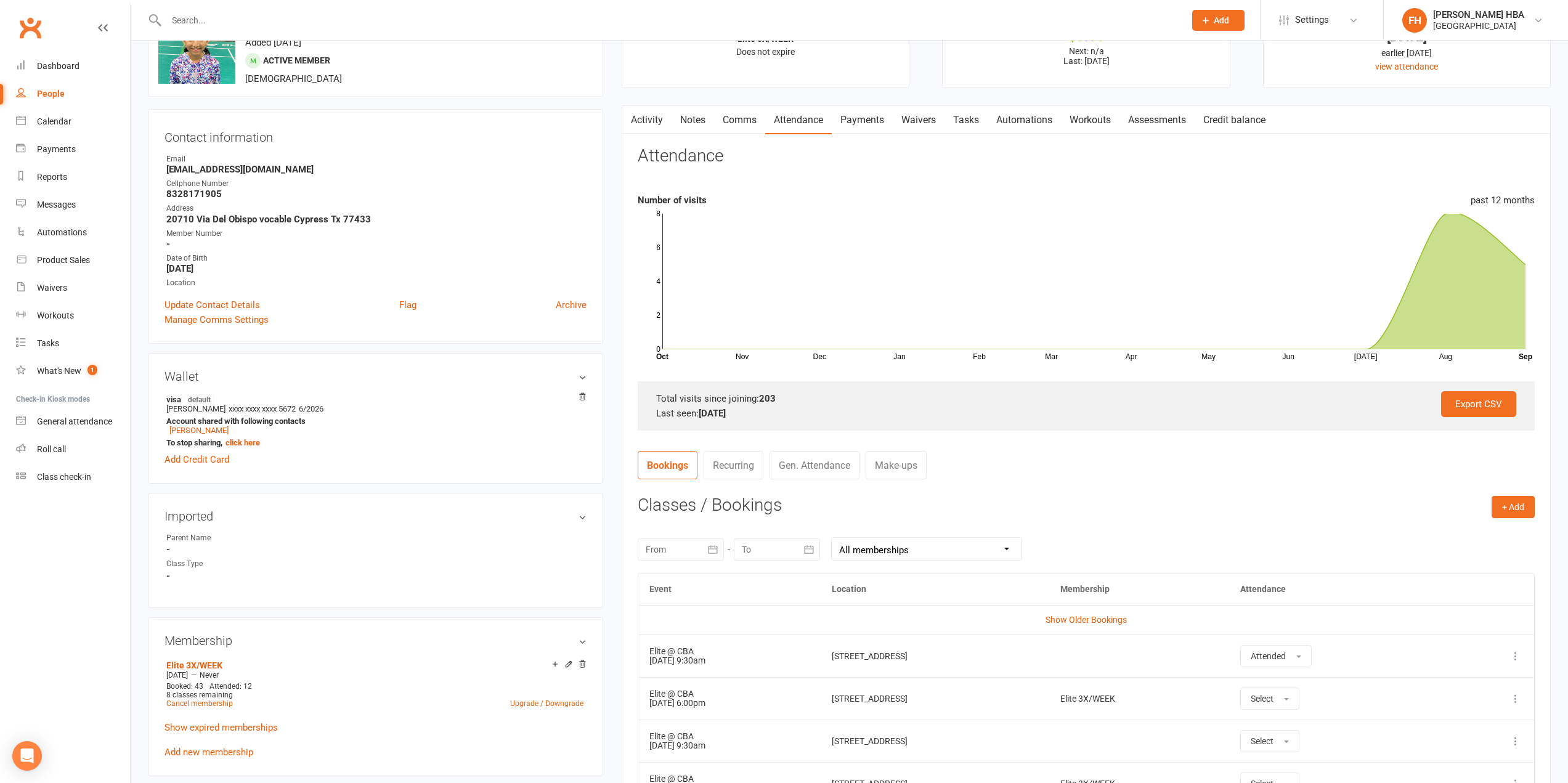
click at [649, 118] on link "Activity" at bounding box center [647, 120] width 49 height 28
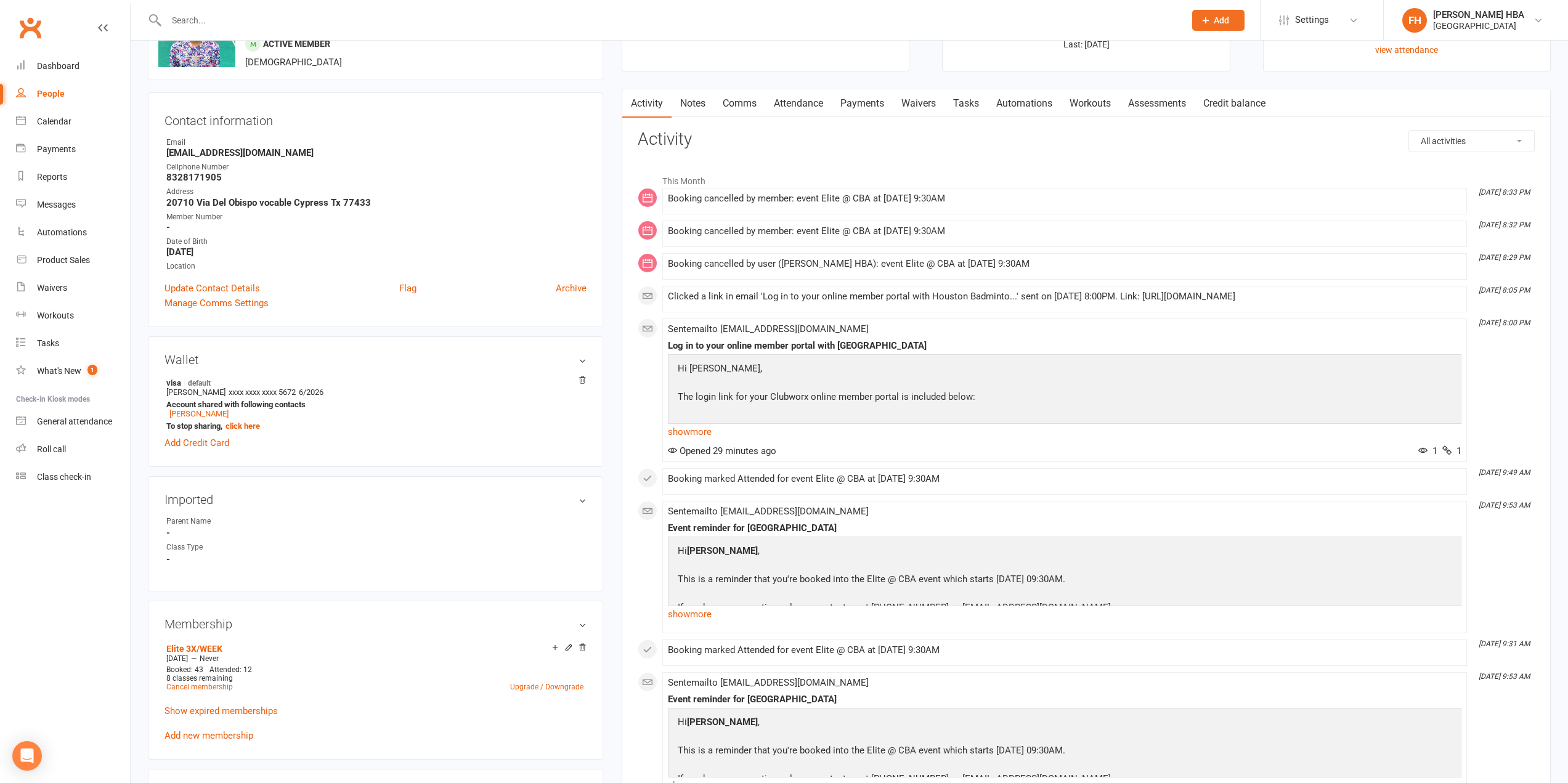
scroll to position [62, 0]
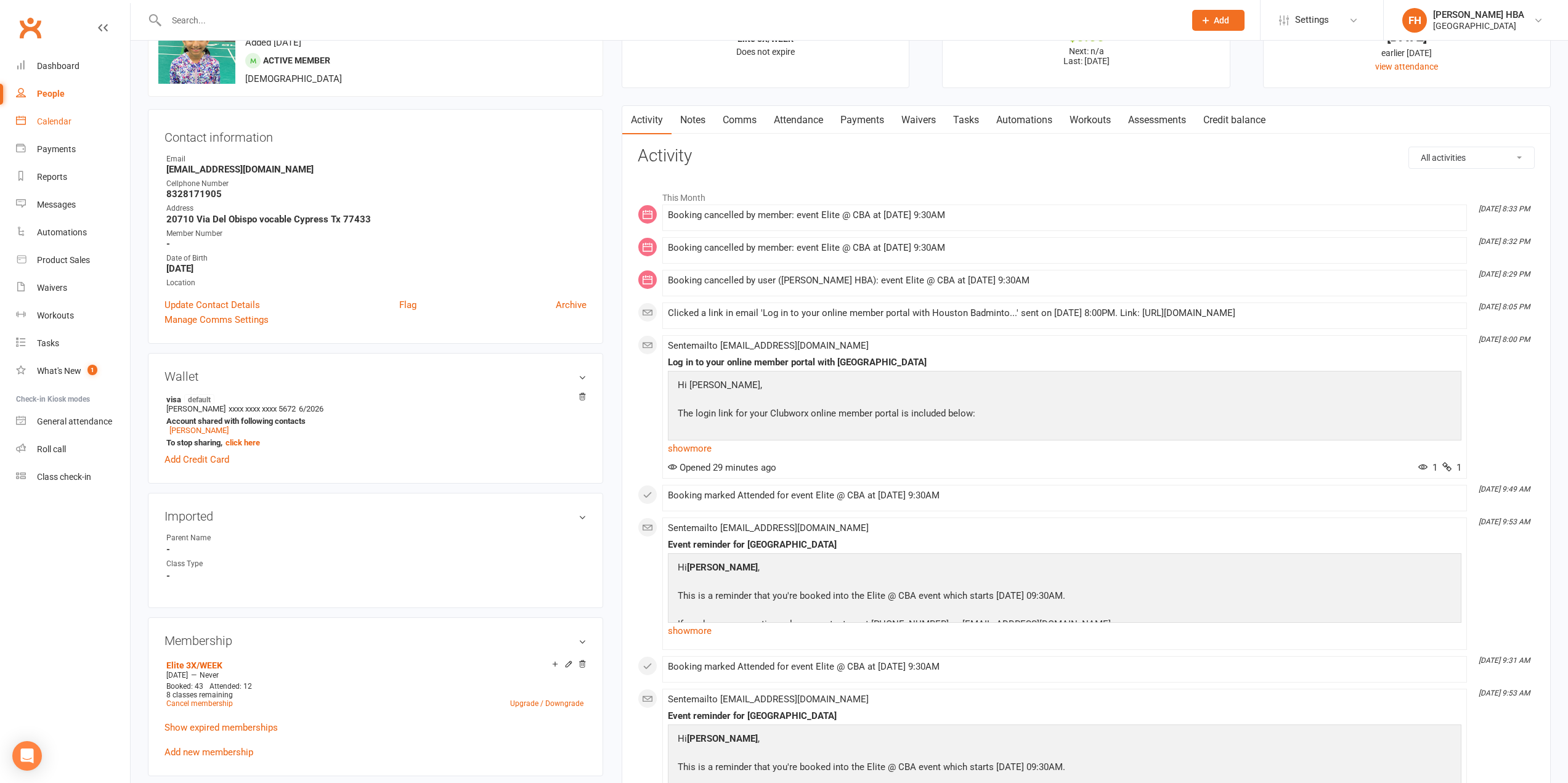
click at [33, 122] on link "Calendar" at bounding box center [73, 121] width 114 height 28
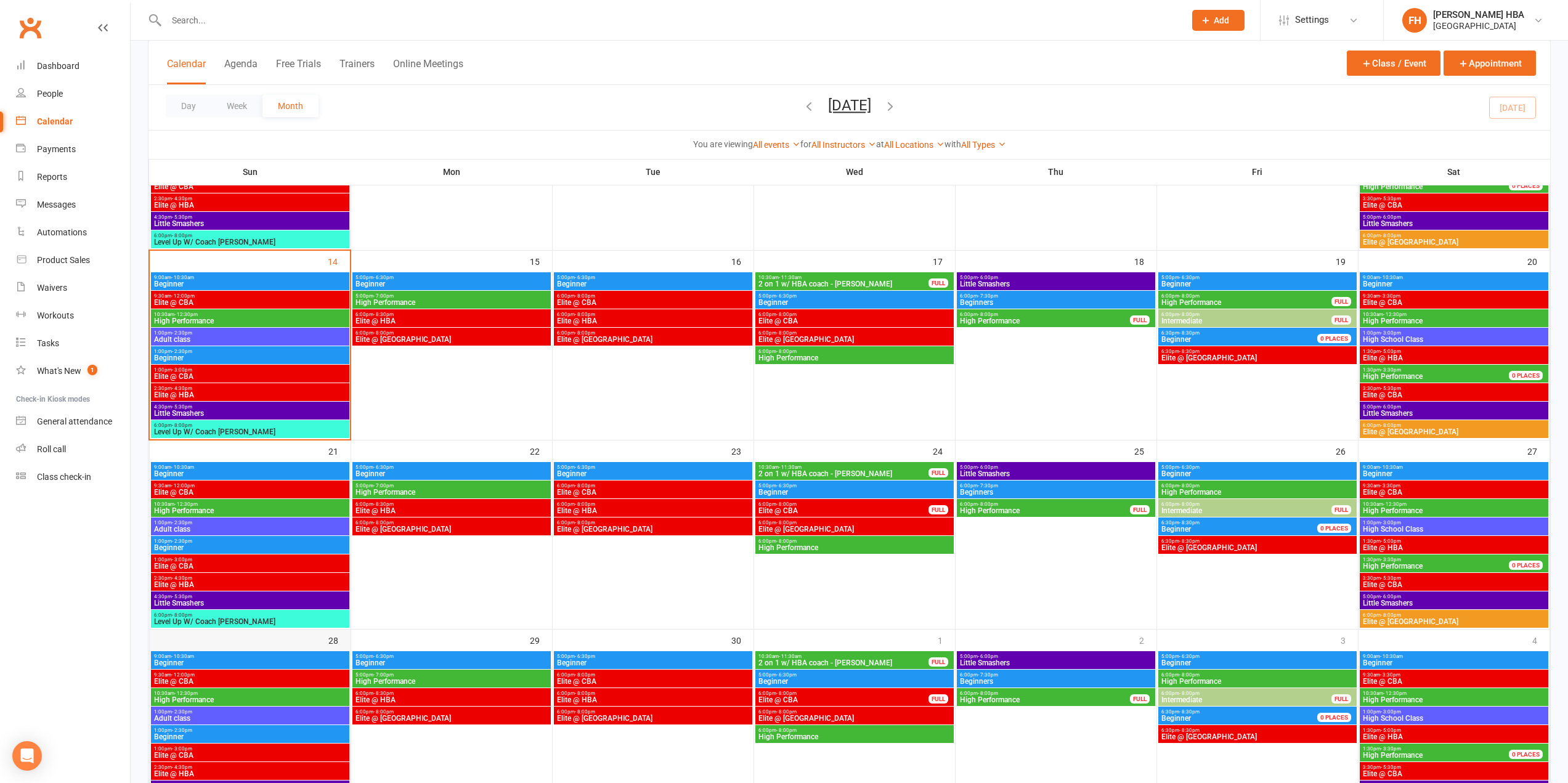
scroll to position [431, 0]
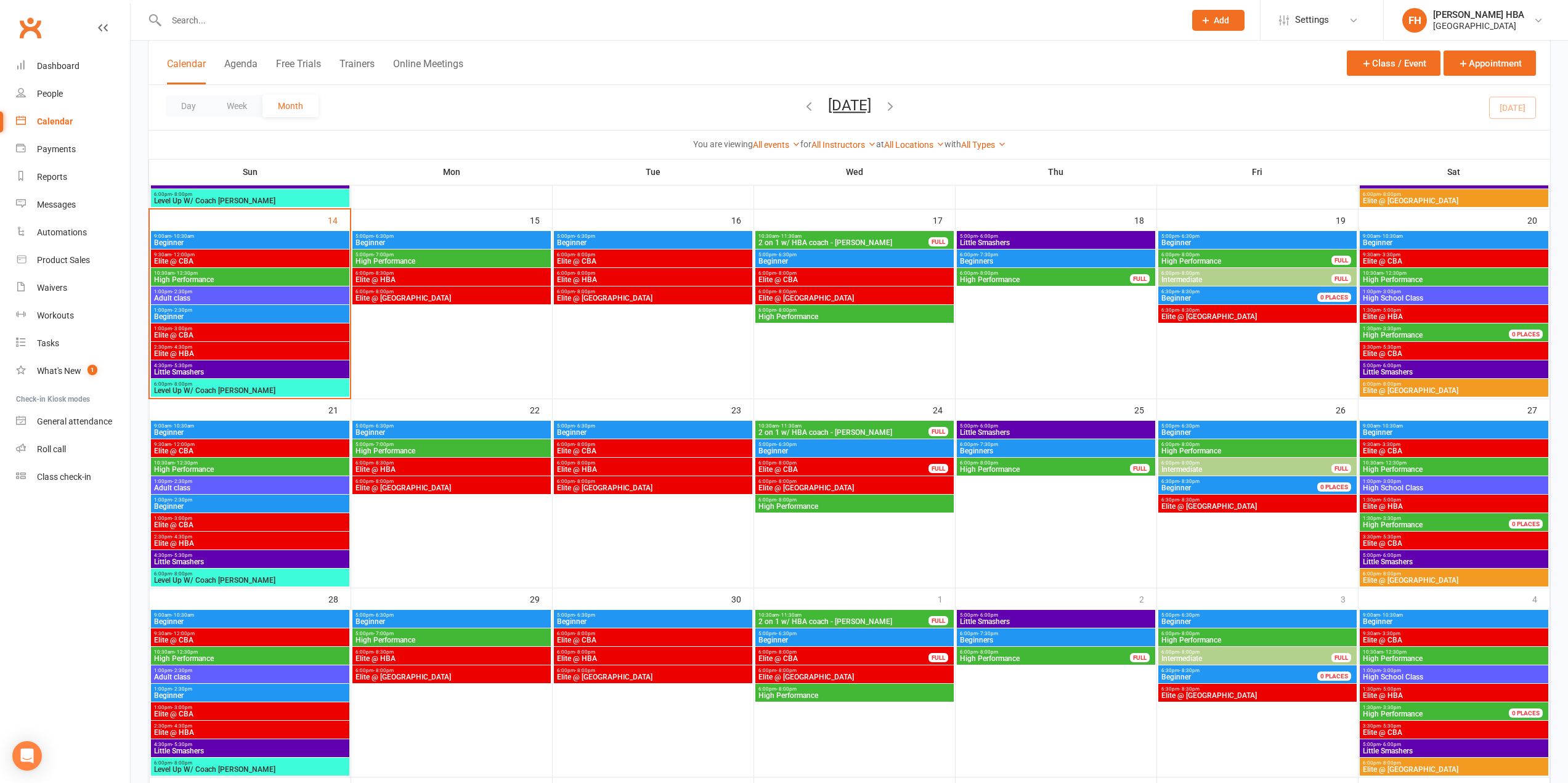
click at [196, 518] on span "1:00pm - 3:00pm" at bounding box center [250, 518] width 194 height 6
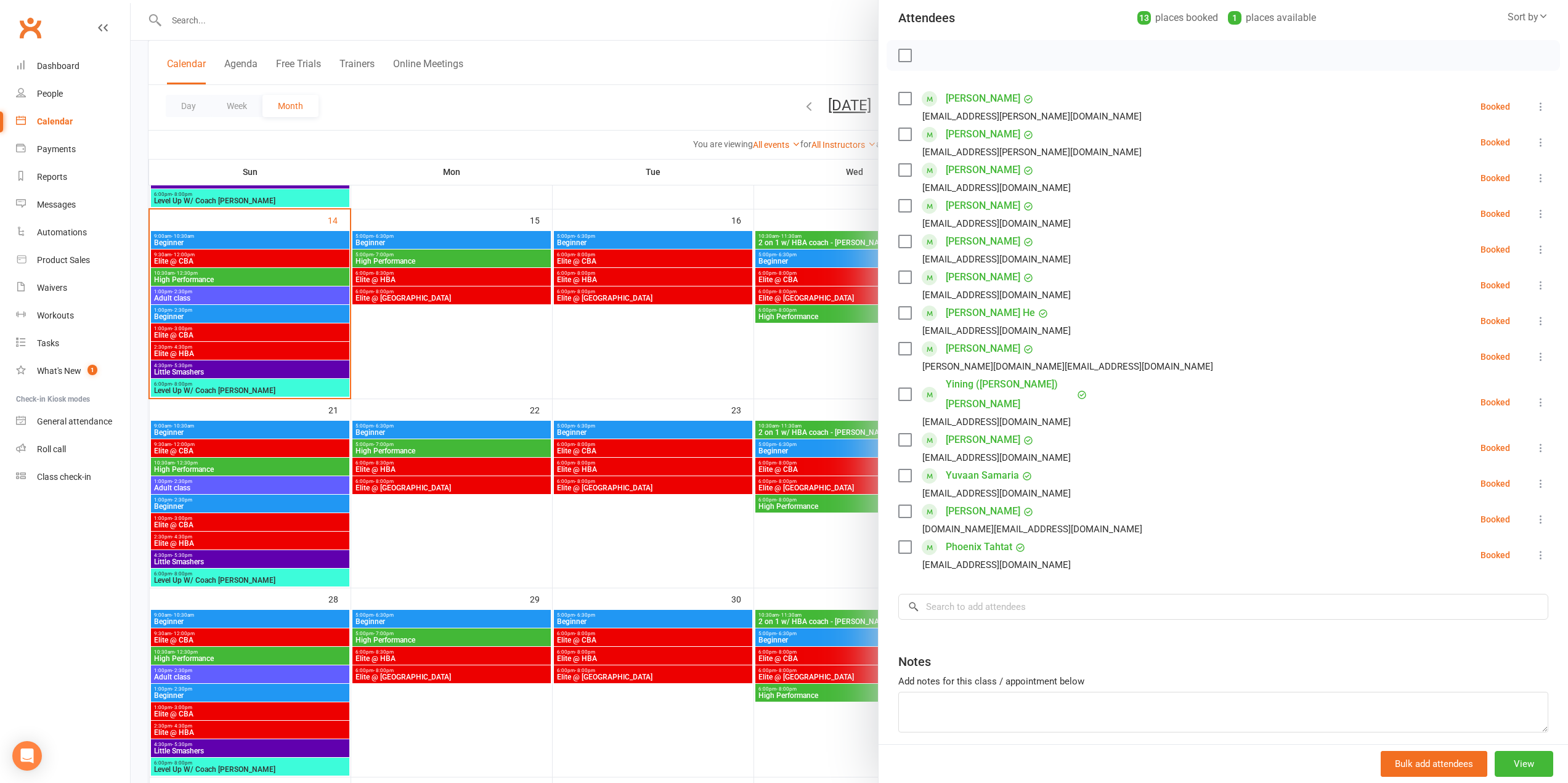
scroll to position [170, 0]
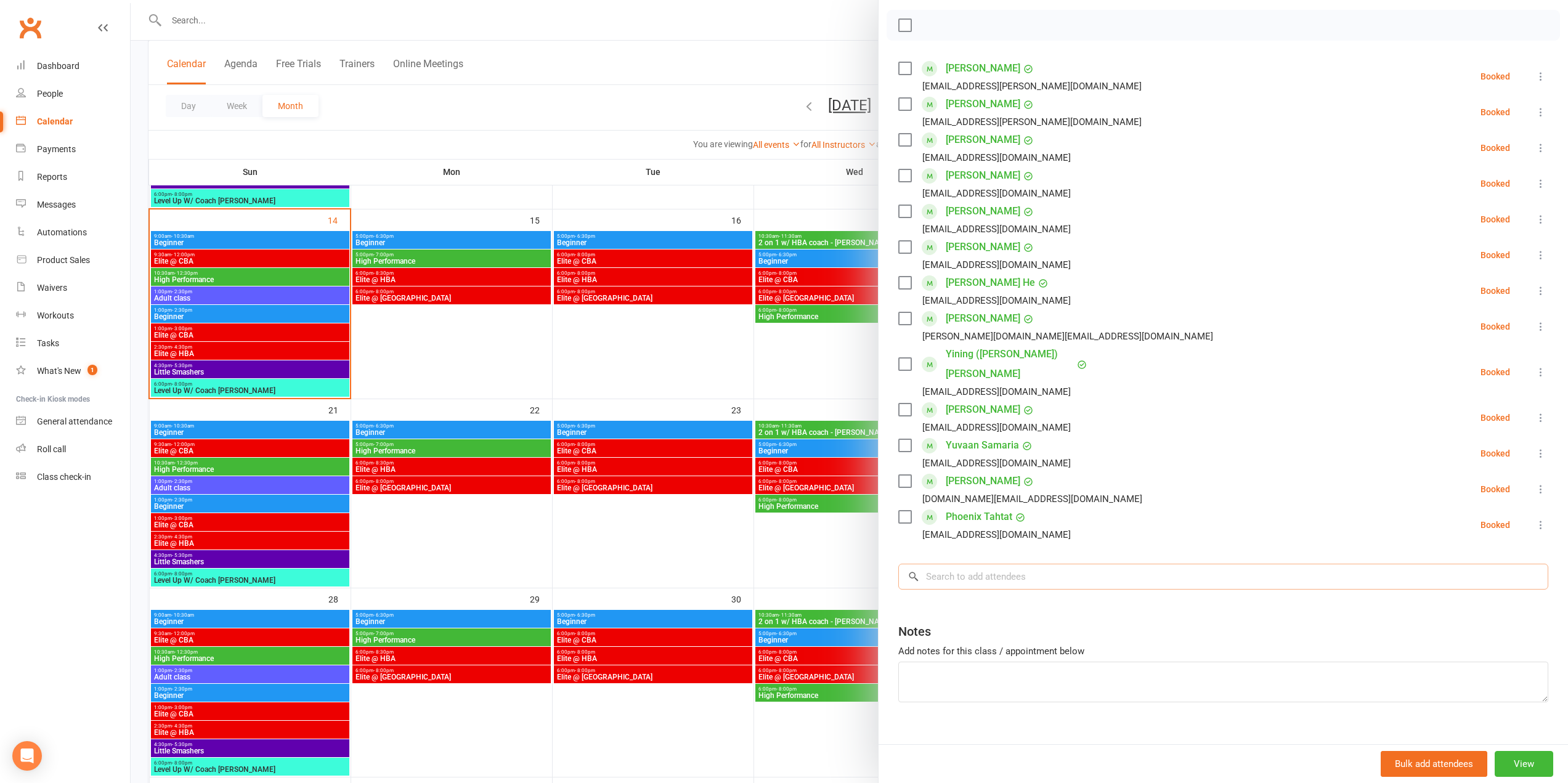
click at [1067, 564] on input "search" at bounding box center [1223, 576] width 650 height 26
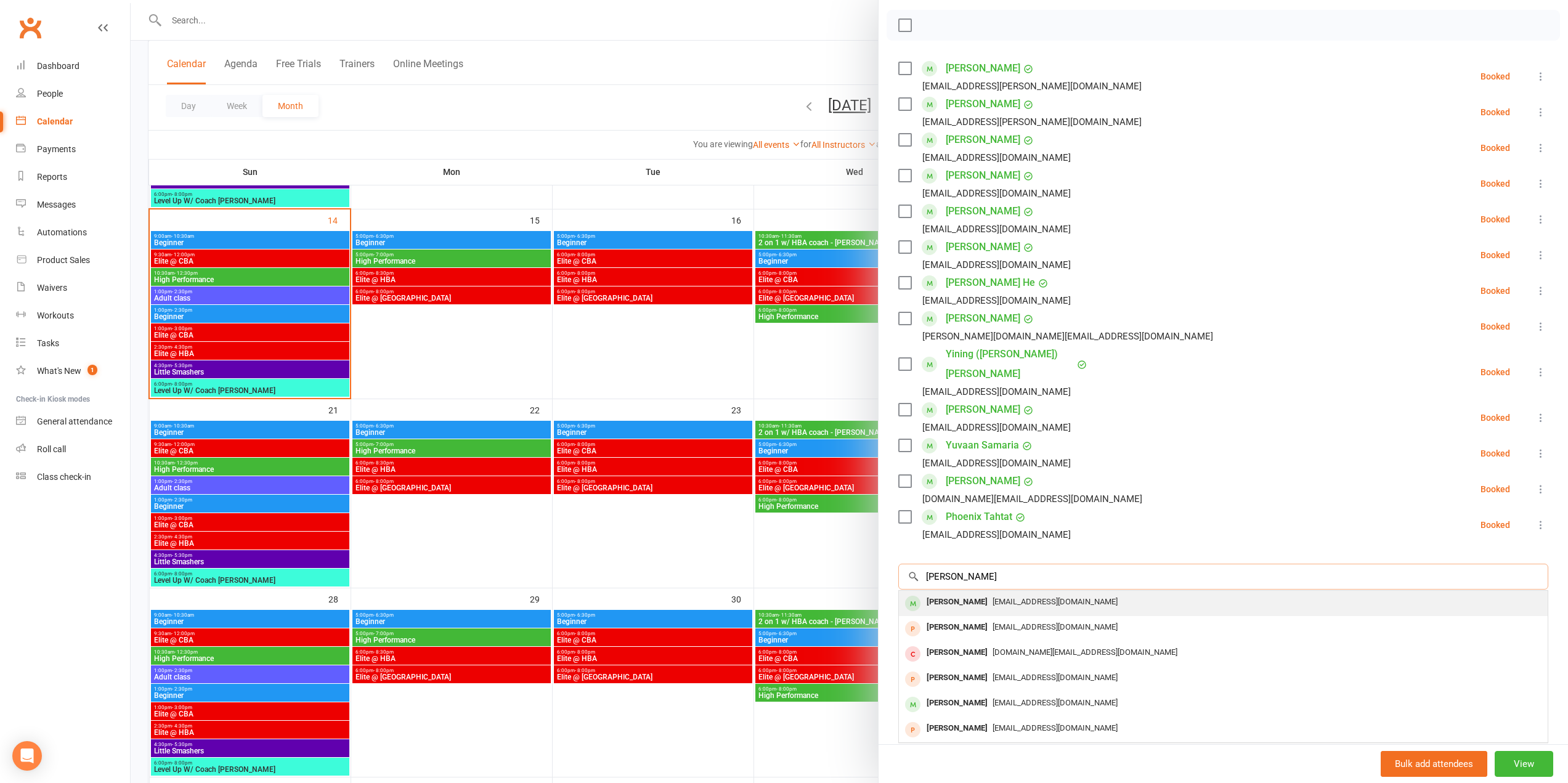
type input "[PERSON_NAME]"
click at [1021, 597] on span "[EMAIL_ADDRESS][DOMAIN_NAME]" at bounding box center [1055, 601] width 125 height 9
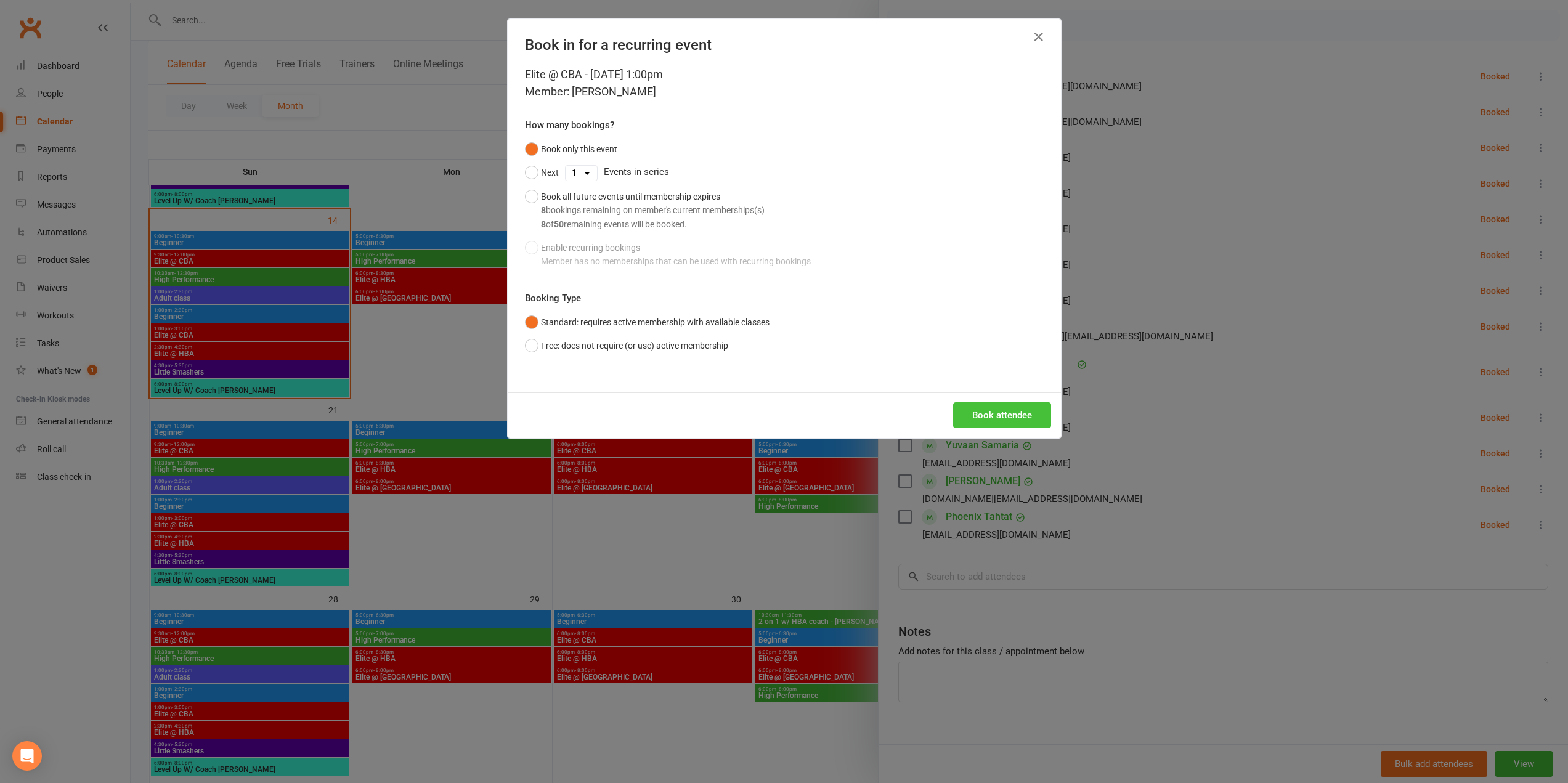
click at [986, 408] on button "Book attendee" at bounding box center [1002, 415] width 98 height 26
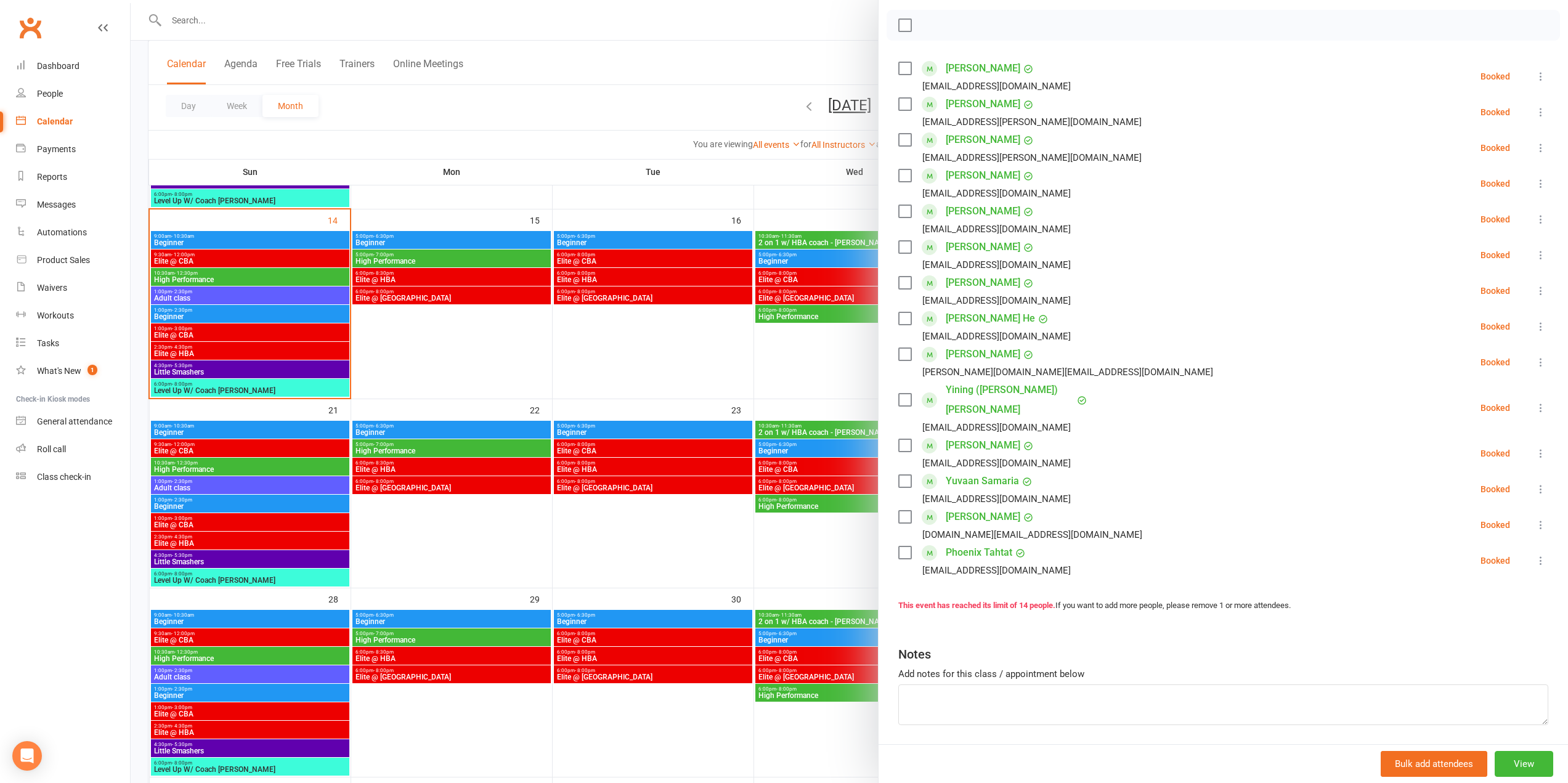
click at [188, 479] on div at bounding box center [849, 392] width 1437 height 783
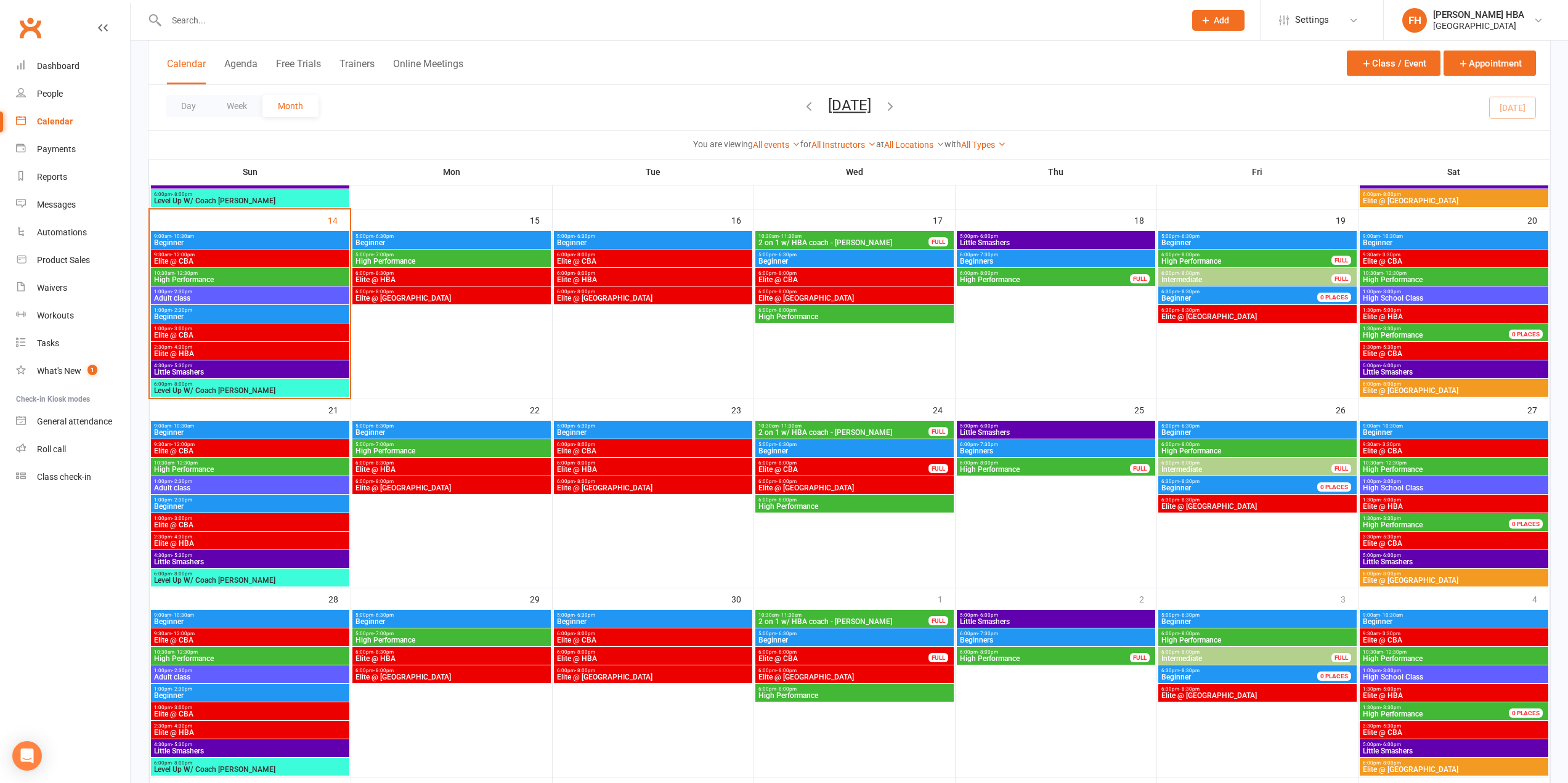
click at [194, 445] on span "9:30am - 12:00pm" at bounding box center [250, 444] width 194 height 6
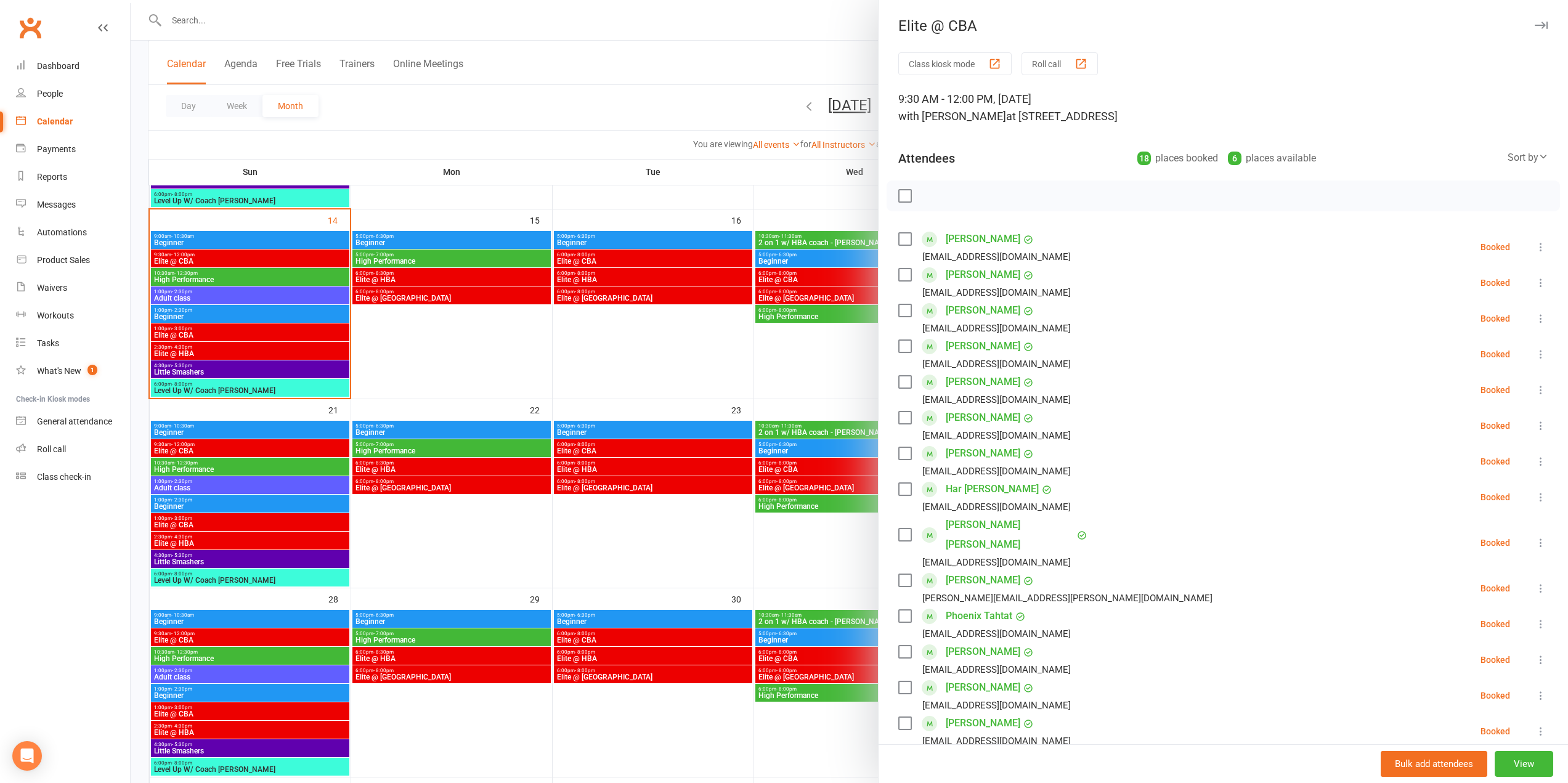
click at [715, 343] on div at bounding box center [849, 392] width 1437 height 783
